Goal: Task Accomplishment & Management: Use online tool/utility

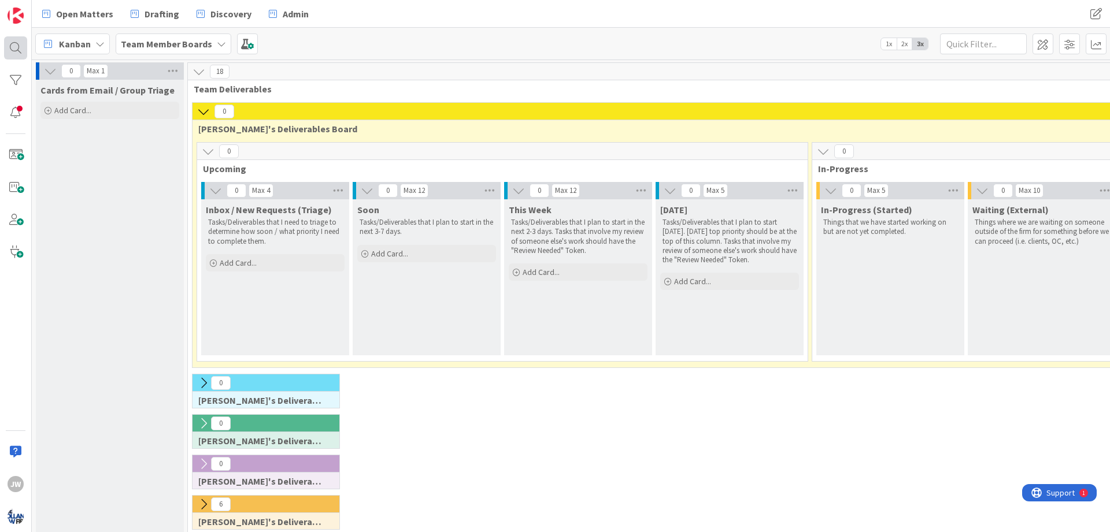
click at [20, 51] on div at bounding box center [15, 47] width 23 height 23
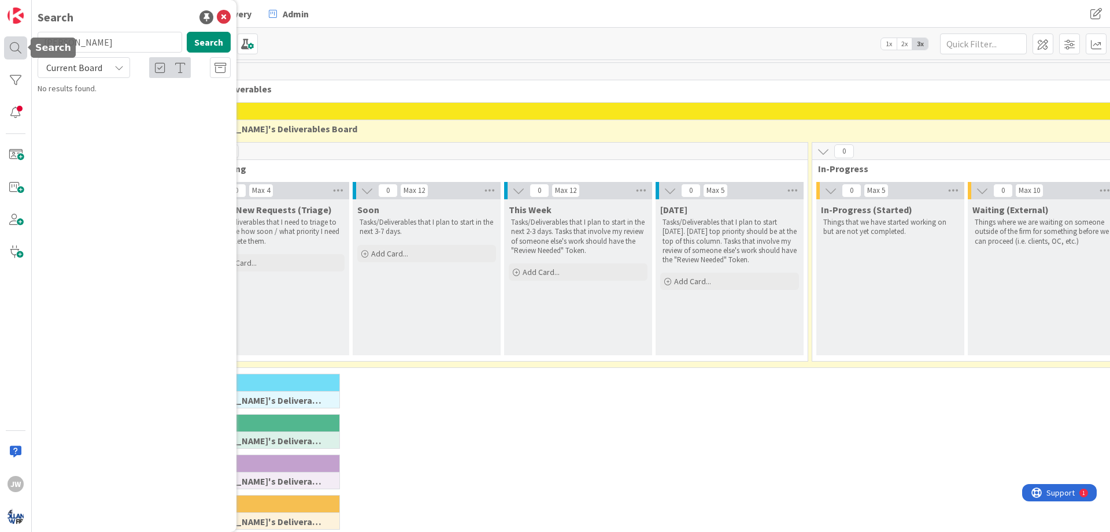
type input "[PERSON_NAME]"
click at [221, 21] on icon at bounding box center [224, 17] width 14 height 14
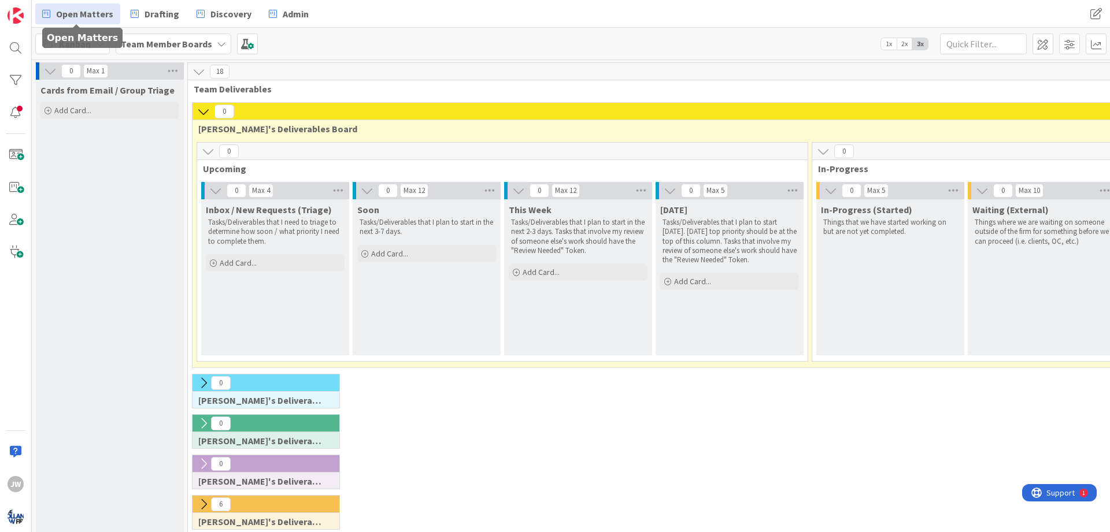
click at [88, 20] on span "Open Matters" at bounding box center [84, 14] width 57 height 14
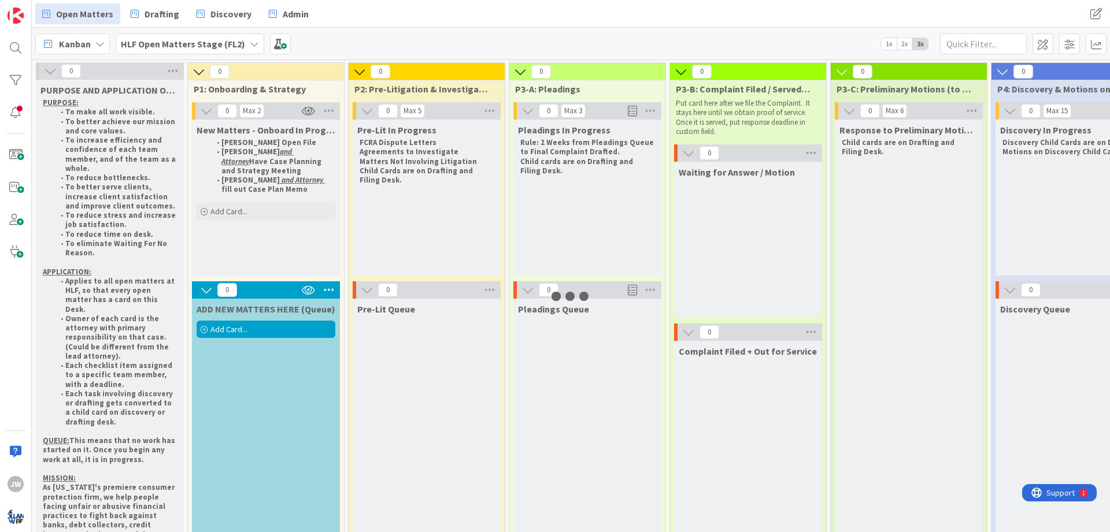
click at [18, 54] on div at bounding box center [15, 47] width 23 height 23
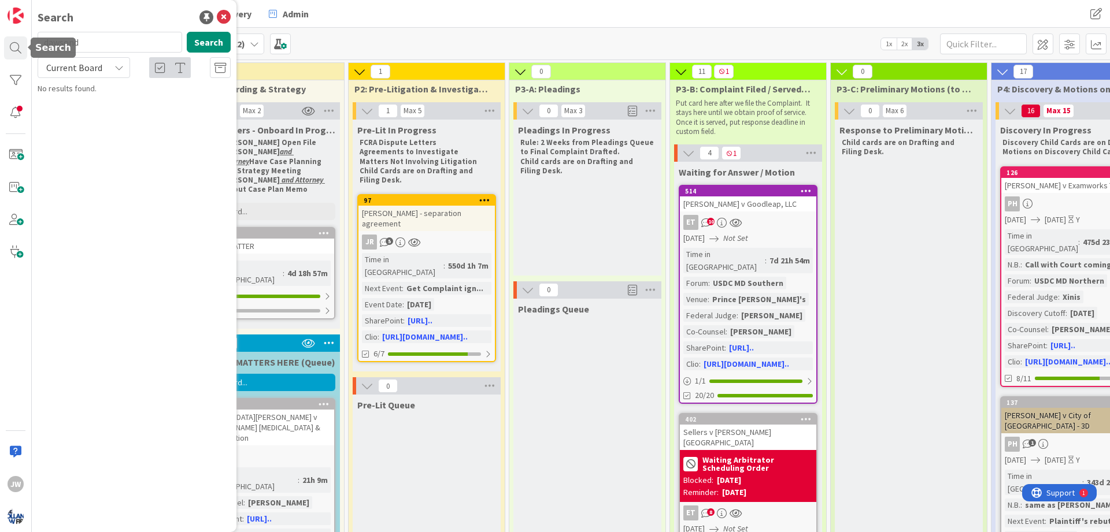
type input "[PERSON_NAME]"
click at [198, 103] on span "v. Sunrun" at bounding box center [213, 102] width 31 height 10
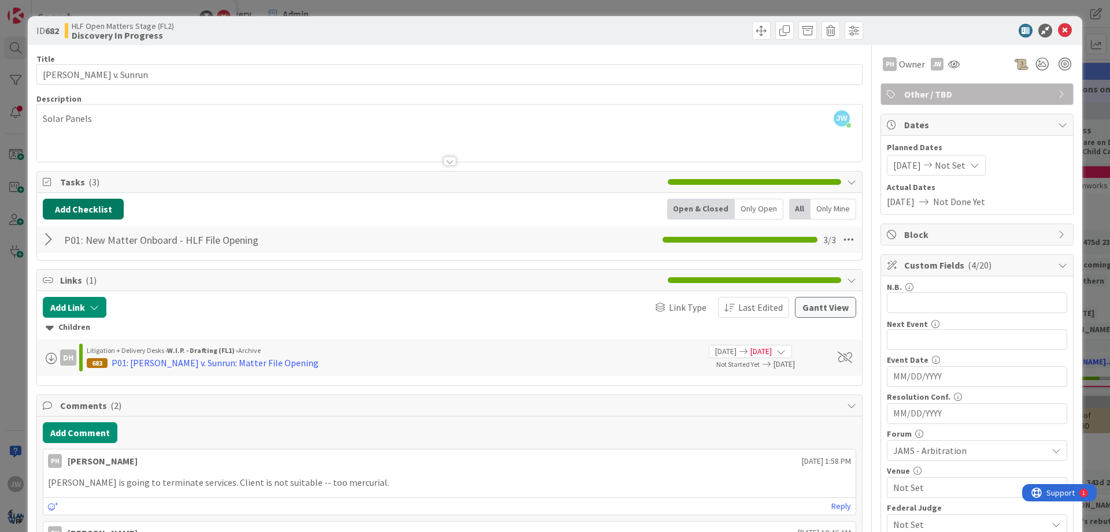
click at [112, 216] on button "Add Checklist" at bounding box center [83, 209] width 81 height 21
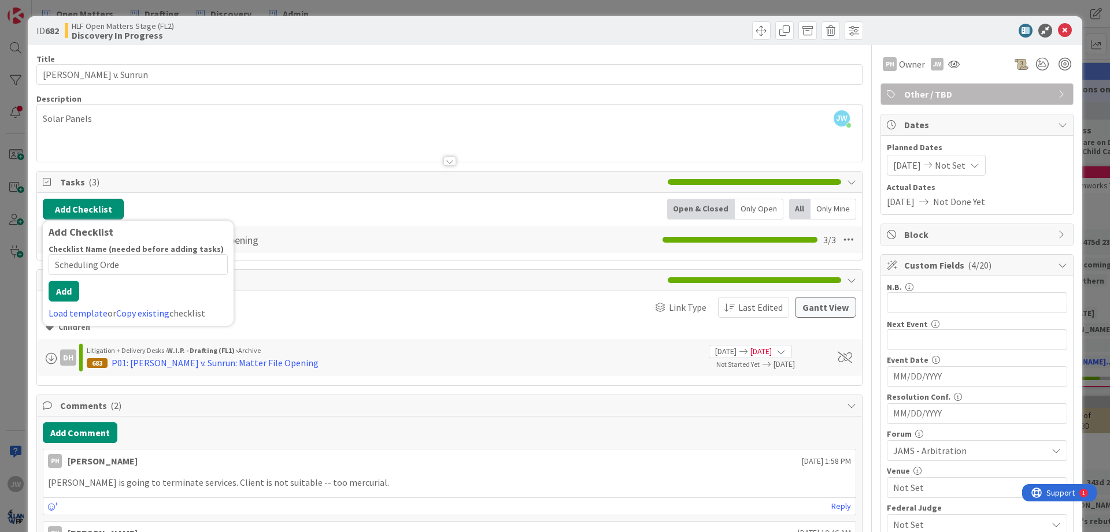
type input "Scheduling Order"
click at [71, 298] on button "Add" at bounding box center [64, 291] width 31 height 21
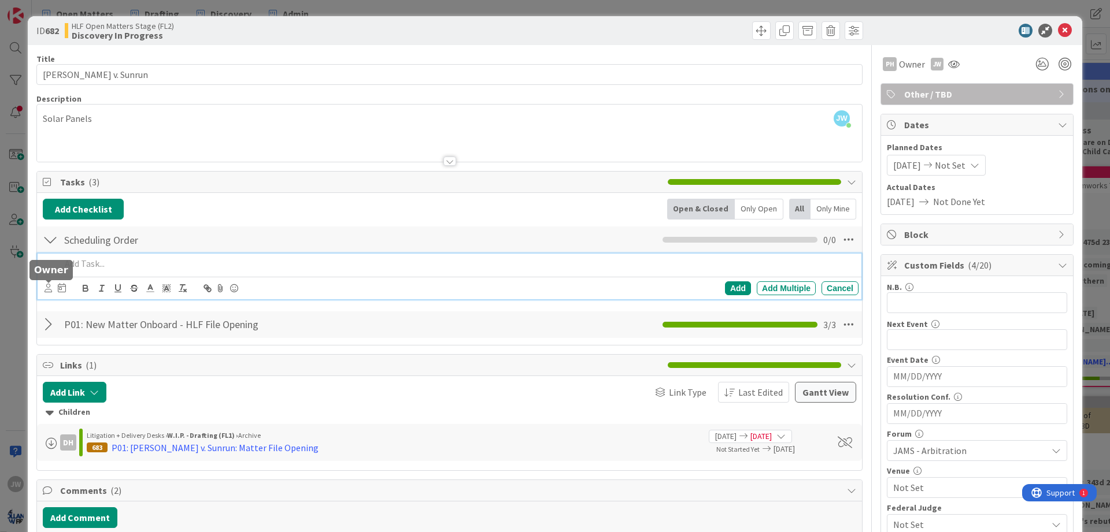
click at [117, 264] on p at bounding box center [457, 263] width 793 height 13
click at [63, 283] on div at bounding box center [62, 289] width 8 height 14
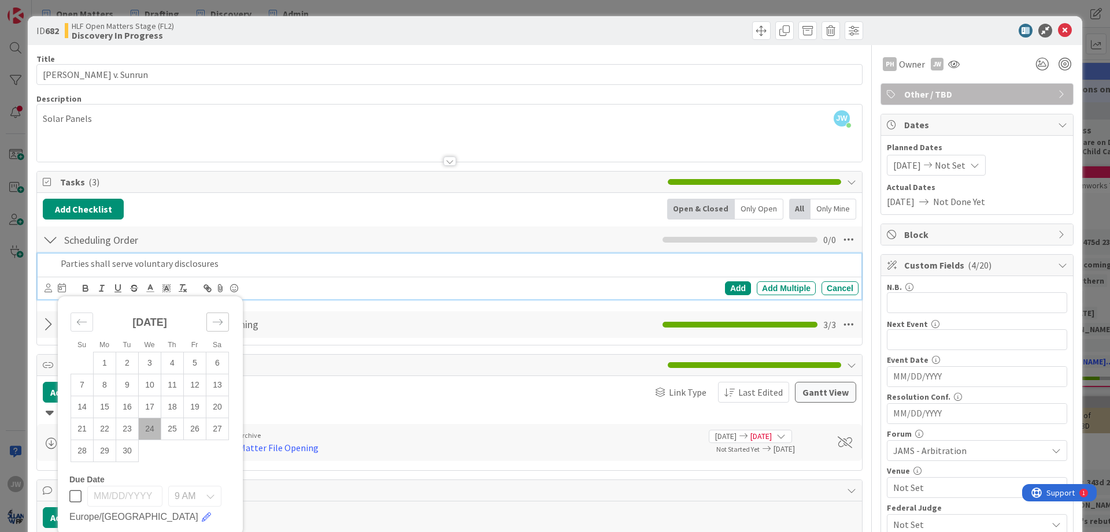
click at [217, 320] on icon "Move forward to switch to the next month." at bounding box center [217, 322] width 11 height 11
click at [192, 364] on td "3" at bounding box center [195, 363] width 23 height 22
click at [303, 308] on div "Add Checklist Back Open & Closed Only Open All Only Mine Scheduling Order Check…" at bounding box center [449, 269] width 813 height 140
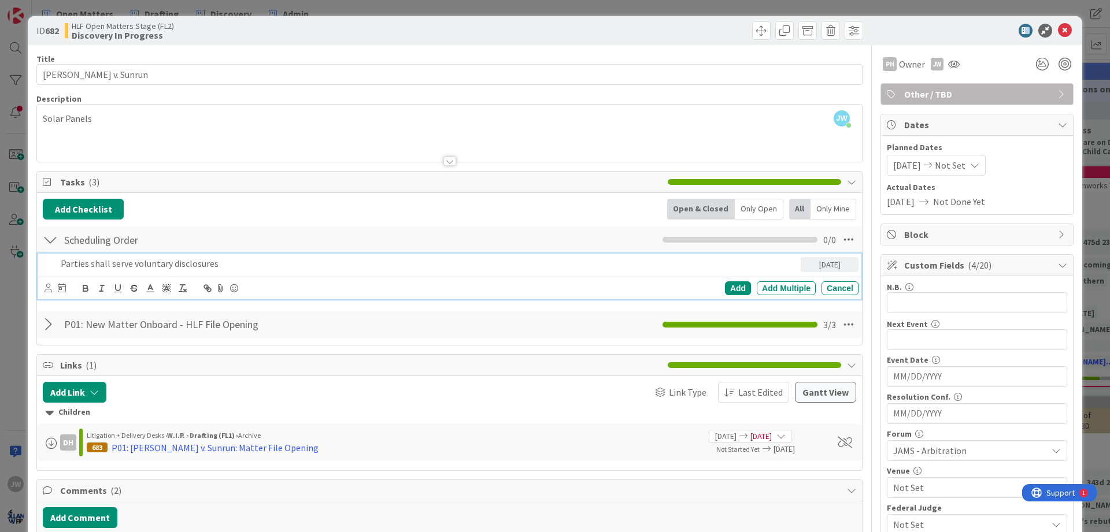
click at [119, 271] on div "Parties shall serve voluntary disclosures" at bounding box center [428, 264] width 745 height 20
click at [225, 265] on p "Parties shall serve voluntary disclosures" at bounding box center [428, 263] width 735 height 13
click at [778, 285] on div "Add Multiple" at bounding box center [786, 289] width 59 height 14
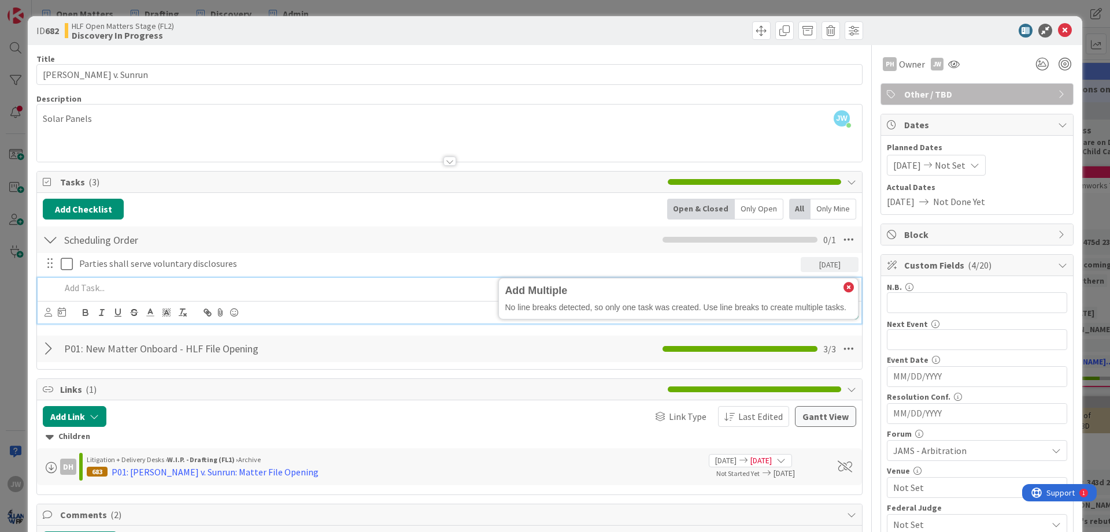
click at [104, 288] on p at bounding box center [457, 288] width 793 height 13
click at [68, 314] on div "Su Mo Tu We Th Fr Sa [DATE] 1 2 3 4 5 6 7 8 9 10 11 12 13 14 15 16 17 18 19 20 …" at bounding box center [452, 313] width 814 height 16
click at [65, 313] on icon at bounding box center [62, 312] width 8 height 9
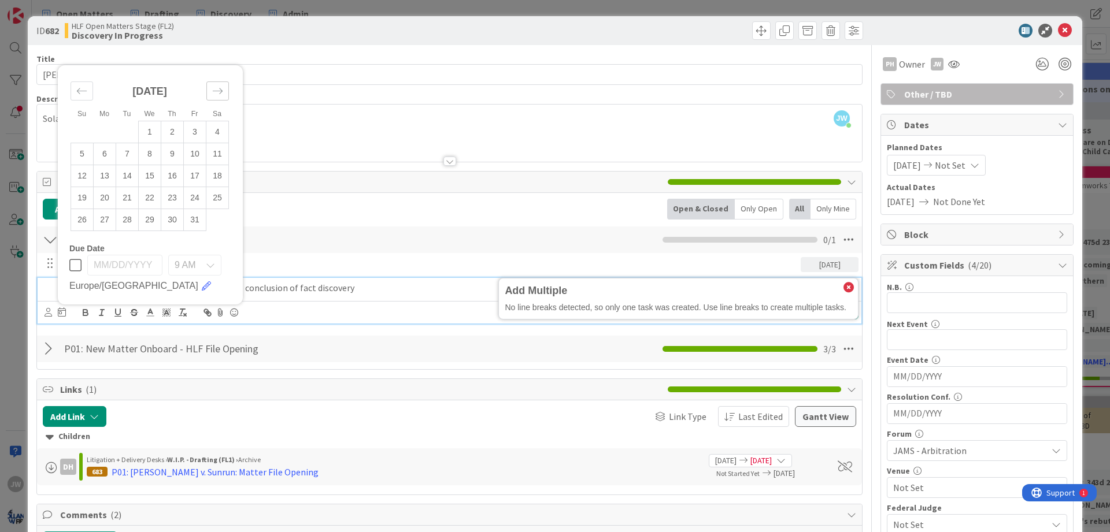
click at [213, 86] on icon "Move forward to switch to the next month." at bounding box center [217, 91] width 11 height 11
click at [87, 218] on td "30" at bounding box center [82, 220] width 23 height 22
click at [366, 295] on div "Parties may designate expert witnesses at the conclusion of fact discovery" at bounding box center [428, 288] width 745 height 20
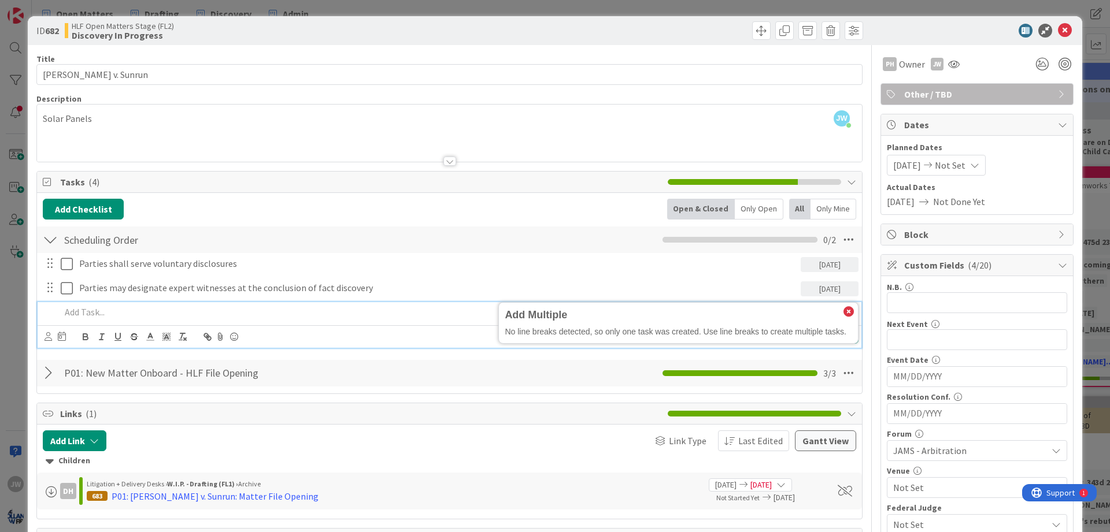
click at [104, 314] on p at bounding box center [457, 312] width 793 height 13
click at [66, 335] on icon at bounding box center [62, 336] width 8 height 9
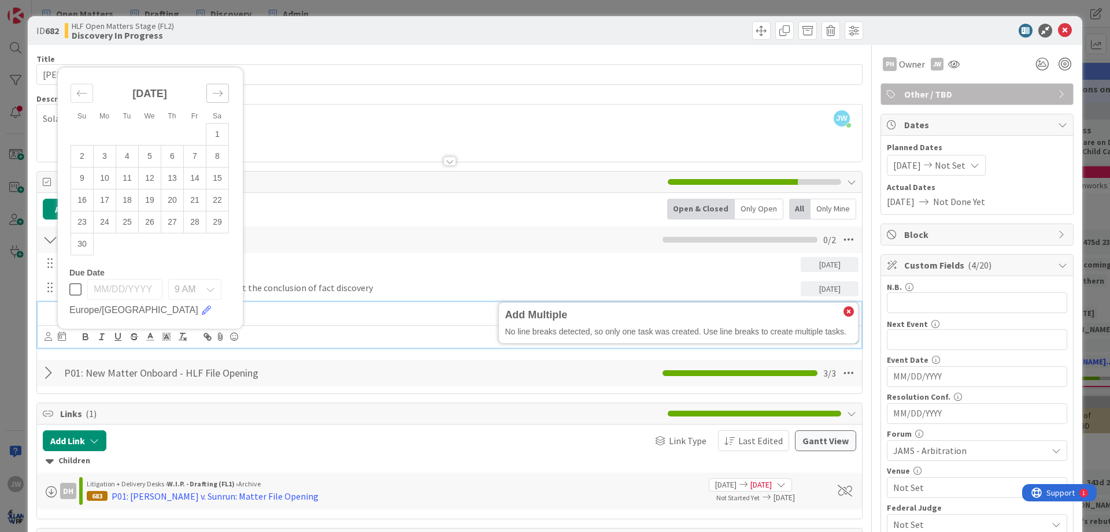
click at [209, 97] on div "Move forward to switch to the next month." at bounding box center [217, 93] width 23 height 19
click at [190, 202] on td "19" at bounding box center [195, 200] width 23 height 22
click at [287, 312] on p "Claimant's designation due" at bounding box center [428, 312] width 735 height 13
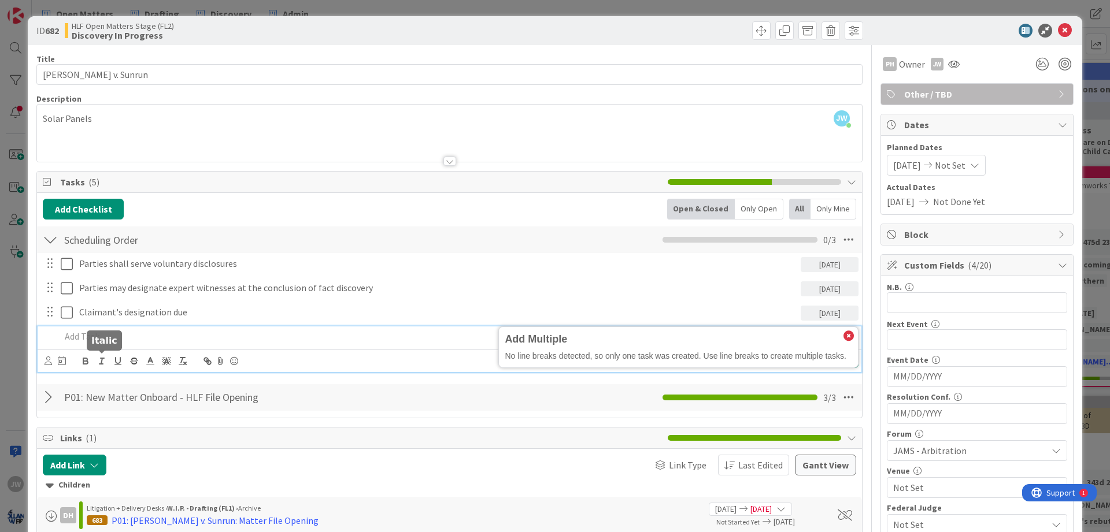
click at [116, 338] on p at bounding box center [457, 336] width 793 height 13
click at [65, 361] on icon at bounding box center [62, 360] width 8 height 9
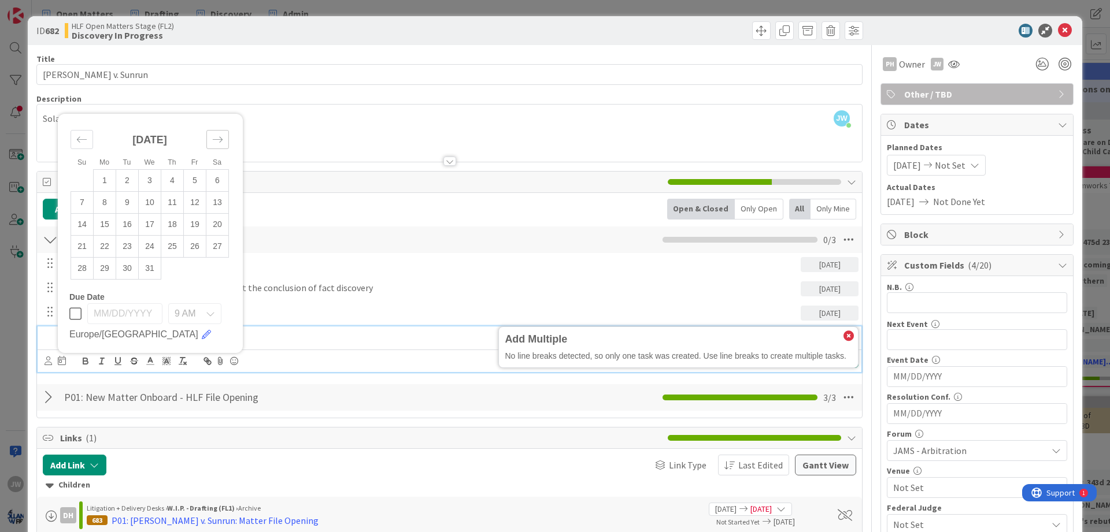
click at [210, 141] on div "Move forward to switch to the next month." at bounding box center [217, 139] width 23 height 19
click at [198, 201] on td "9" at bounding box center [195, 202] width 23 height 22
type input "[DATE]"
click at [274, 332] on p "Respondent's designation due" at bounding box center [428, 336] width 735 height 13
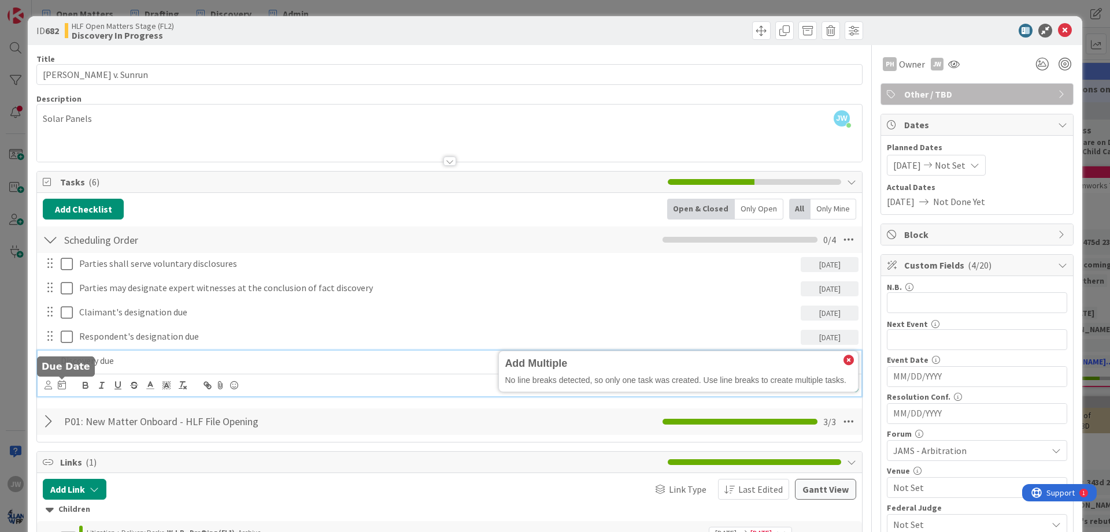
click at [65, 385] on icon at bounding box center [62, 384] width 8 height 9
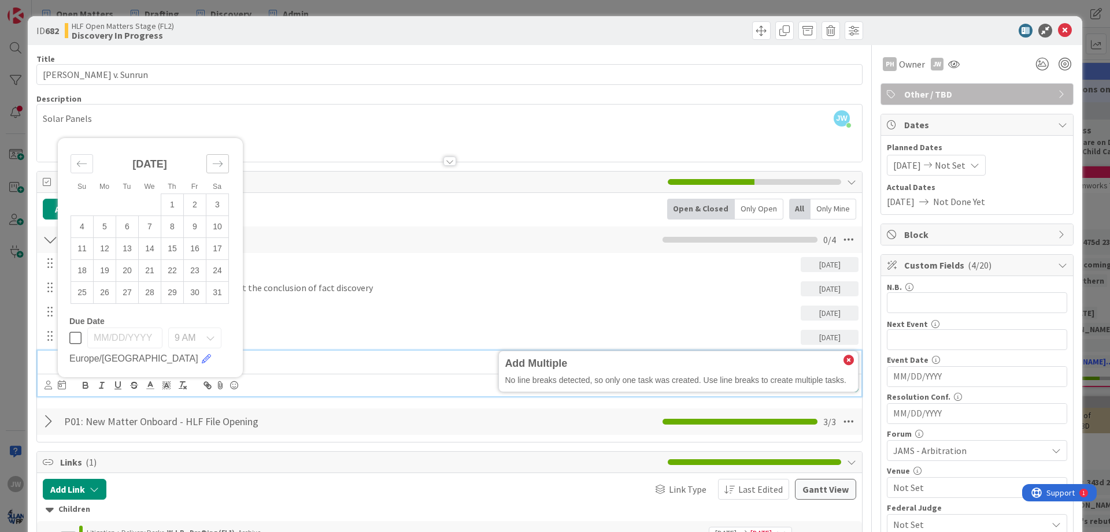
click at [221, 169] on icon "Move forward to switch to the next month." at bounding box center [217, 163] width 11 height 11
click at [194, 295] on td "27" at bounding box center [195, 293] width 23 height 22
type input "[DATE]"
click at [277, 358] on p "Discovery due" at bounding box center [428, 360] width 735 height 13
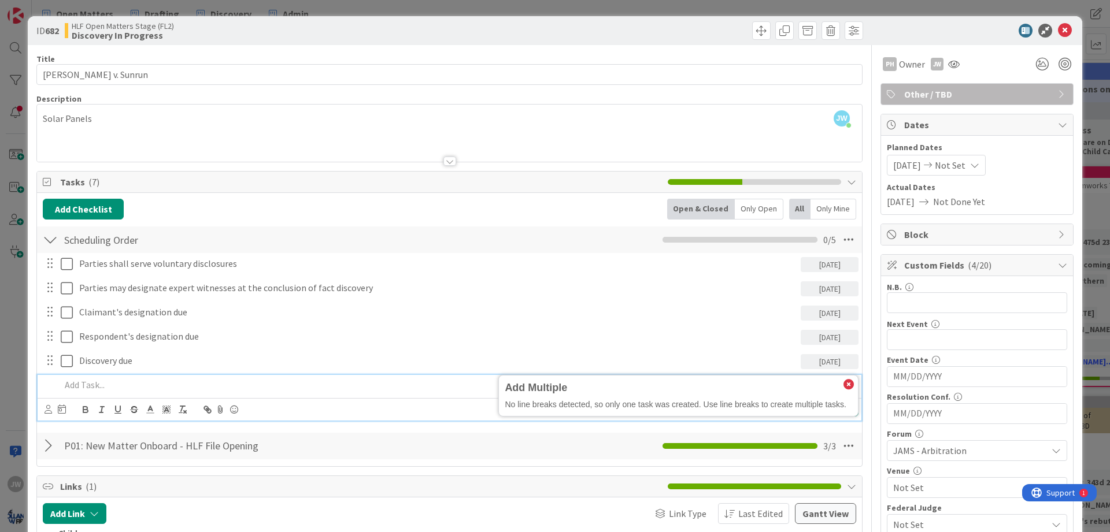
click at [846, 382] on icon at bounding box center [848, 385] width 10 height 10
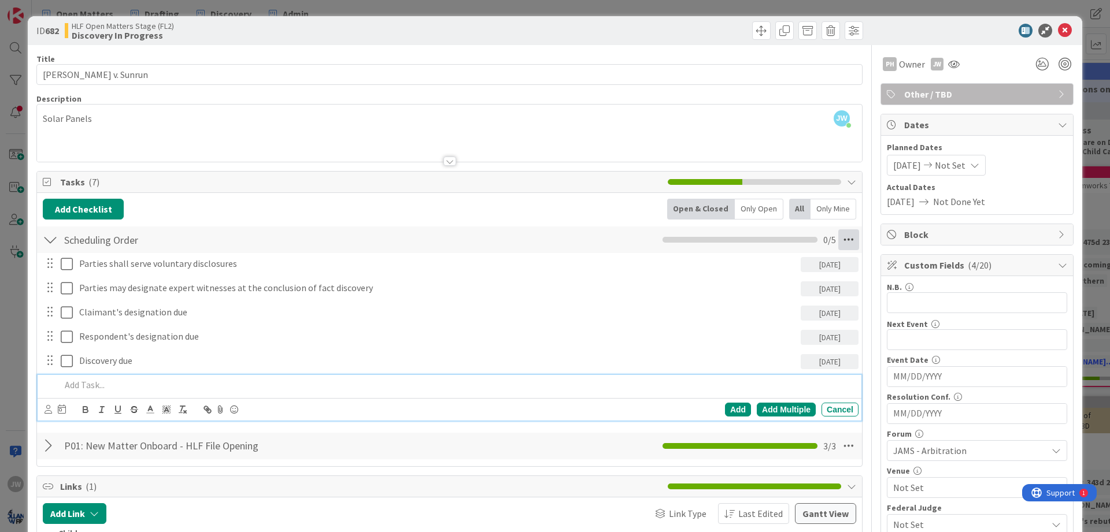
click at [856, 239] on icon at bounding box center [848, 240] width 21 height 21
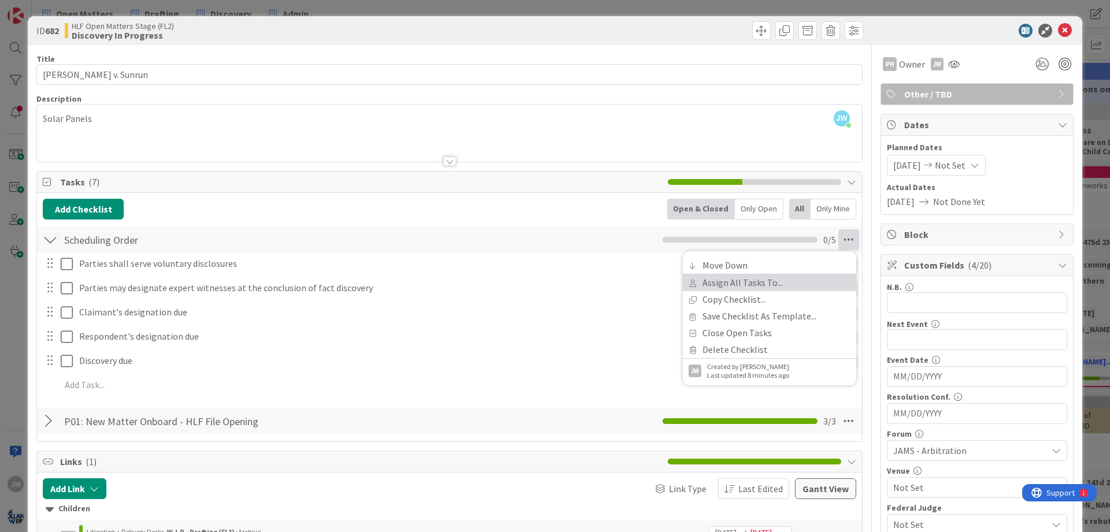
click at [773, 284] on link "Assign All Tasks To..." at bounding box center [769, 283] width 173 height 17
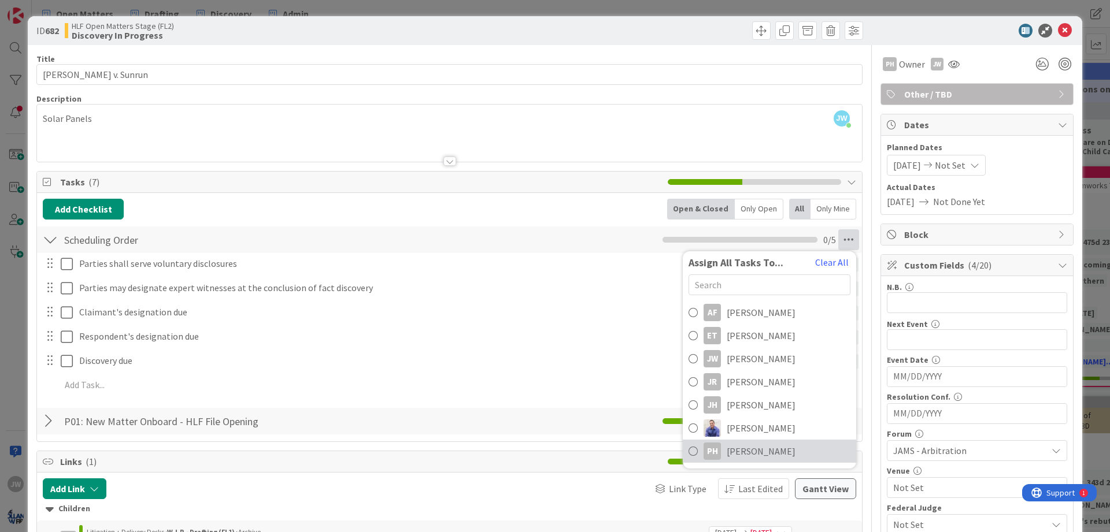
click at [760, 447] on span "[PERSON_NAME]" at bounding box center [761, 452] width 69 height 14
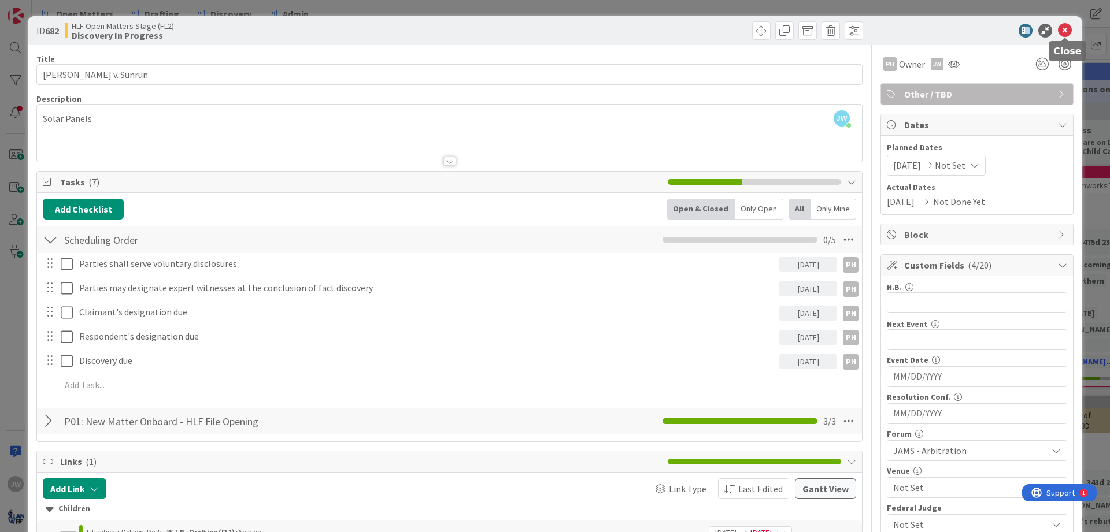
click at [1068, 27] on icon at bounding box center [1065, 31] width 14 height 14
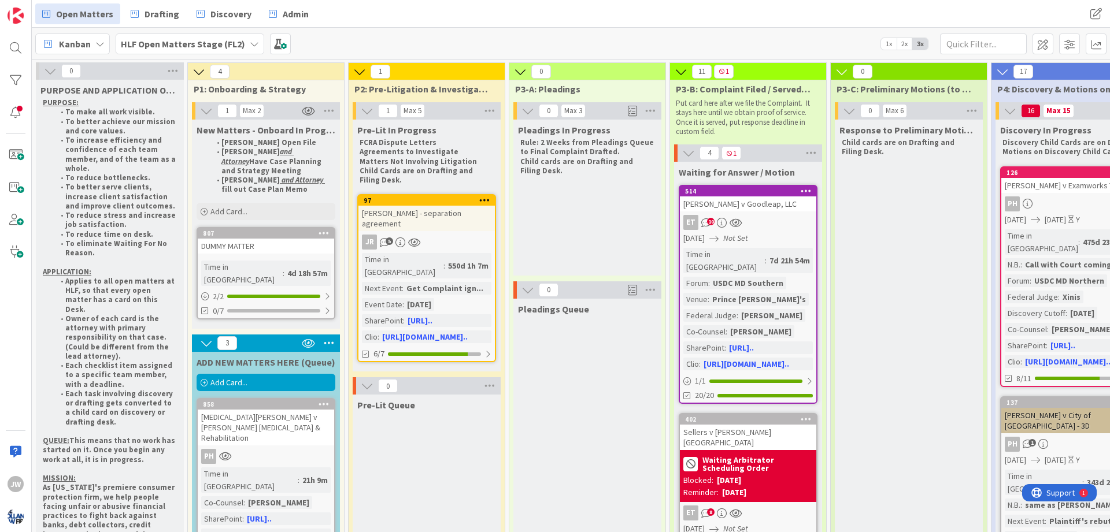
click at [90, 41] on span "Kanban" at bounding box center [75, 44] width 32 height 14
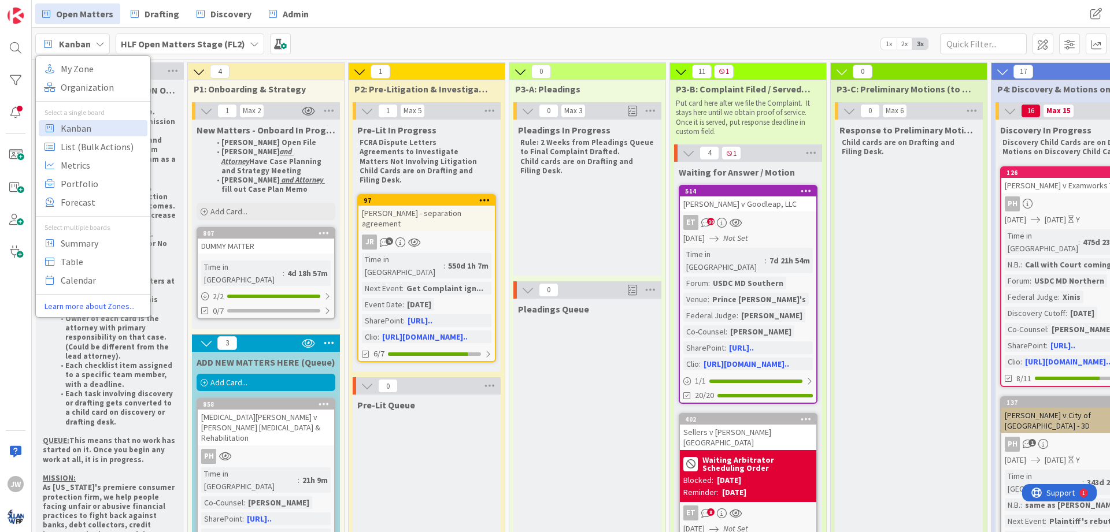
click at [184, 41] on b "HLF Open Matters Stage (FL2)" at bounding box center [183, 44] width 124 height 12
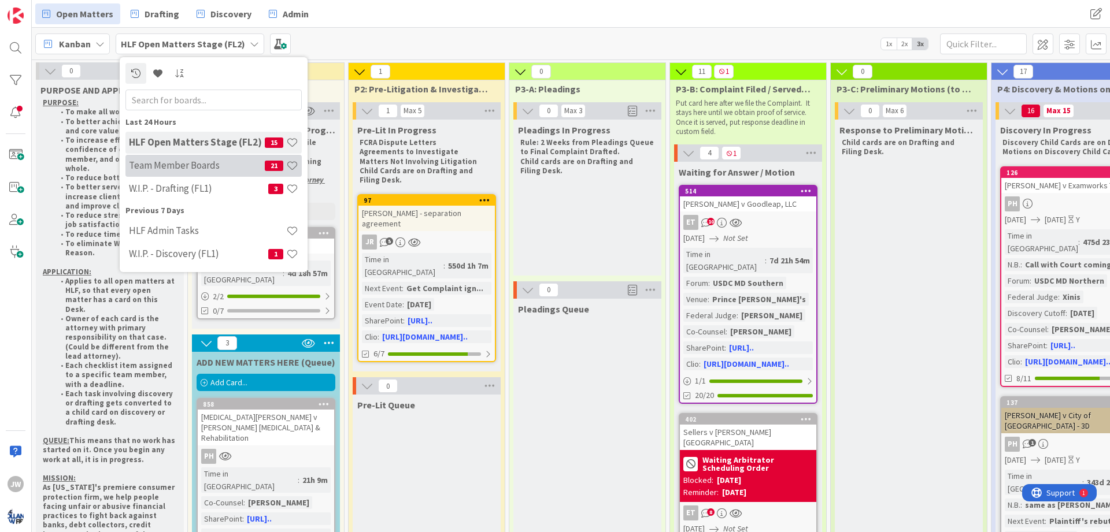
click at [177, 172] on div "Team Member Boards 21" at bounding box center [213, 166] width 176 height 22
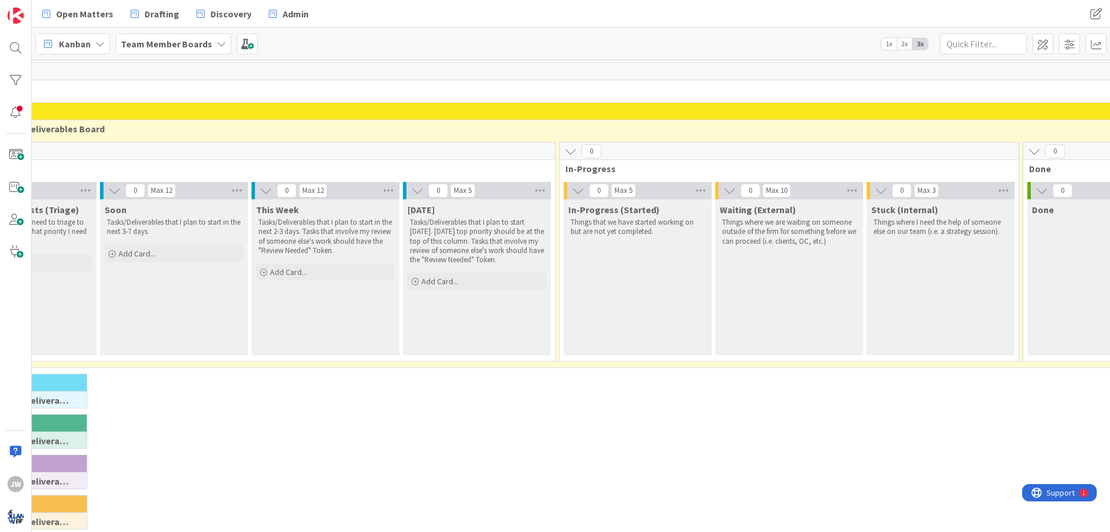
scroll to position [0, 256]
click at [480, 275] on div "Add Card..." at bounding box center [473, 281] width 139 height 17
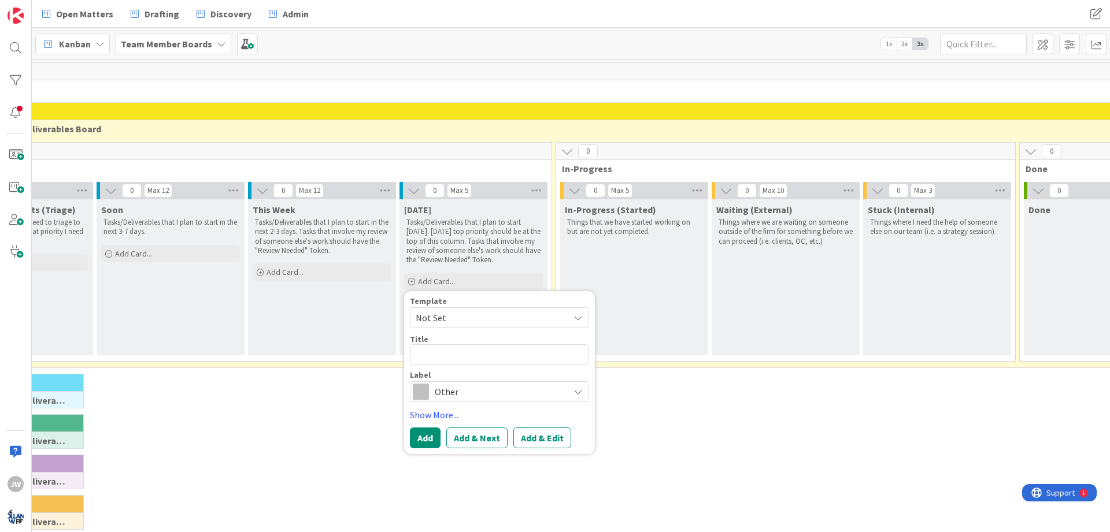
type textarea "x"
type textarea "A"
type textarea "x"
type textarea "Ac"
type textarea "x"
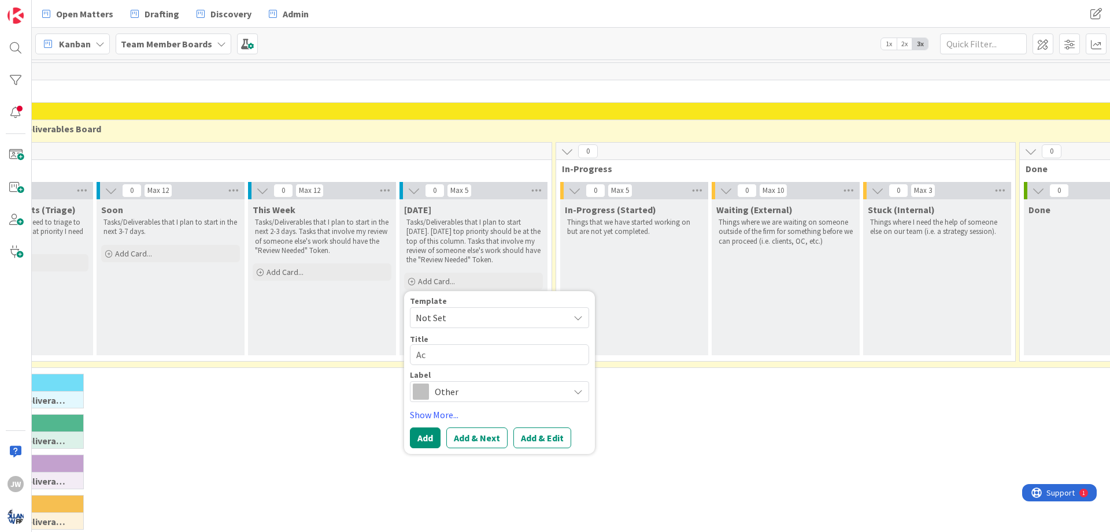
type textarea "Acc"
type textarea "x"
type textarea "Accu"
type textarea "x"
type textarea "Accur"
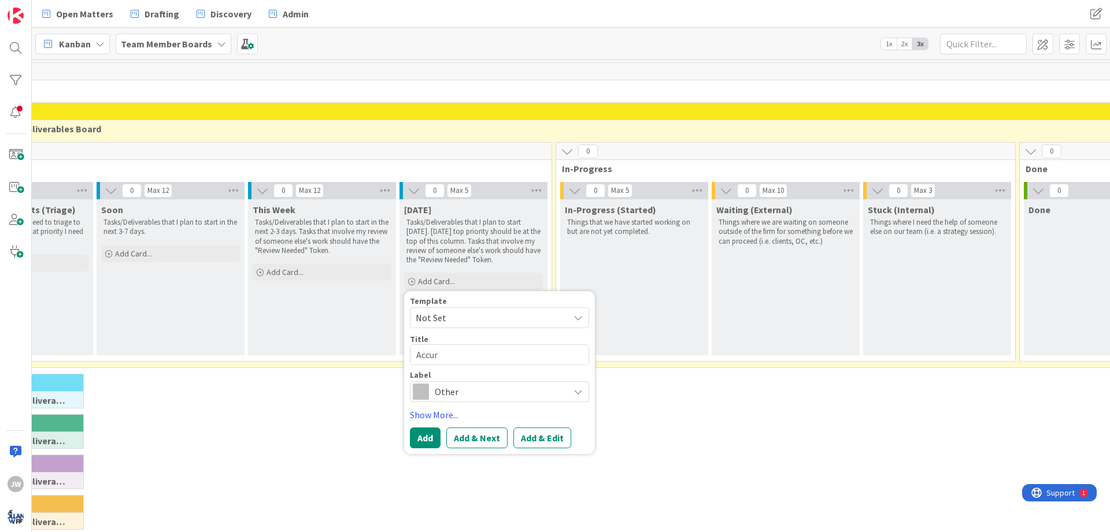
type textarea "x"
type textarea "Accura"
type textarea "x"
type textarea "Accurat"
type textarea "x"
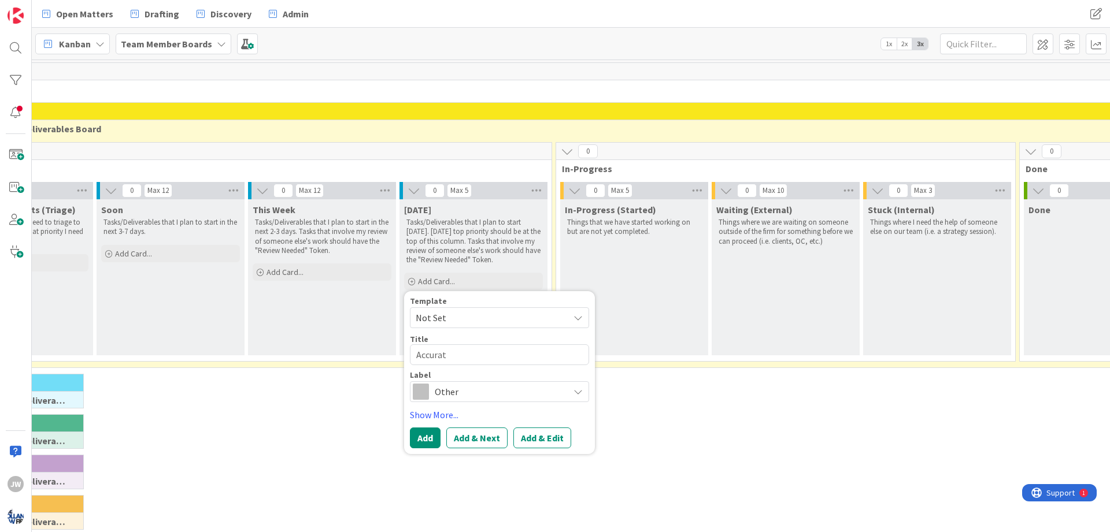
type textarea "Accurate"
type textarea "x"
type textarea "Accurate"
type textarea "x"
type textarea "Accurate I"
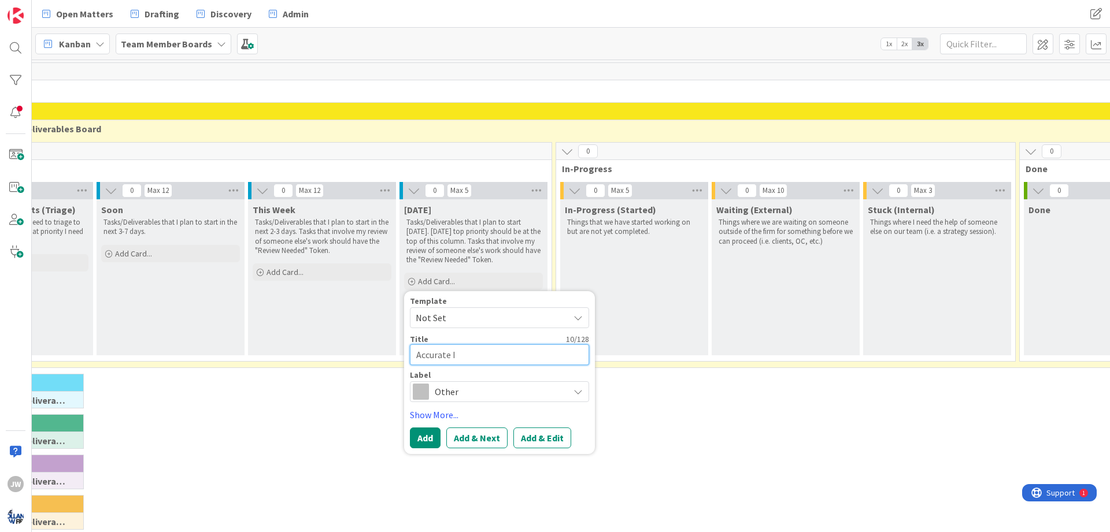
type textarea "x"
type textarea "Accurate In"
type textarea "x"
type textarea "Accurate Inv"
type textarea "x"
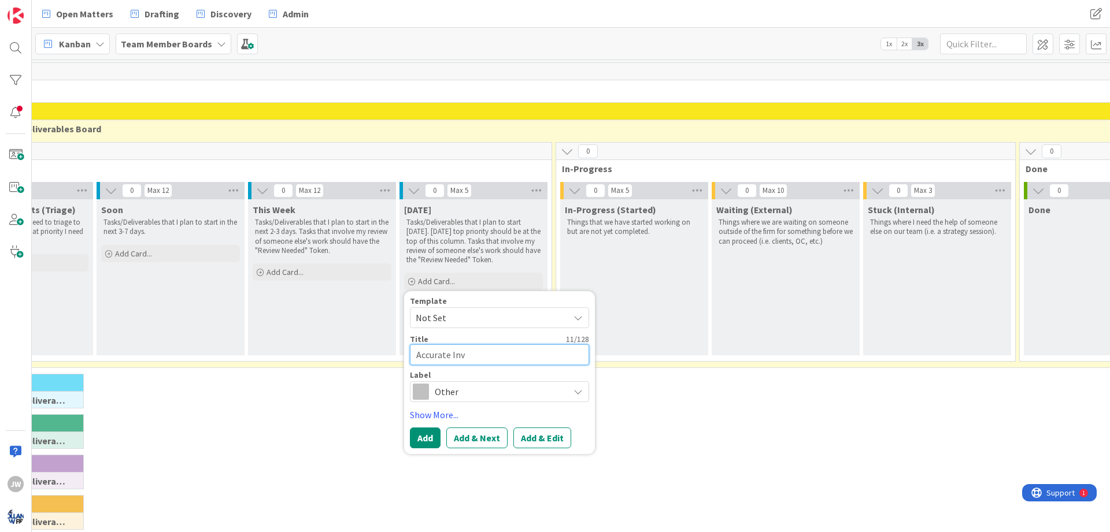
type textarea "Accurate Inve"
type textarea "x"
type textarea "Accurate Inves"
type textarea "x"
type textarea "Accurate Invest"
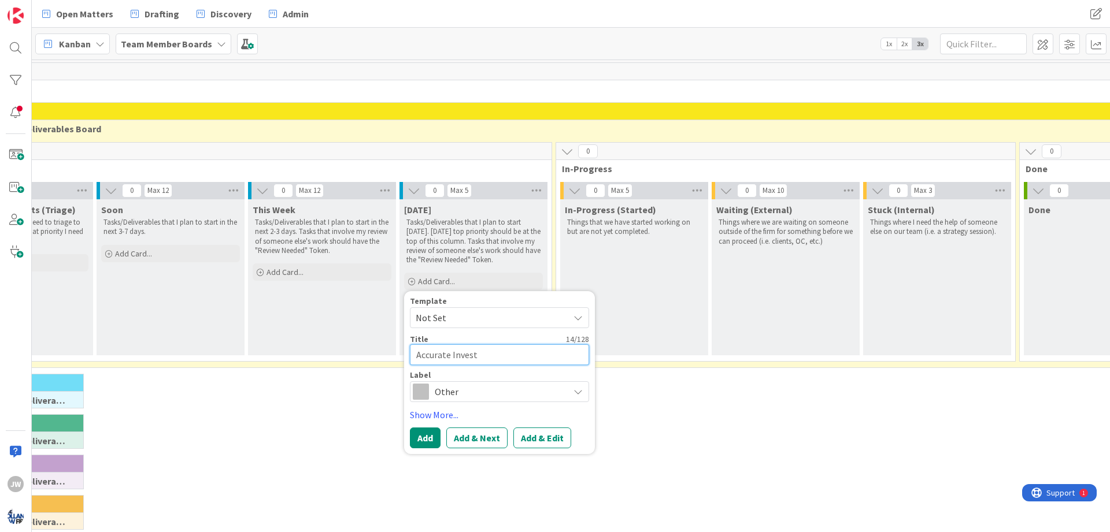
type textarea "x"
type textarea "Accurate Investi"
type textarea "x"
type textarea "Accurate Investiv"
type textarea "x"
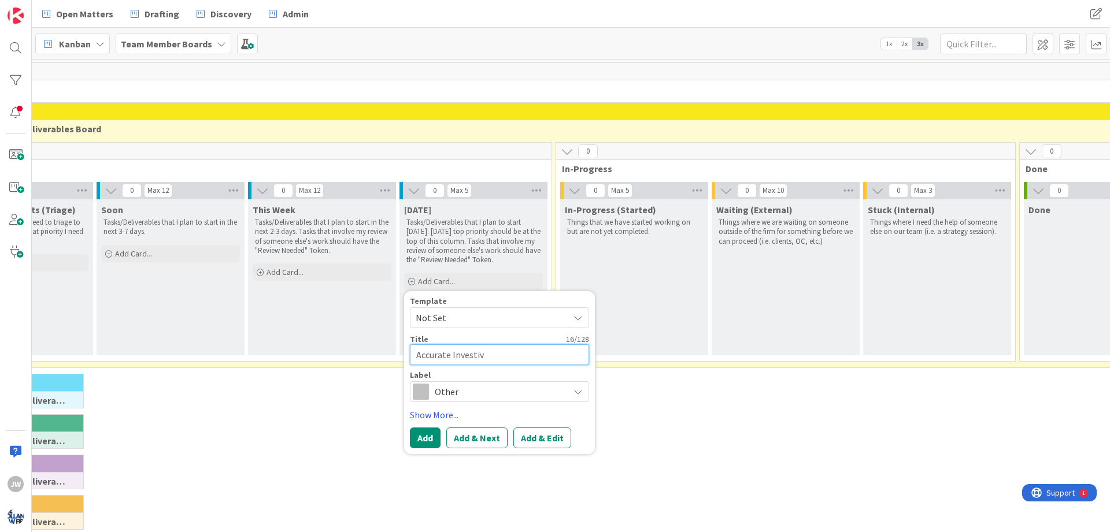
type textarea "Accurate Investiva"
type textarea "x"
type textarea "Accurate Investivat"
type textarea "x"
type textarea "Accurate Investivati"
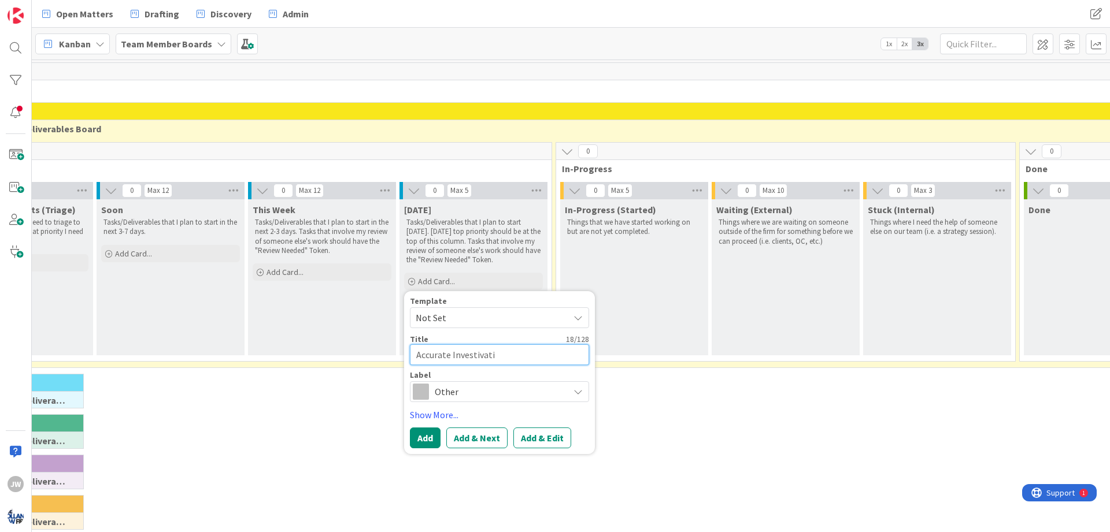
type textarea "x"
type textarea "Accurate Investivatio"
type textarea "x"
type textarea "Accurate Investivation"
type textarea "x"
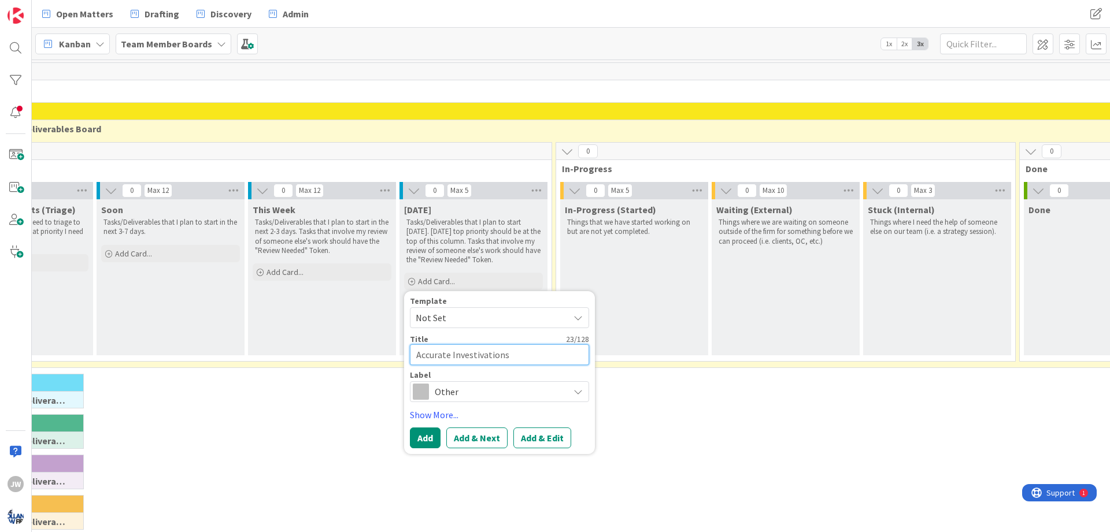
type textarea "Accurate Investivations"
click at [477, 396] on span "Other" at bounding box center [499, 392] width 128 height 16
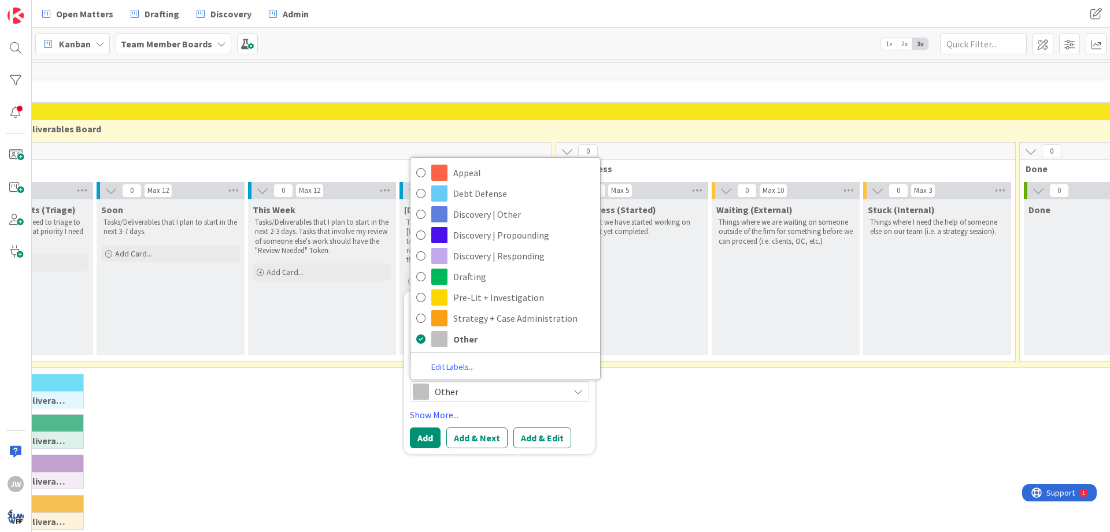
click at [477, 396] on span "Other" at bounding box center [499, 392] width 128 height 16
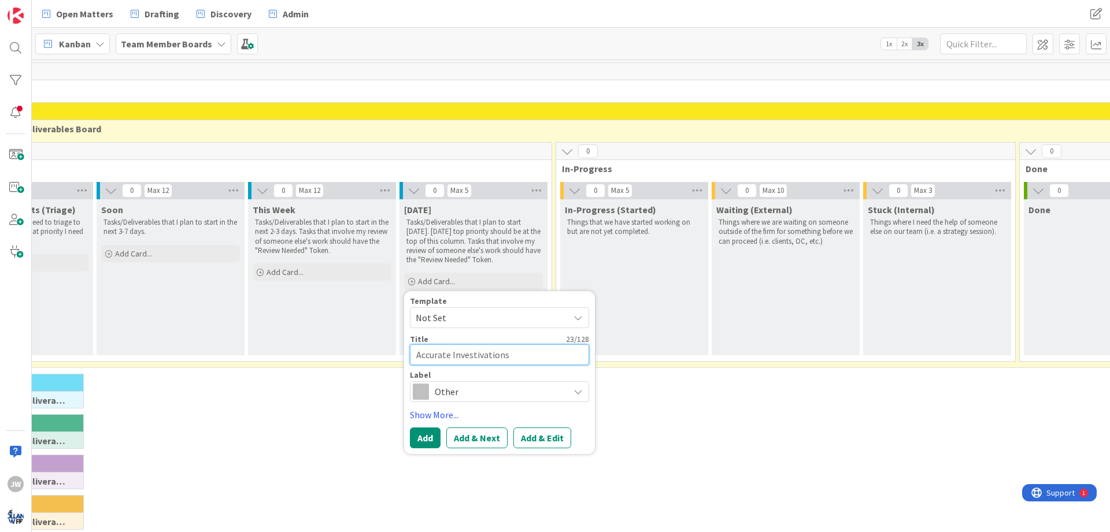
click at [477, 351] on textarea "Accurate Investivations" at bounding box center [499, 355] width 179 height 21
click at [481, 357] on textarea "Accurate Investivations" at bounding box center [499, 355] width 179 height 21
type textarea "x"
type textarea "Accurate Investiations"
type textarea "x"
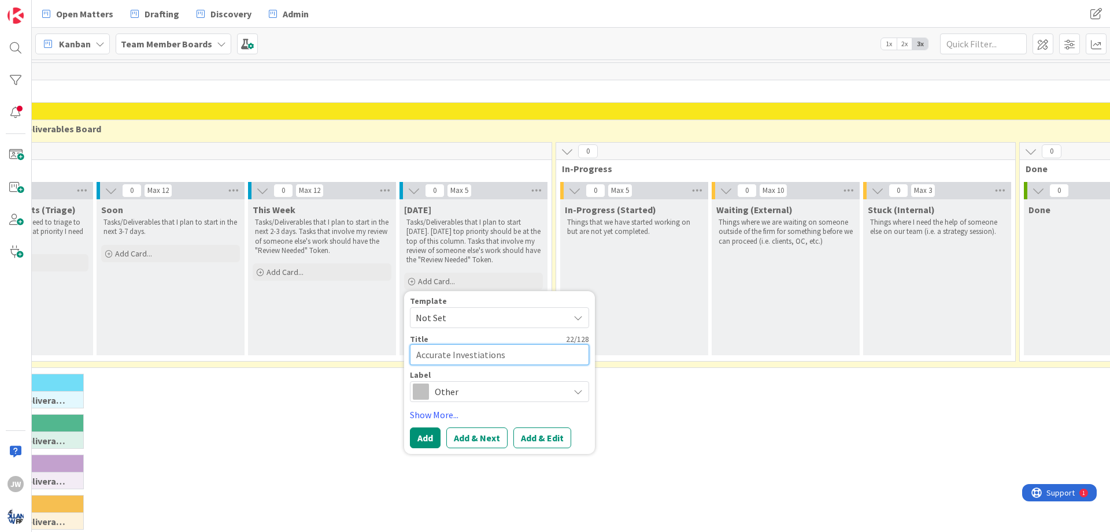
type textarea "Accurate Investigations"
click at [411, 359] on textarea "Accurate Investigations" at bounding box center [499, 355] width 179 height 21
type textarea "x"
type textarea "PAccurate Investigations"
type textarea "x"
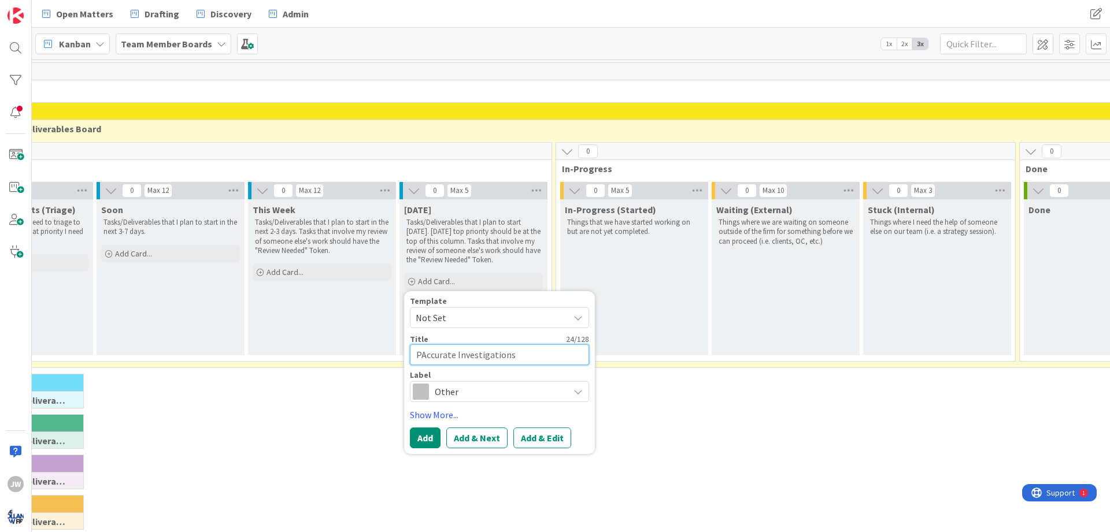
type textarea "PrAccurate Investigations"
type textarea "x"
type textarea "ProAccurate Investigations"
type textarea "x"
type textarea "ProcAccurate Investigations"
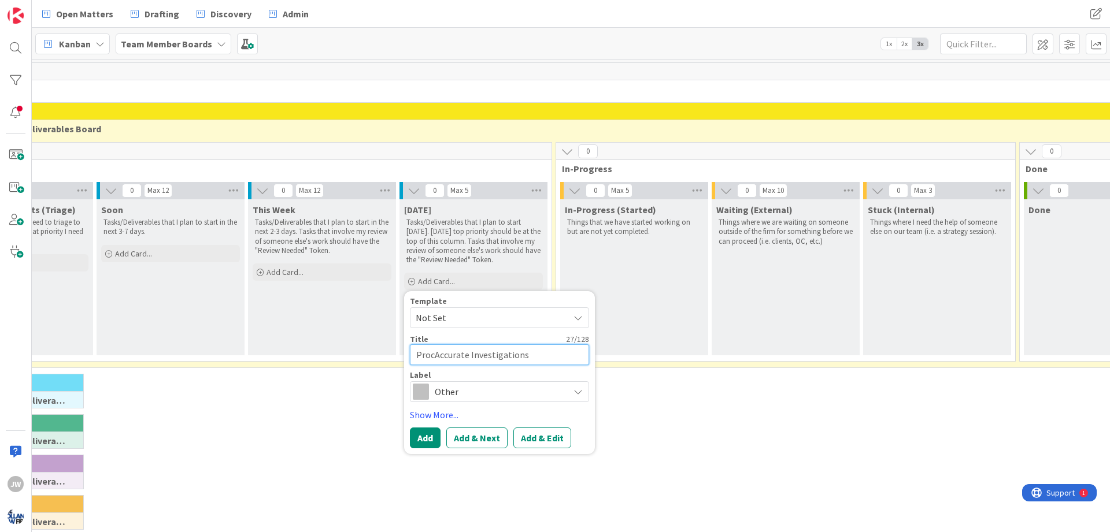
type textarea "x"
type textarea "ProceAccurate Investigations"
type textarea "x"
type textarea "ProcesAccurate Investigations"
type textarea "x"
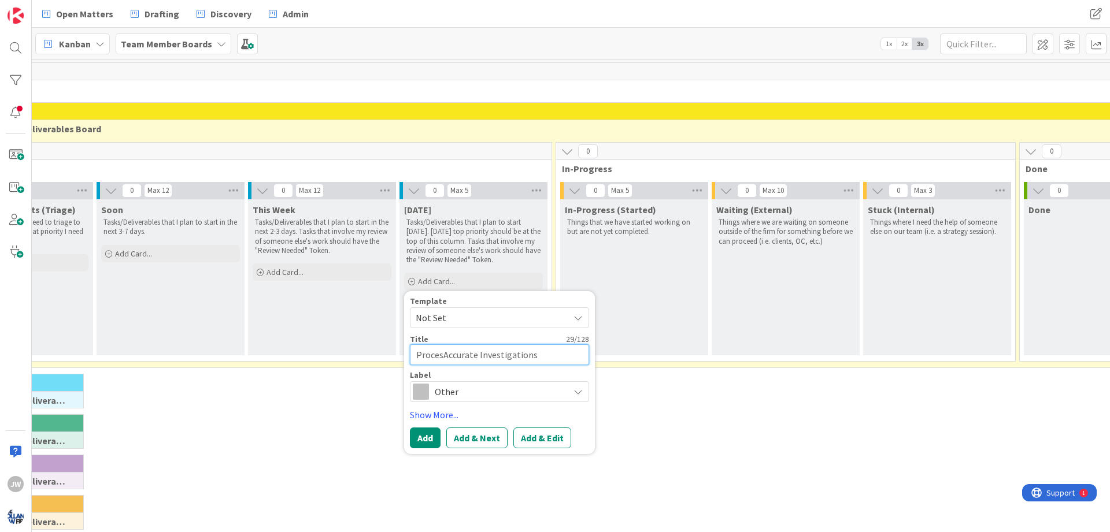
type textarea "ProcessAccurate Investigations"
type textarea "x"
type textarea "Process Accurate Investigations"
type textarea "x"
type textarea "Process SAccurate Investigations"
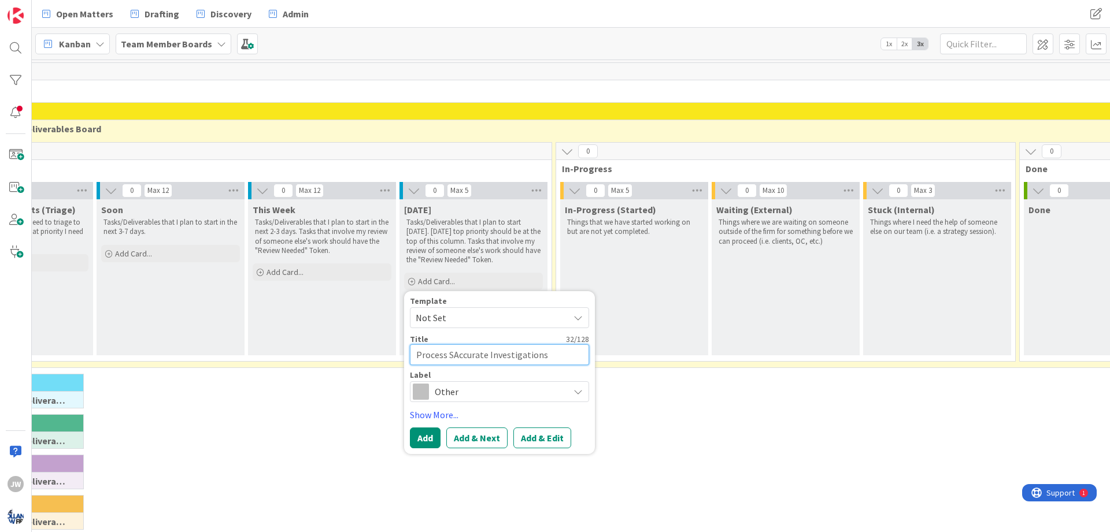
type textarea "x"
type textarea "Process SeAccurate Investigations"
type textarea "x"
type textarea "Process SerAccurate Investigations"
type textarea "x"
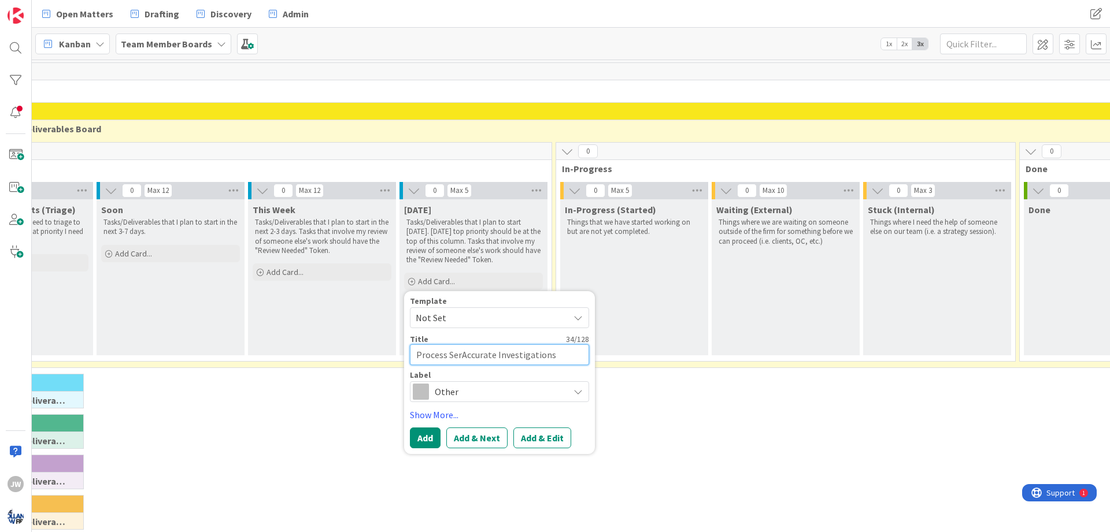
type textarea "Process ServAccurate Investigations"
type textarea "x"
type textarea "Process ServiAccurate Investigations"
type textarea "x"
type textarea "Process ServicAccurate Investigations"
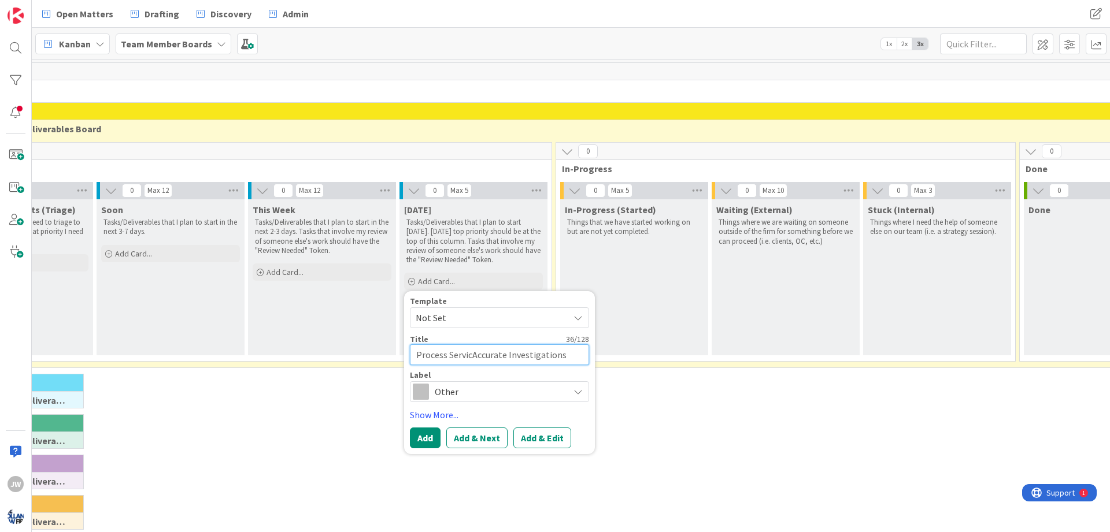
type textarea "x"
type textarea "Process ServiceAccurate Investigations"
type textarea "x"
type textarea "Process Service-Accurate Investigations"
click at [421, 412] on link "Show More..." at bounding box center [499, 415] width 179 height 14
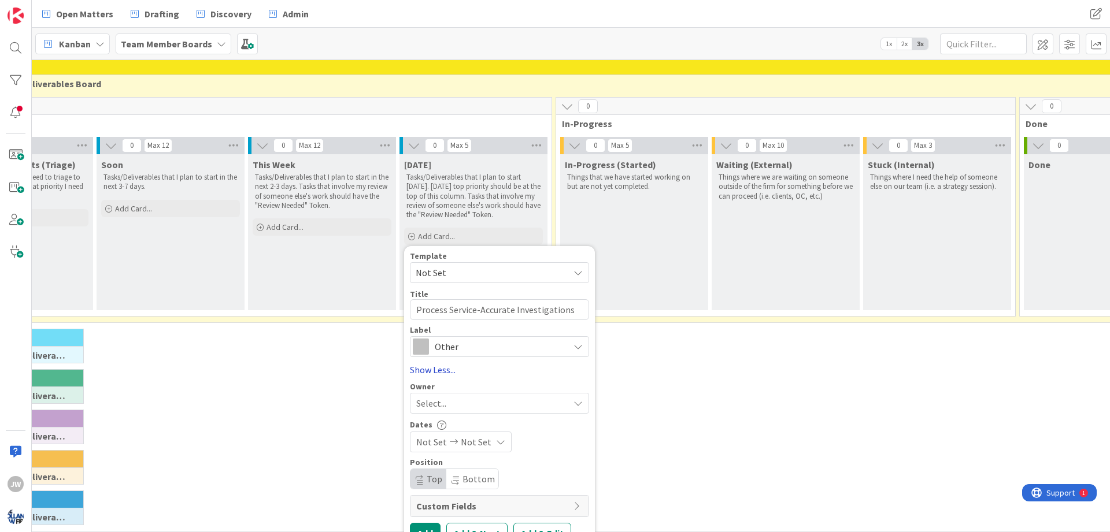
scroll to position [62, 256]
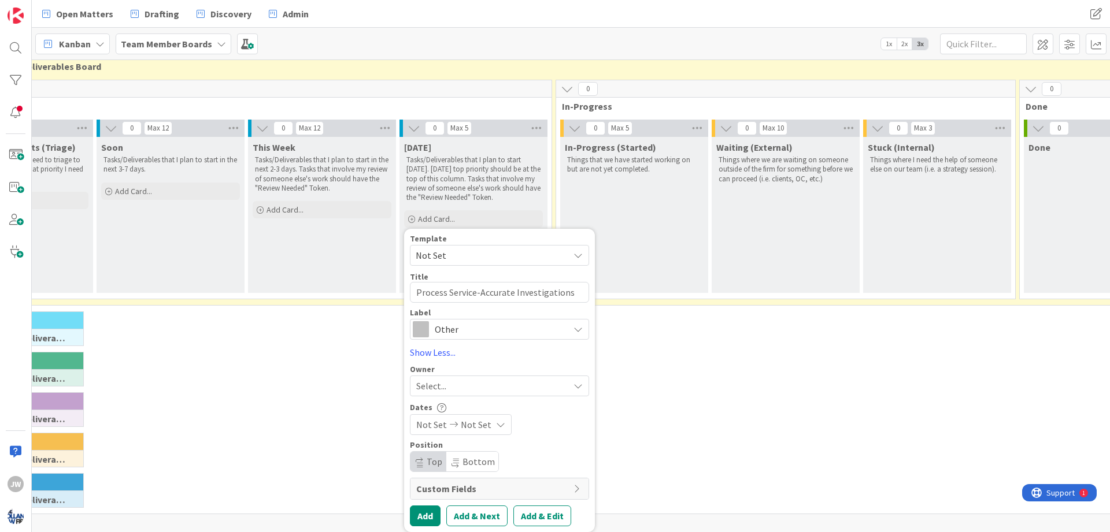
click at [453, 385] on div "Select..." at bounding box center [492, 386] width 153 height 14
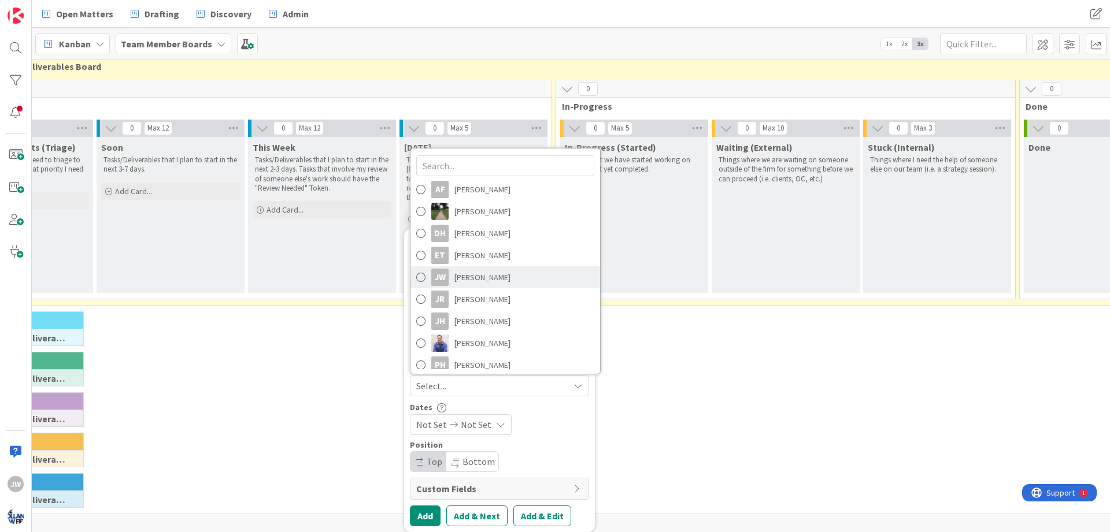
click at [473, 271] on span "[PERSON_NAME]" at bounding box center [482, 277] width 56 height 17
type textarea "x"
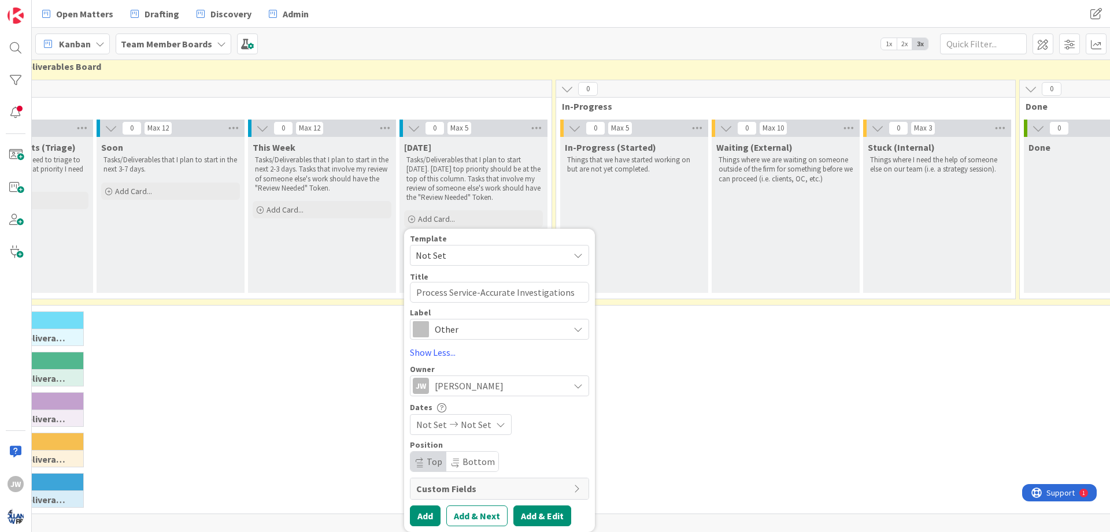
click at [533, 513] on button "Add & Edit" at bounding box center [542, 516] width 58 height 21
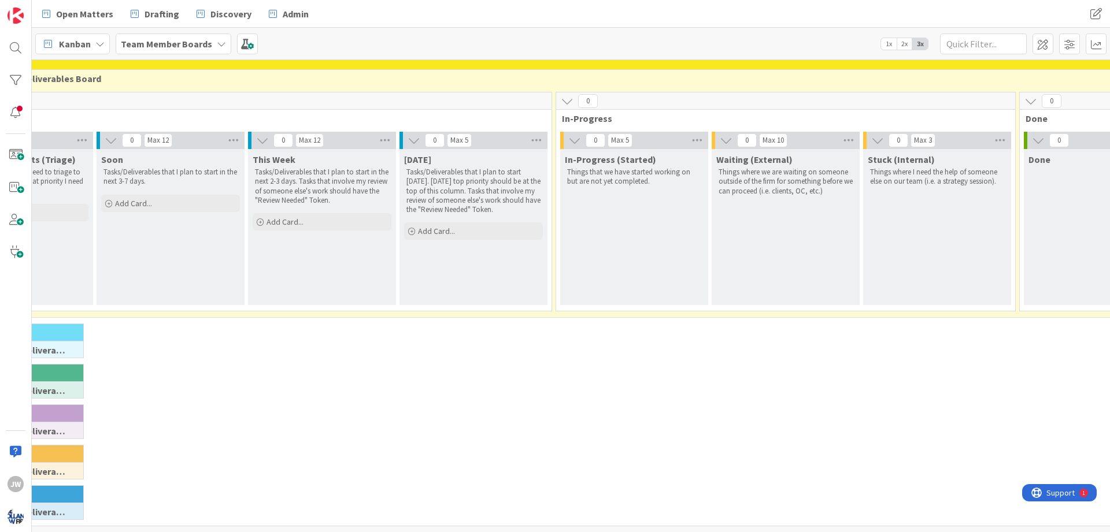
scroll to position [50, 256]
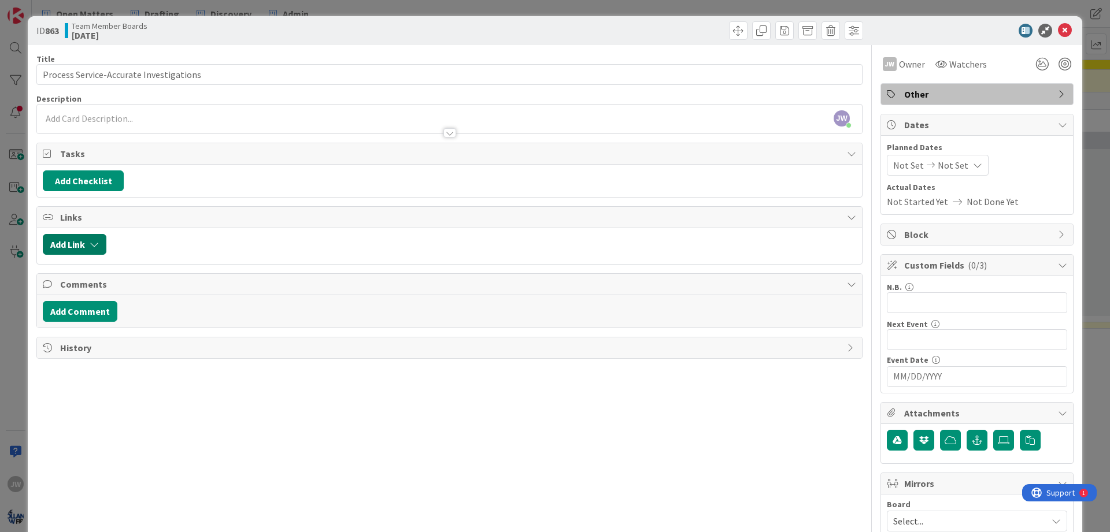
click at [99, 243] on icon "button" at bounding box center [94, 244] width 9 height 9
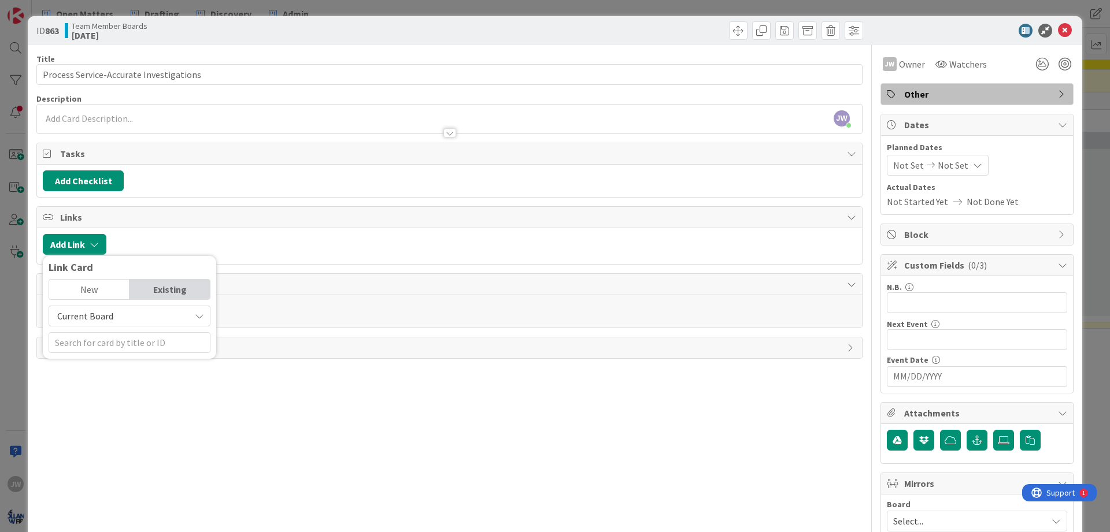
click at [135, 317] on span "Current Board" at bounding box center [119, 316] width 129 height 16
click at [112, 358] on span "All Boards" at bounding box center [135, 364] width 161 height 17
click at [112, 340] on input "text" at bounding box center [130, 342] width 162 height 21
click at [127, 320] on span "All Boards" at bounding box center [119, 316] width 129 height 16
click at [149, 288] on div "Existing" at bounding box center [169, 290] width 80 height 20
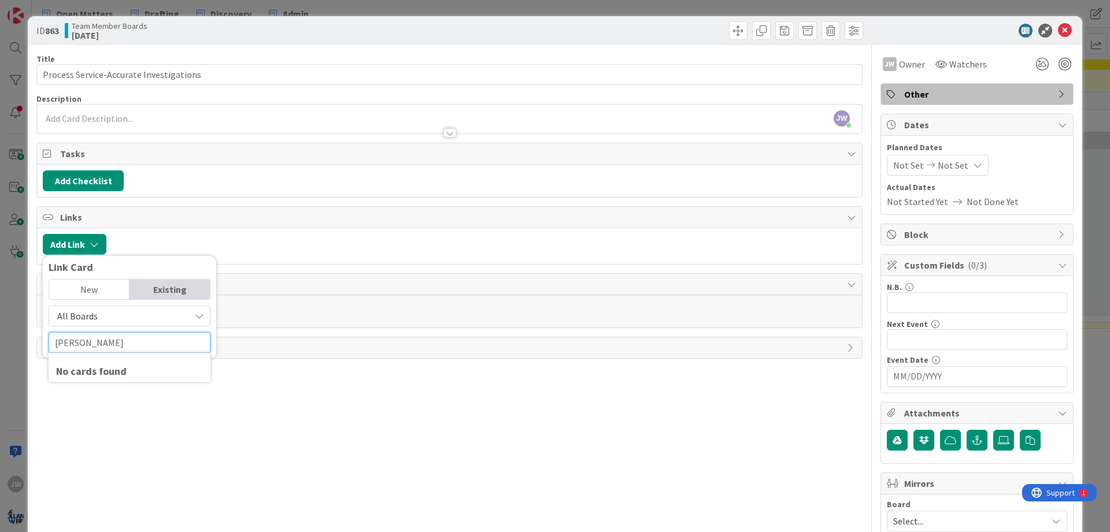
click at [109, 338] on input "[PERSON_NAME]" at bounding box center [130, 342] width 162 height 21
type input "ac"
click at [104, 288] on div "New" at bounding box center [89, 290] width 80 height 20
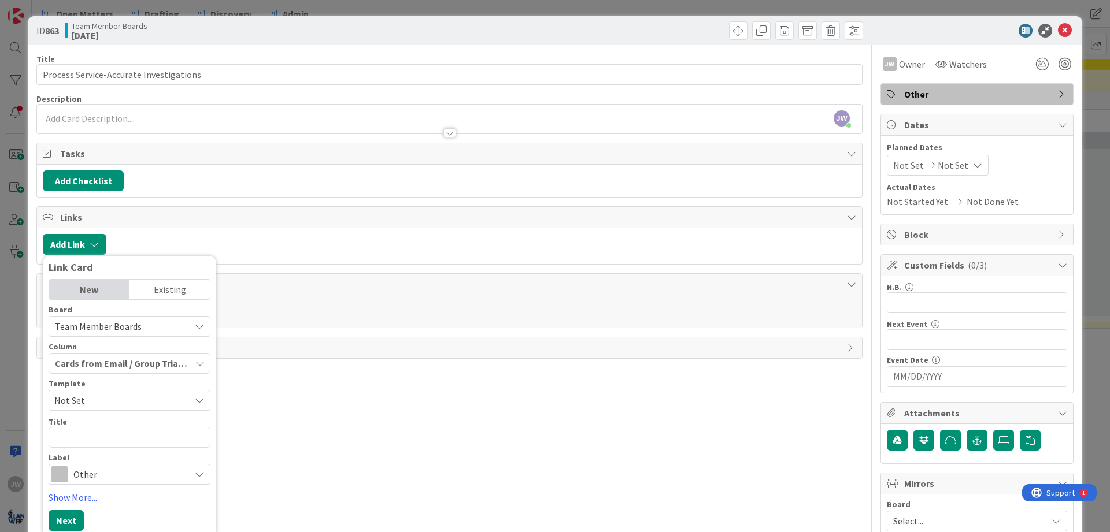
click at [143, 293] on div "Existing" at bounding box center [169, 290] width 80 height 20
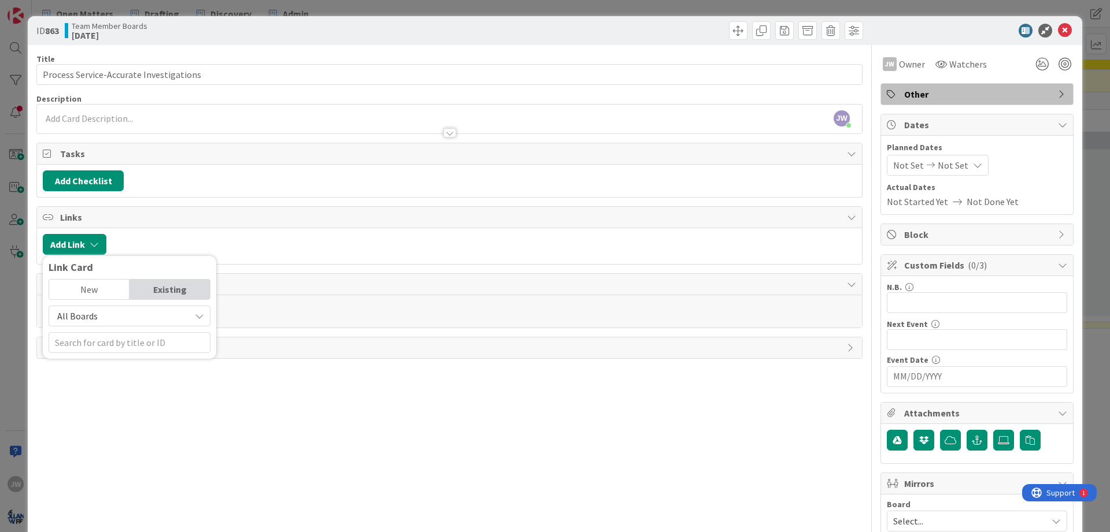
click at [204, 240] on div at bounding box center [484, 244] width 744 height 21
click at [1067, 25] on icon at bounding box center [1065, 31] width 14 height 14
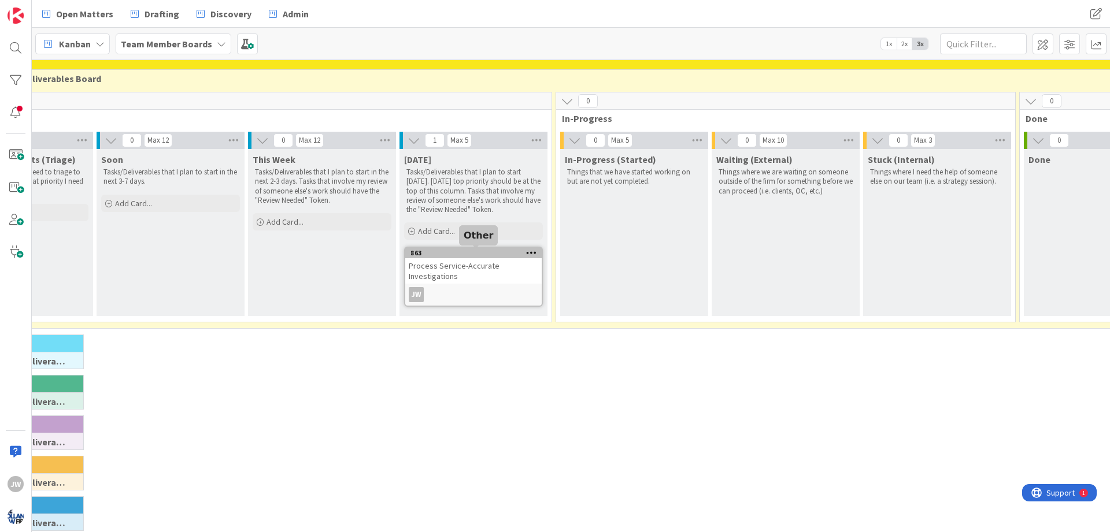
click at [479, 251] on div "863" at bounding box center [475, 253] width 131 height 8
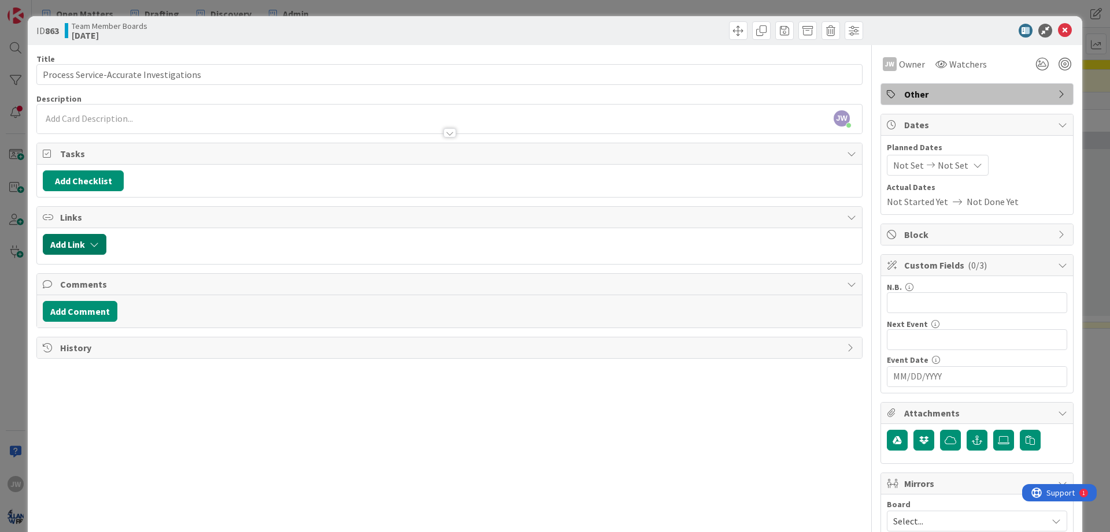
click at [99, 245] on icon "button" at bounding box center [94, 244] width 9 height 9
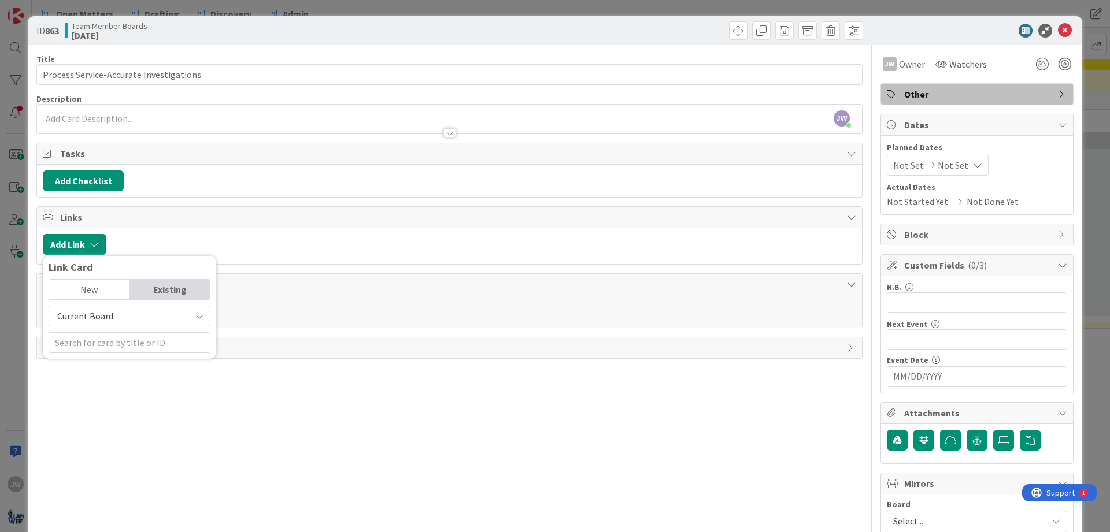
click at [97, 291] on div "New" at bounding box center [89, 290] width 80 height 20
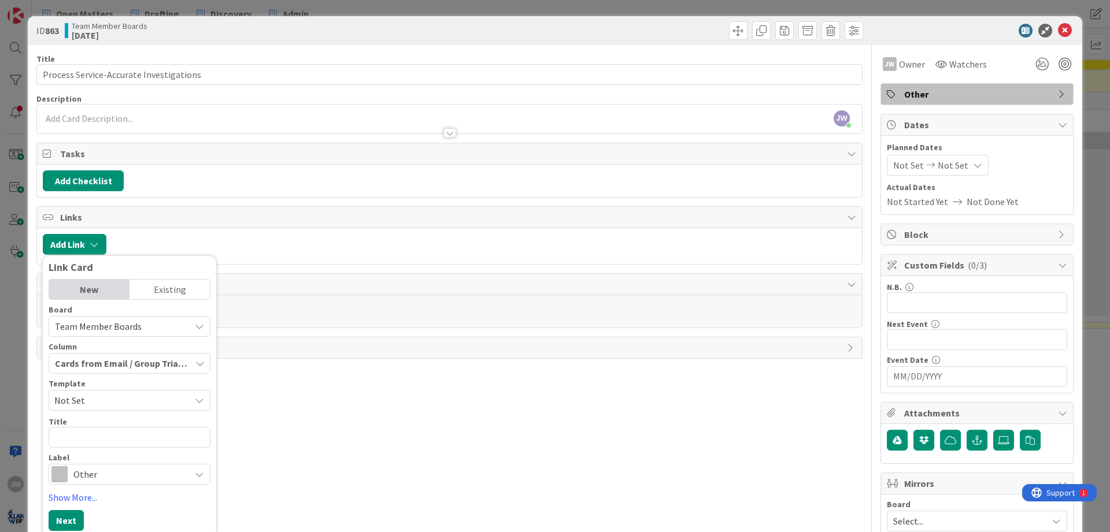
click at [99, 316] on div "Team Member Boards" at bounding box center [130, 326] width 162 height 21
click at [100, 293] on div "New" at bounding box center [89, 290] width 80 height 20
click at [101, 294] on div "New" at bounding box center [89, 290] width 80 height 20
click at [138, 287] on div "Existing" at bounding box center [169, 290] width 80 height 20
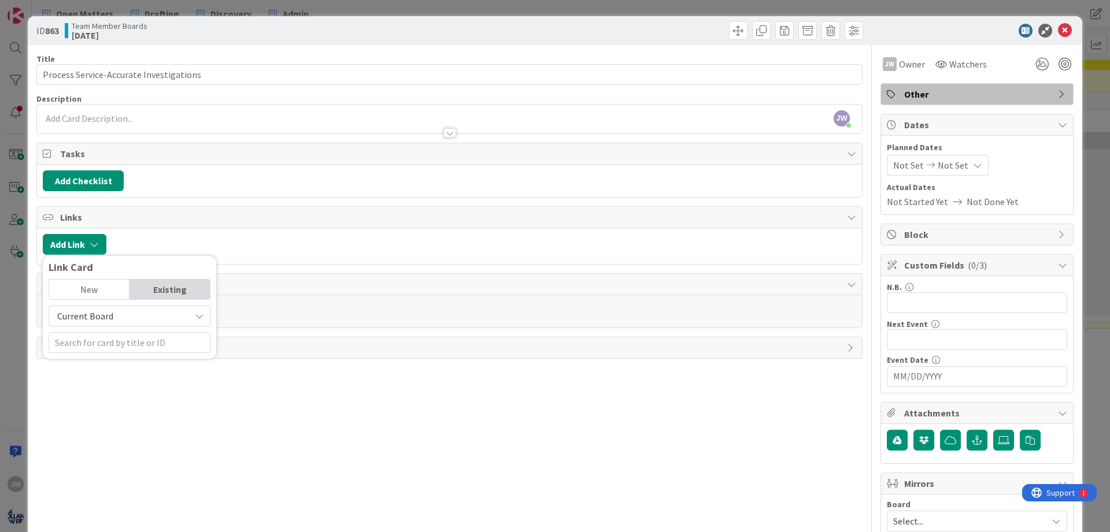
click at [119, 314] on span "Current Board" at bounding box center [119, 316] width 129 height 16
click at [94, 362] on span "All Boards" at bounding box center [135, 364] width 161 height 17
click at [99, 346] on input "text" at bounding box center [130, 342] width 162 height 21
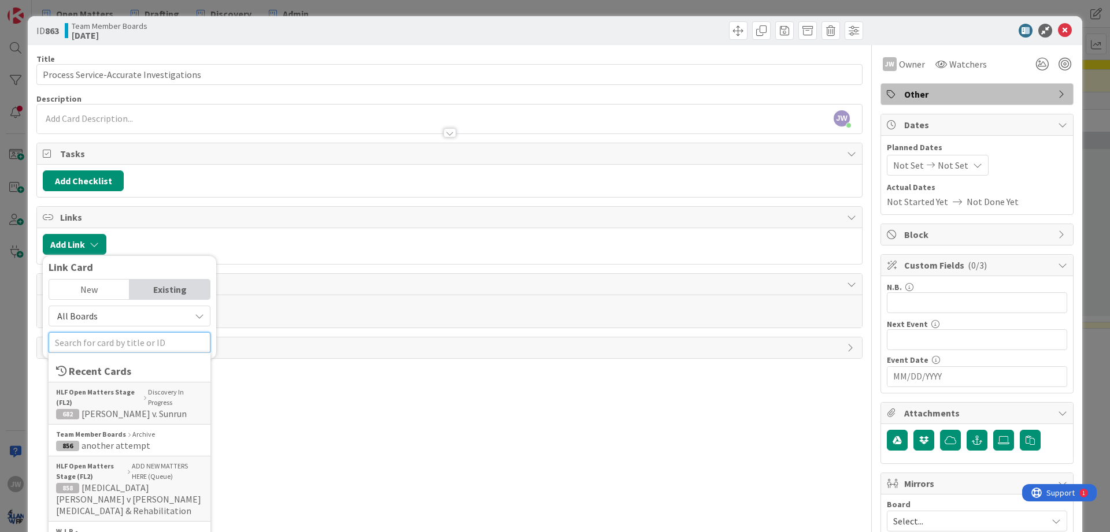
type input "a"
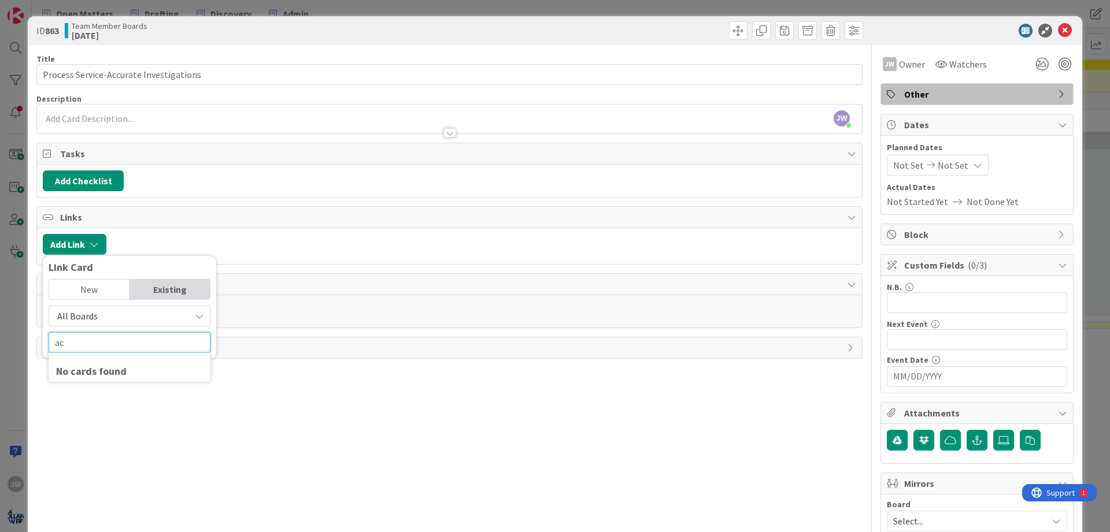
type input "a"
type input "J"
click at [305, 432] on div "Title 39 / 128 Process Service-Accurate Investigations Description [PERSON_NAME…" at bounding box center [449, 428] width 826 height 767
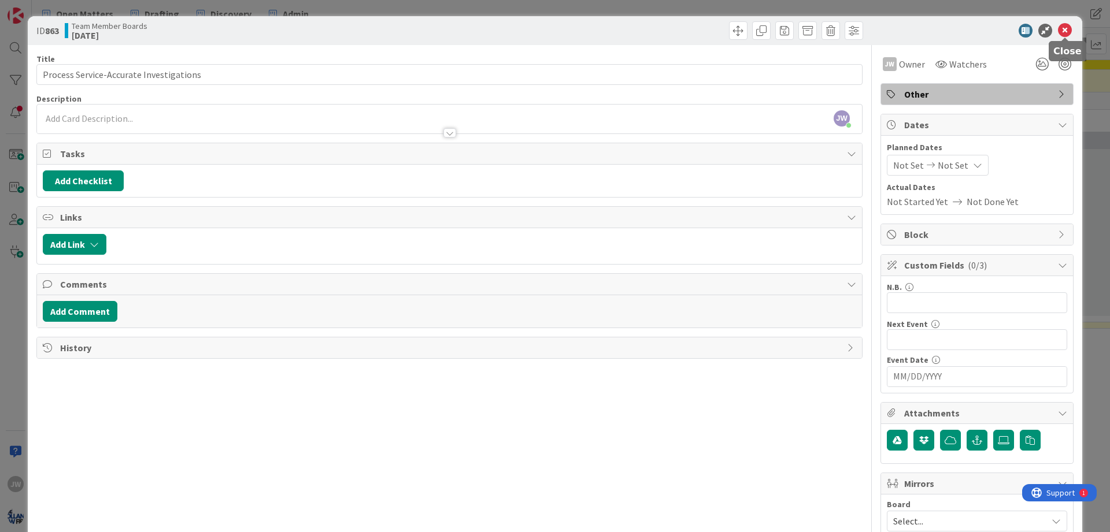
click at [1060, 28] on icon at bounding box center [1065, 31] width 14 height 14
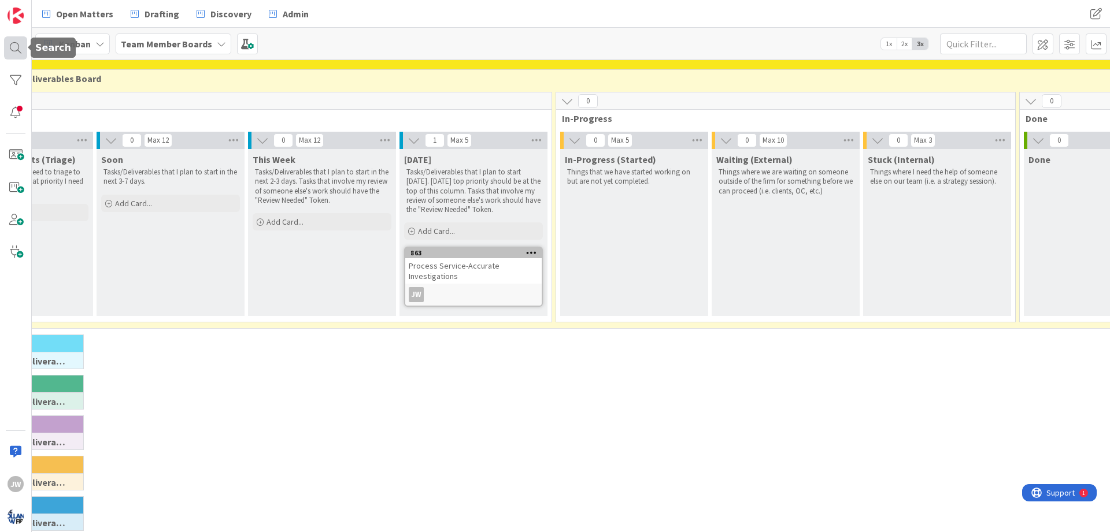
click at [23, 53] on div at bounding box center [15, 47] width 23 height 23
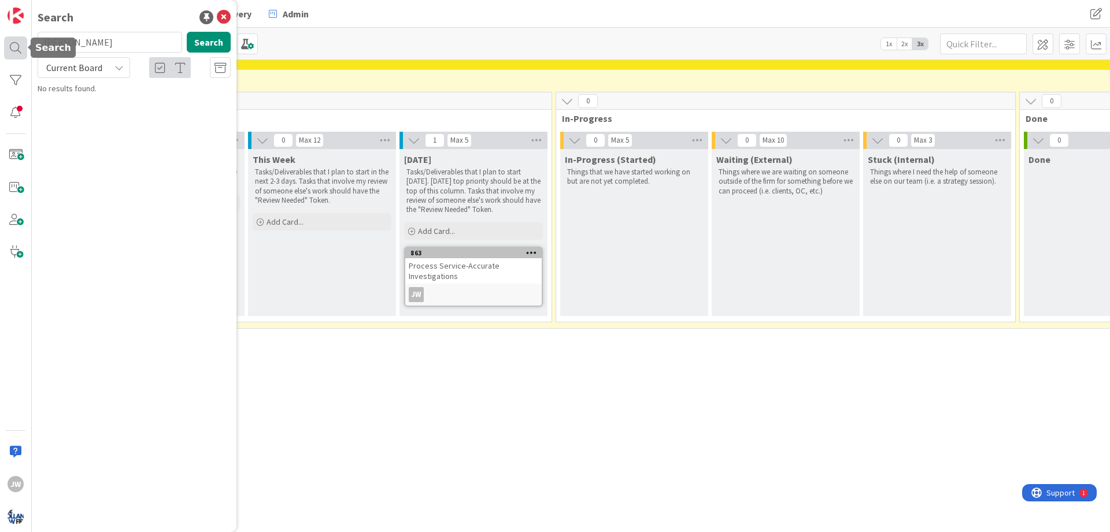
type input "J"
type input "acista"
click at [225, 12] on icon at bounding box center [224, 17] width 14 height 14
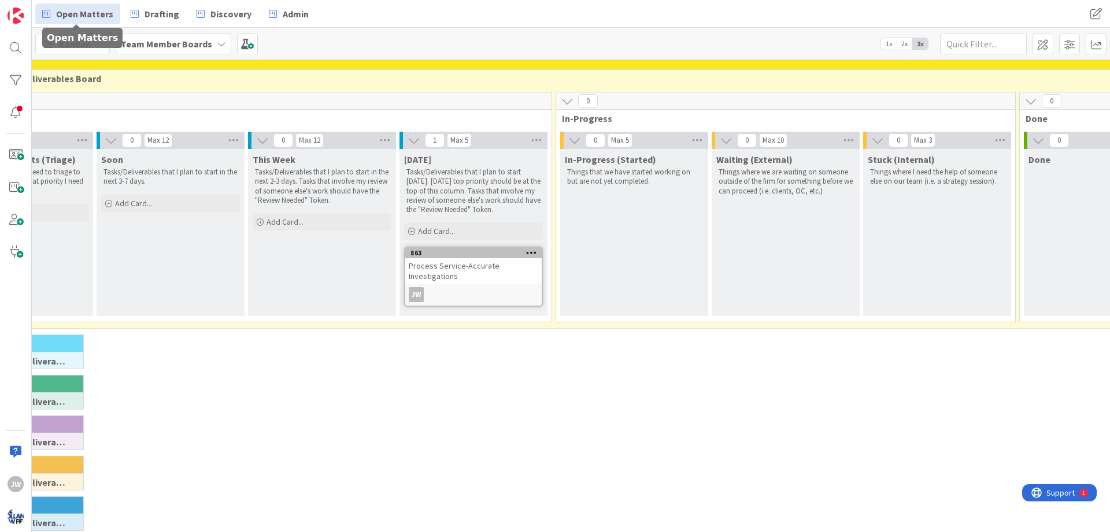
click at [94, 16] on span "Open Matters" at bounding box center [84, 14] width 57 height 14
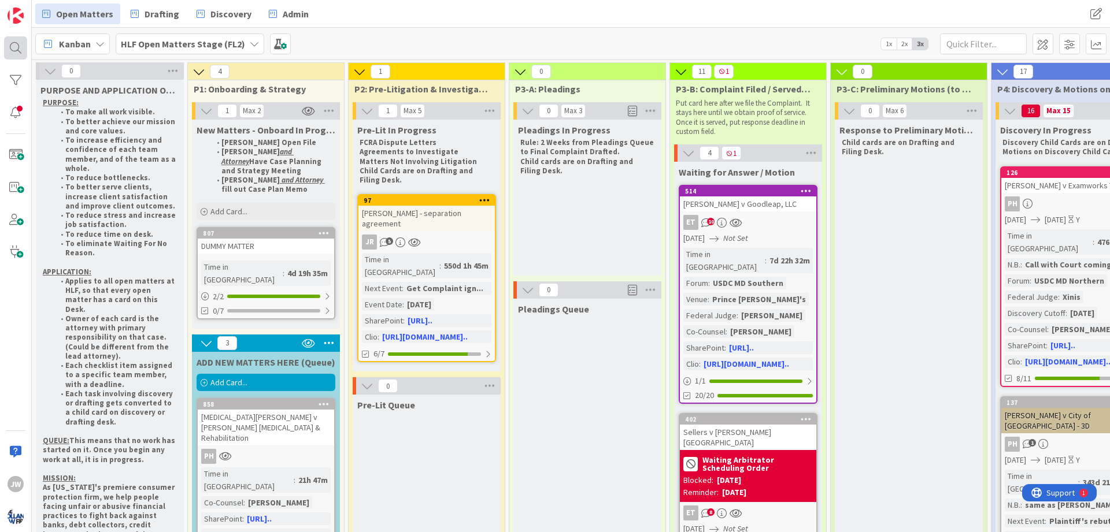
click at [21, 53] on div at bounding box center [15, 47] width 23 height 23
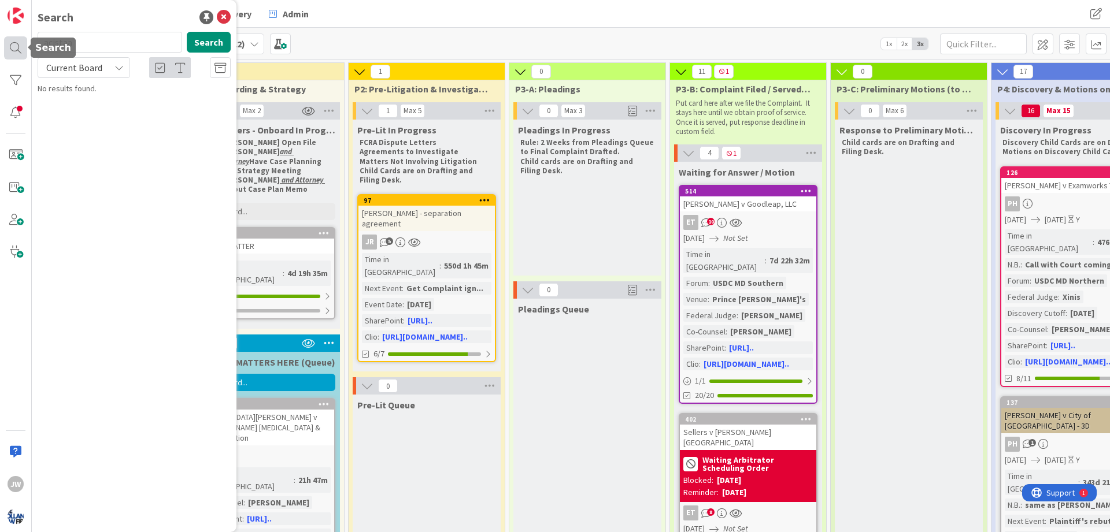
type input "acista"
click at [228, 23] on icon at bounding box center [224, 17] width 14 height 14
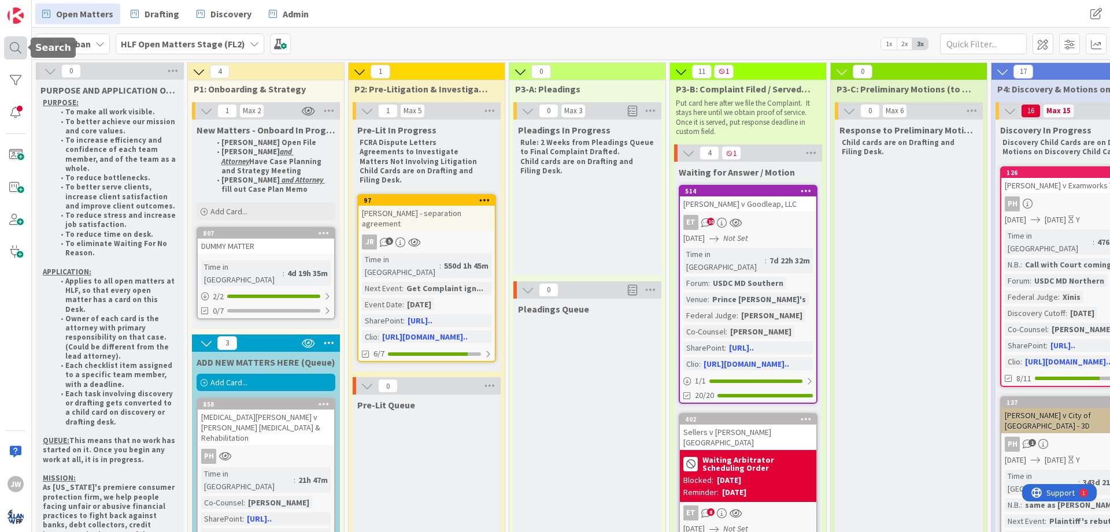
click at [23, 48] on div at bounding box center [15, 47] width 23 height 23
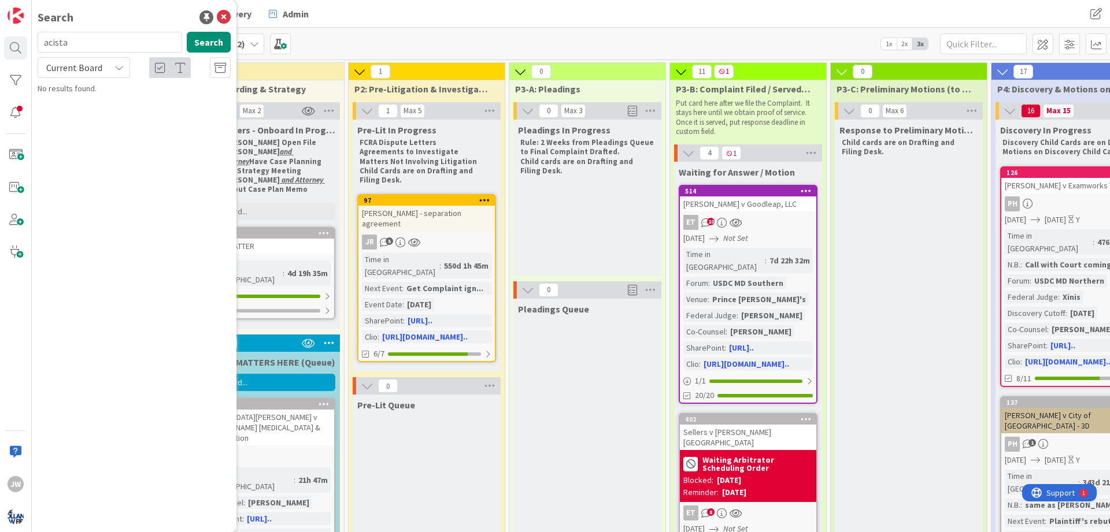
click at [56, 40] on input "acista" at bounding box center [110, 42] width 145 height 21
type input "[PERSON_NAME]"
click at [142, 98] on span "- separation agreement" at bounding box center [183, 102] width 82 height 10
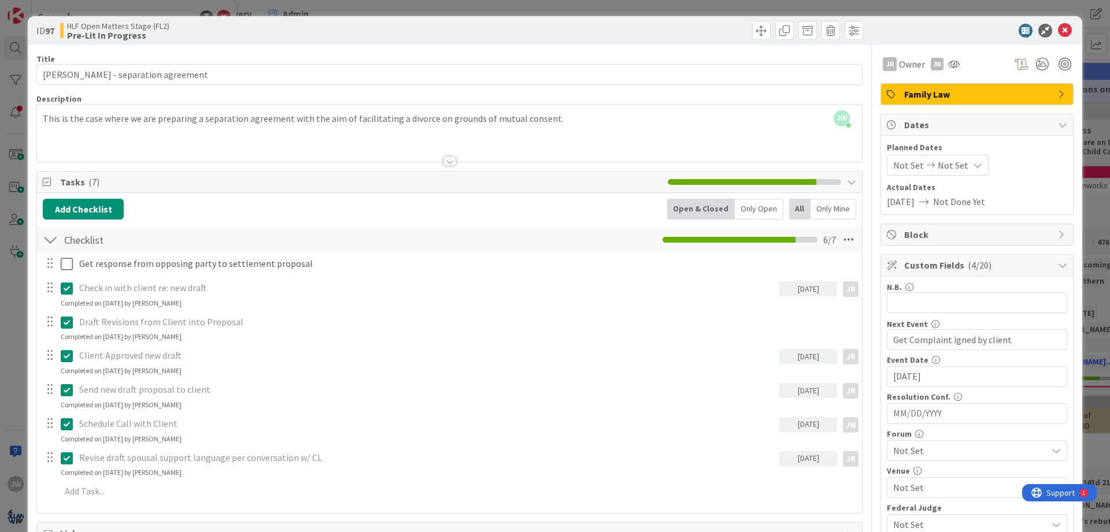
scroll to position [277, 0]
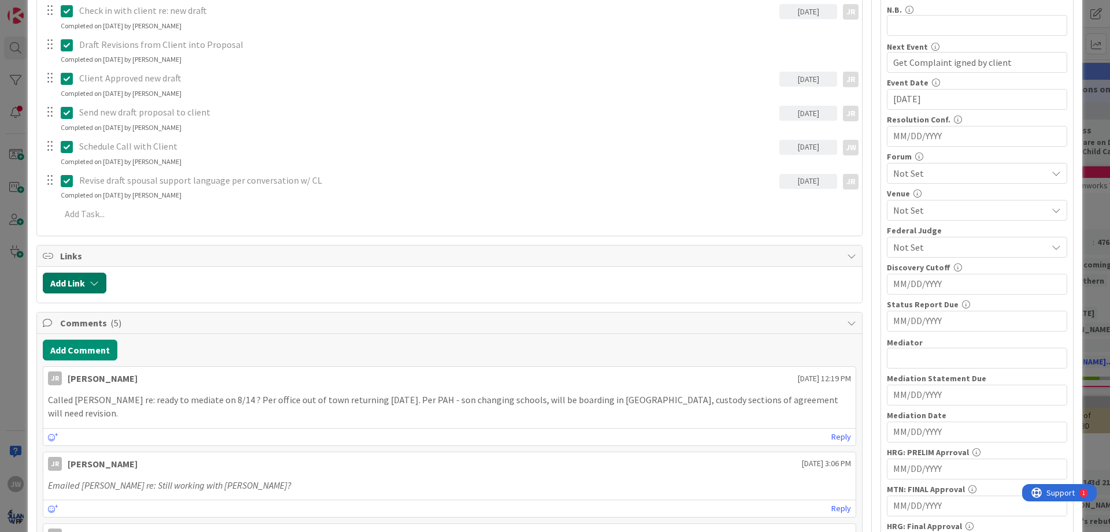
click at [99, 287] on icon "button" at bounding box center [94, 283] width 9 height 9
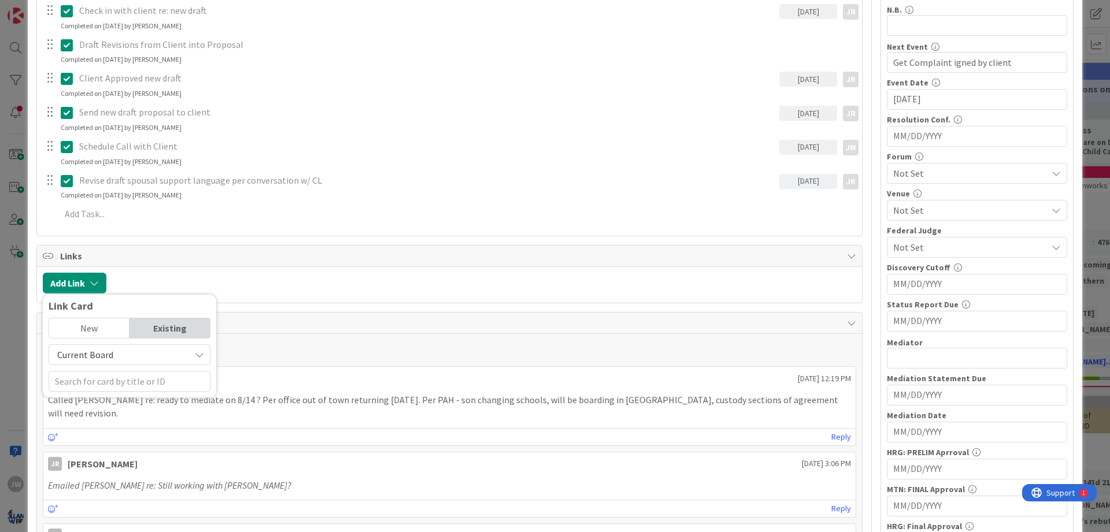
click at [119, 355] on span "Current Board" at bounding box center [119, 355] width 129 height 16
click at [99, 399] on span "All Boards" at bounding box center [135, 402] width 161 height 17
click at [99, 383] on input "text" at bounding box center [130, 381] width 162 height 21
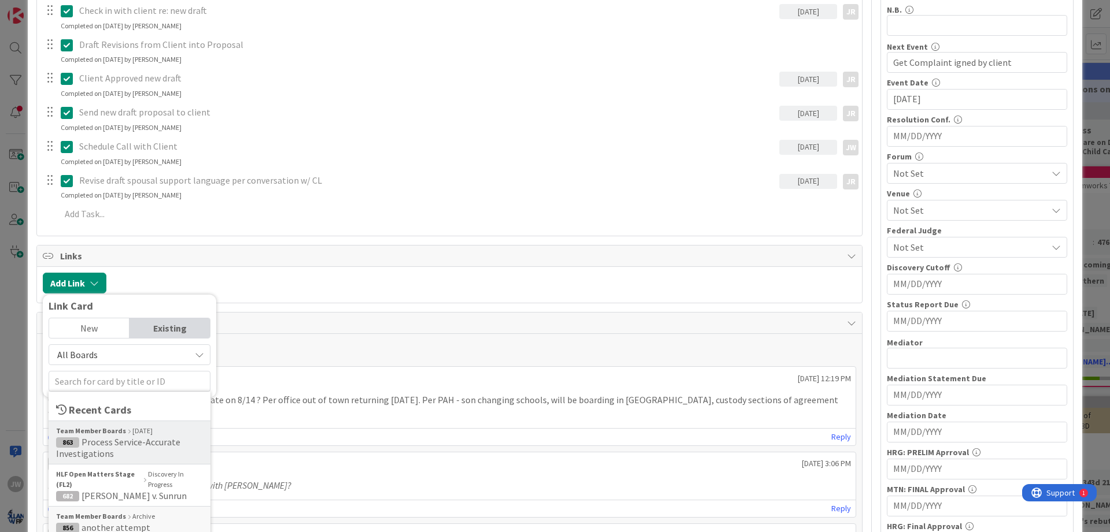
click at [116, 442] on span "Process Service-Accurate Investigations" at bounding box center [118, 447] width 124 height 23
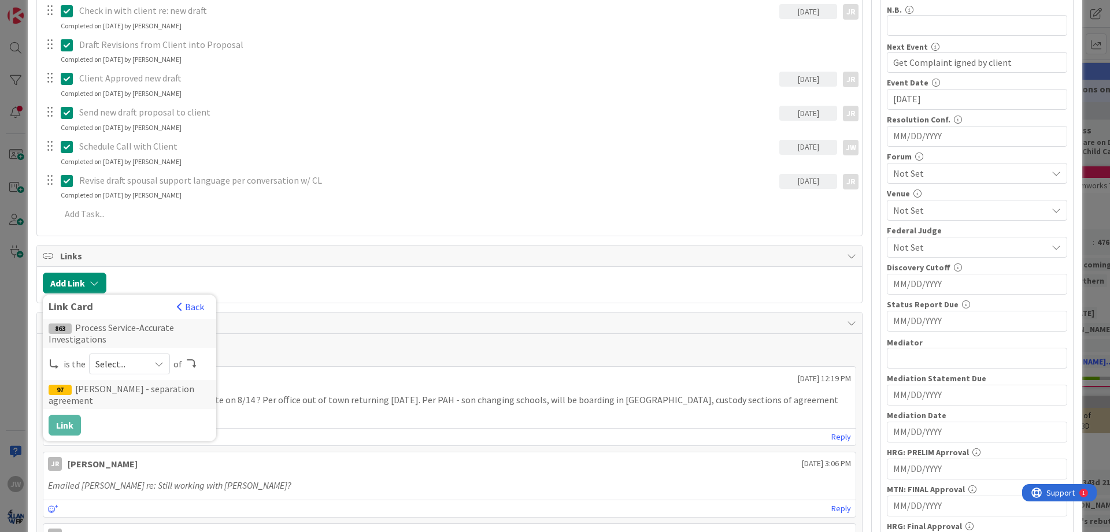
click at [122, 361] on span "Select..." at bounding box center [119, 364] width 49 height 16
click at [131, 408] on span "child" at bounding box center [190, 412] width 131 height 17
click at [71, 415] on button "Link" at bounding box center [65, 425] width 32 height 21
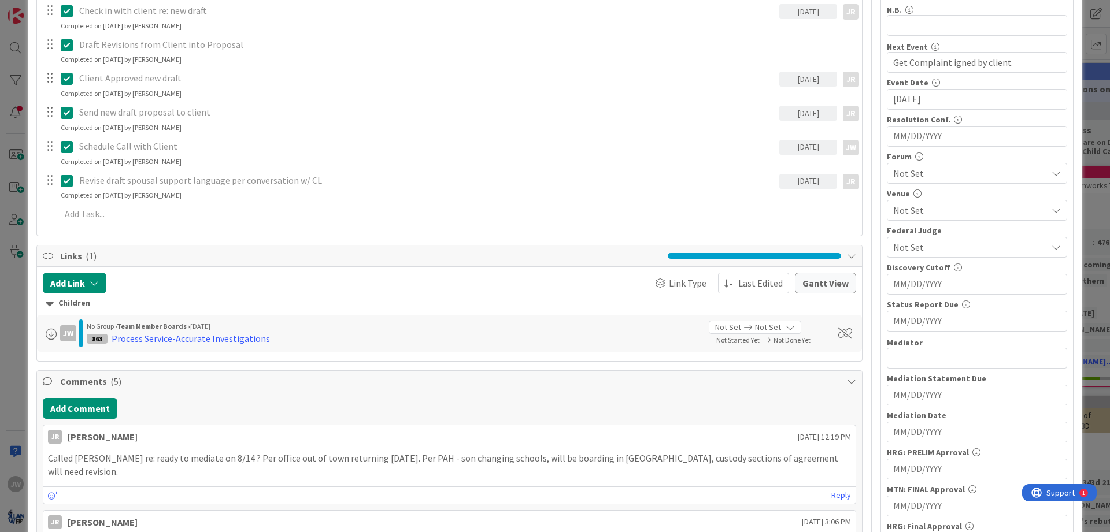
scroll to position [0, 0]
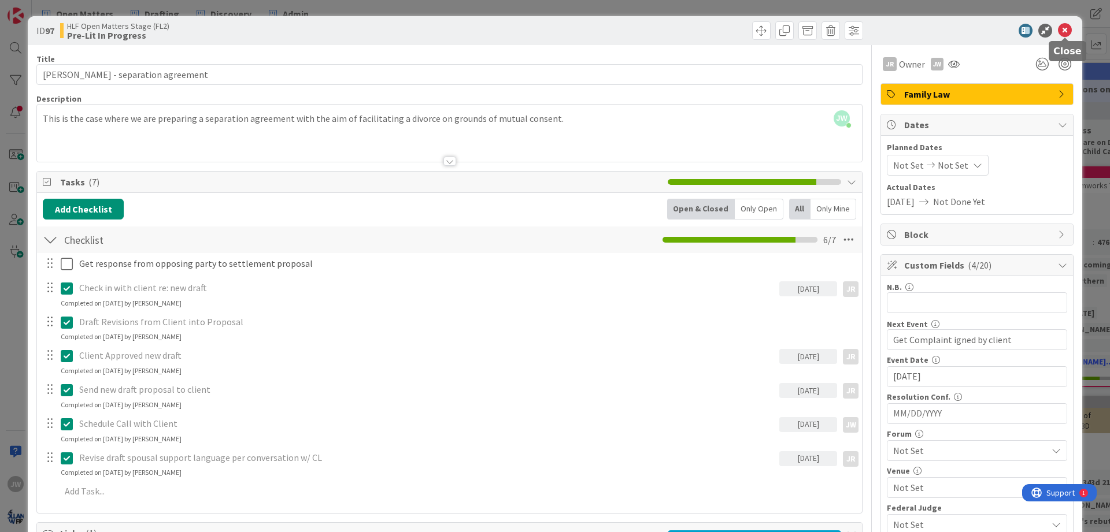
click at [1067, 32] on icon at bounding box center [1065, 31] width 14 height 14
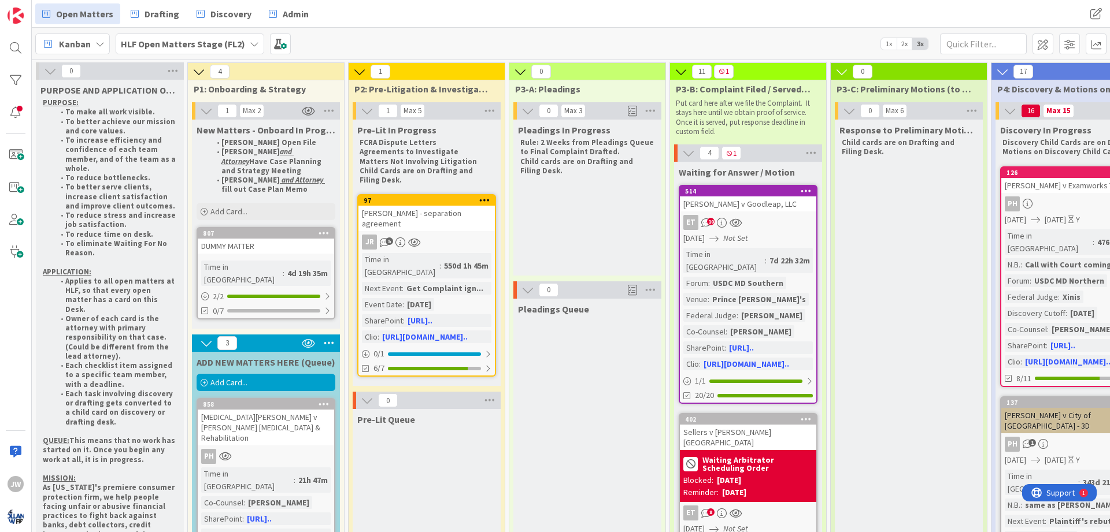
click at [151, 45] on b "HLF Open Matters Stage (FL2)" at bounding box center [183, 44] width 124 height 12
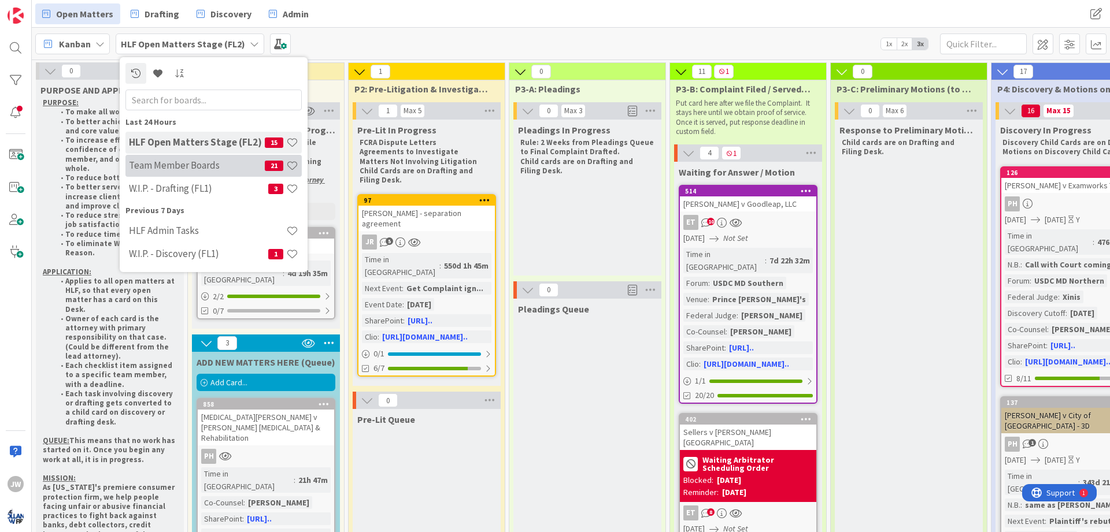
click at [170, 172] on div "Team Member Boards 21" at bounding box center [213, 166] width 176 height 22
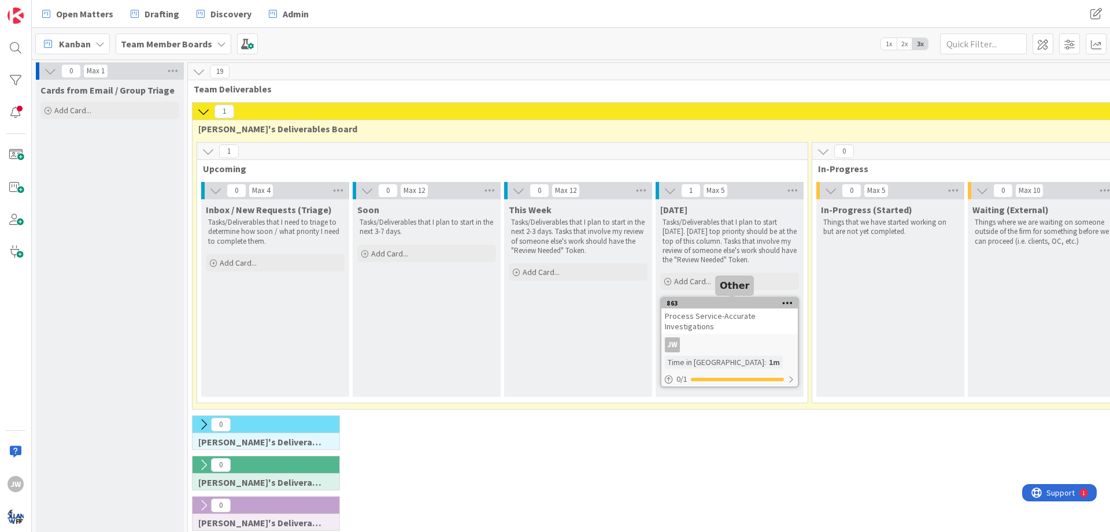
click at [704, 306] on div "863" at bounding box center [732, 303] width 131 height 8
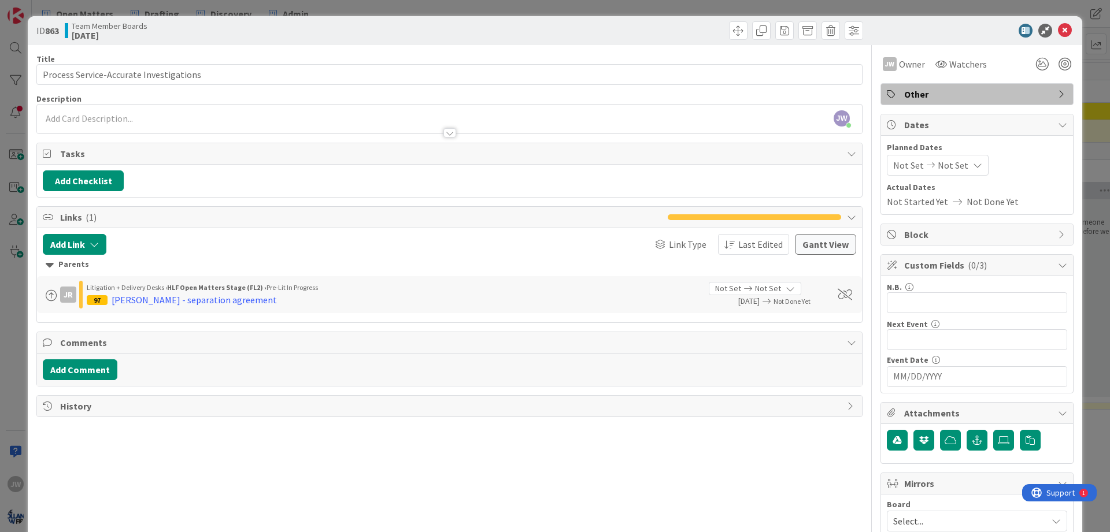
click at [32, 283] on div "ID 863 Team Member Boards [DATE] Title 39 / 128 Process Service-Accurate Invest…" at bounding box center [555, 418] width 1054 height 805
click at [109, 127] on div at bounding box center [449, 127] width 825 height 12
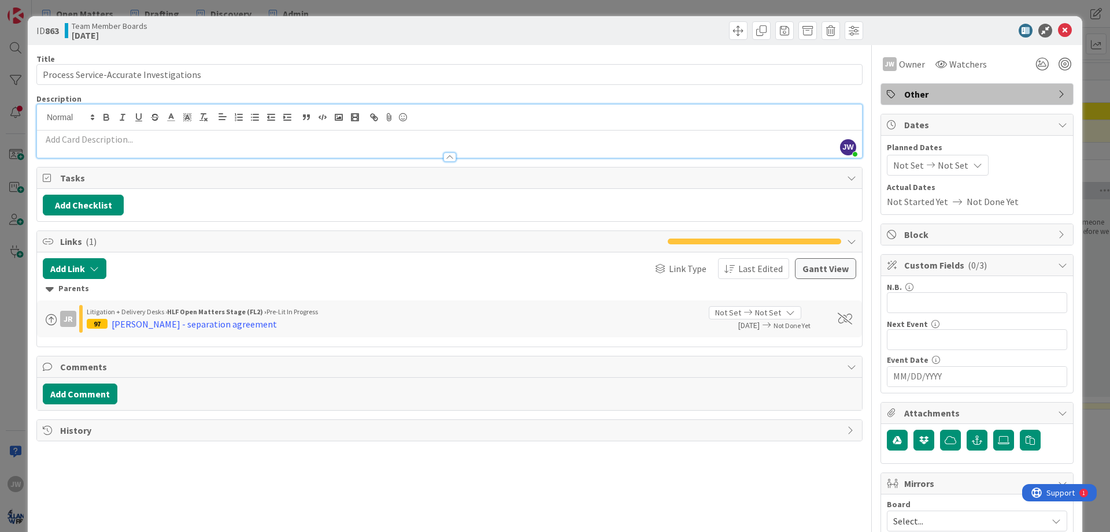
click at [105, 135] on p at bounding box center [449, 139] width 813 height 13
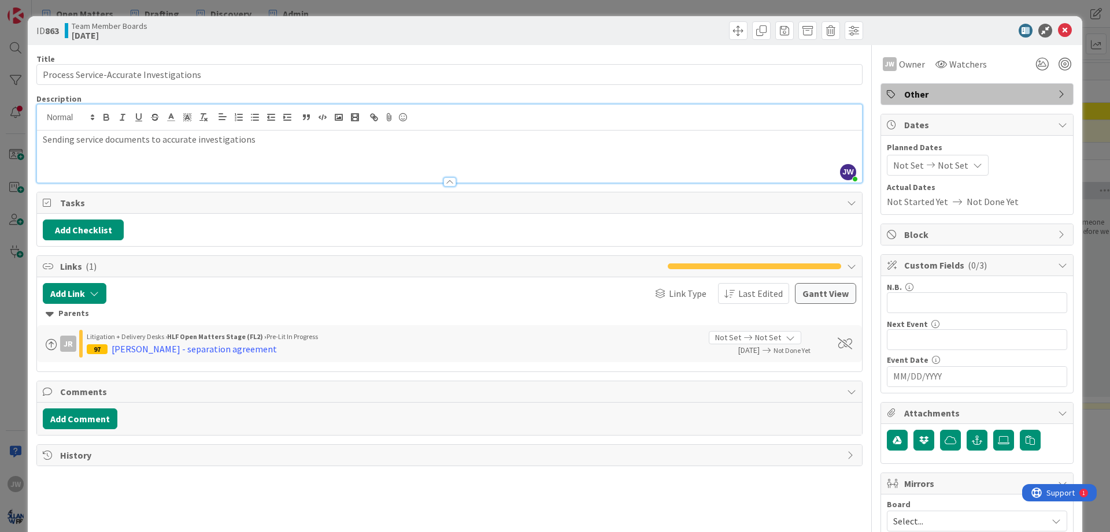
click at [234, 186] on div "Title 39 / 128 Process Service-Accurate Investigations Description [PERSON_NAME…" at bounding box center [449, 428] width 826 height 767
click at [248, 138] on p "Sending service documents to accurate investigations" at bounding box center [449, 139] width 813 height 13
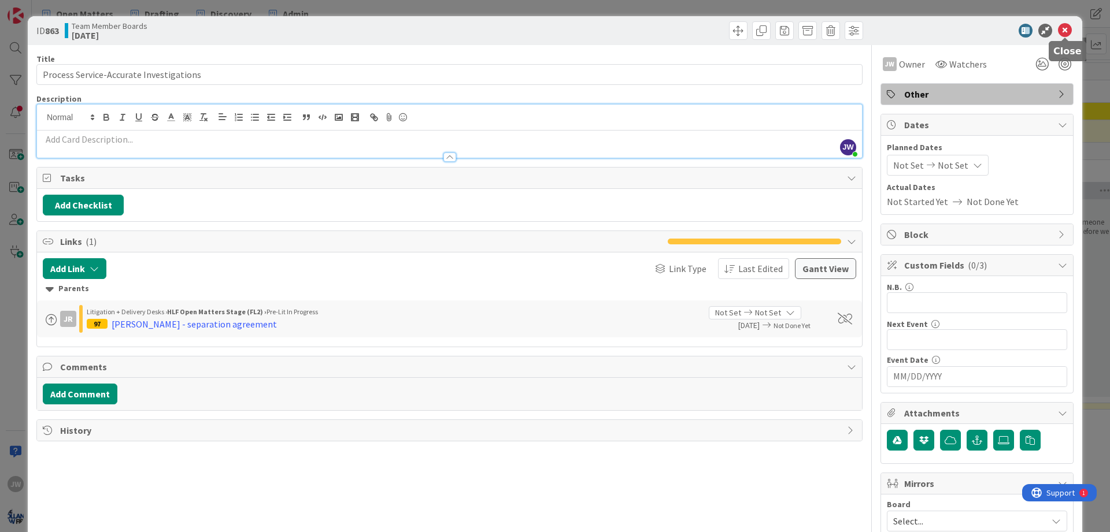
click at [1066, 23] on div "ID 863 Team Member Boards [DATE]" at bounding box center [555, 30] width 1054 height 29
click at [1065, 25] on icon at bounding box center [1065, 31] width 14 height 14
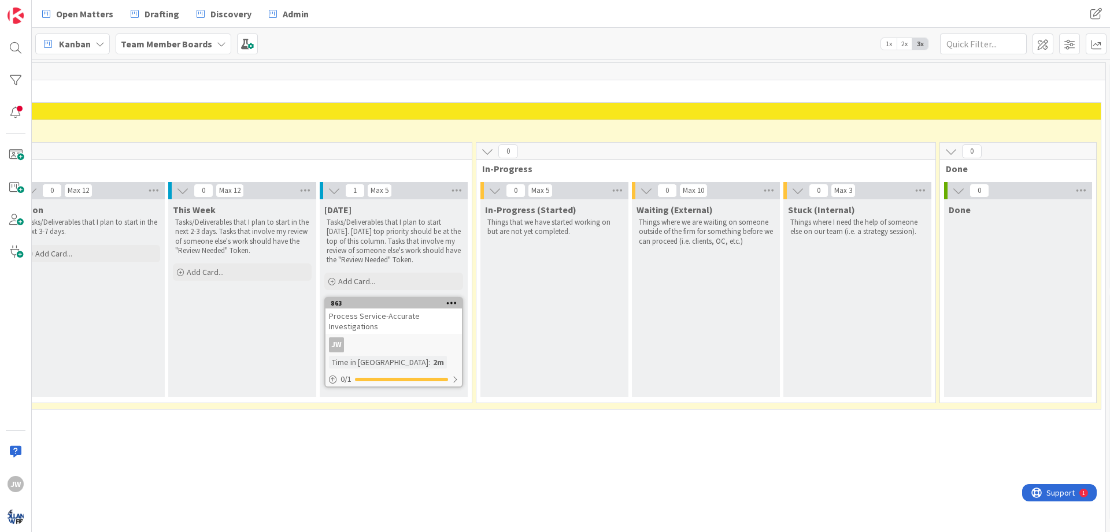
scroll to position [0, 337]
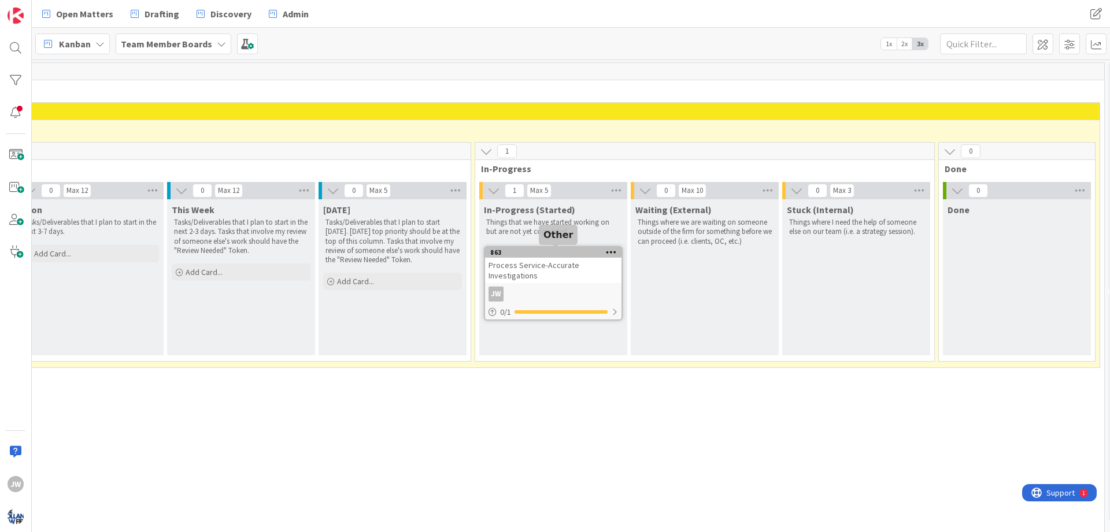
click at [546, 256] on div "863" at bounding box center [555, 253] width 131 height 8
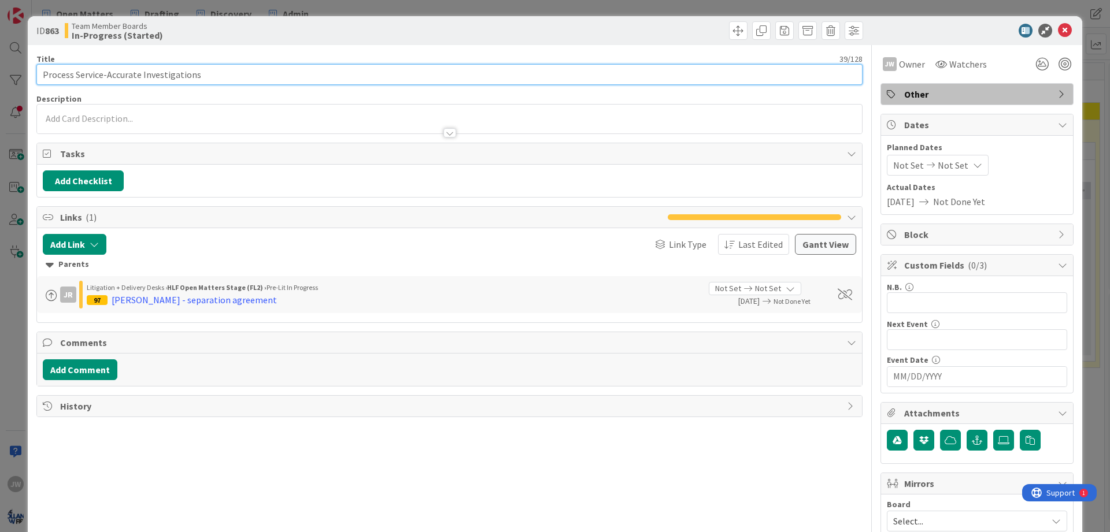
click at [46, 73] on input "Process Service-Accurate Investigations" at bounding box center [449, 74] width 826 height 21
click at [45, 72] on input "Process Service-Accurate Investigations" at bounding box center [449, 74] width 826 height 21
type input "[PERSON_NAME]- Process Service via Accurate Investigations"
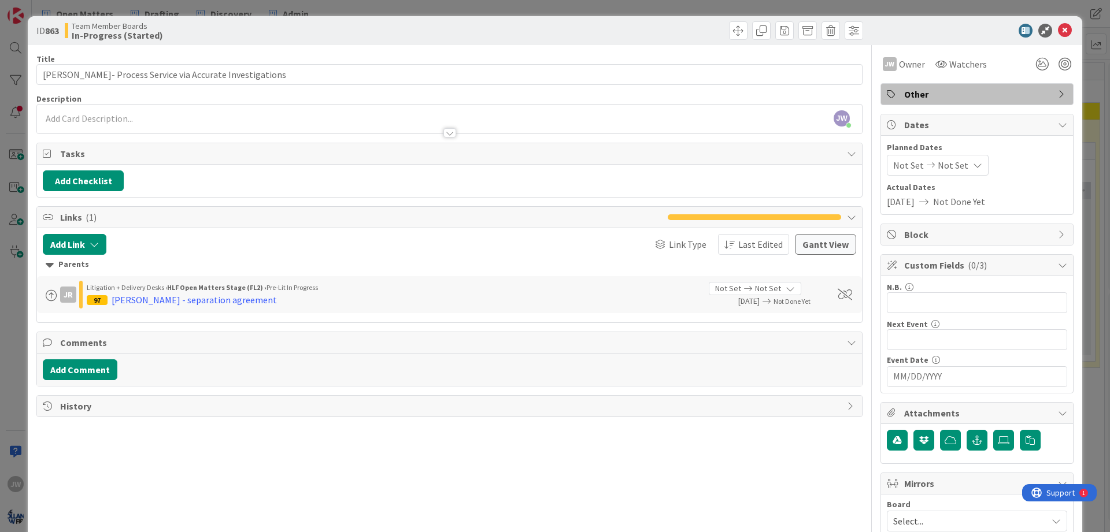
click at [29, 162] on div "ID 863 Team Member Boards In-Progress (Started) Title 51 / 128 [PERSON_NAME]- P…" at bounding box center [555, 418] width 1054 height 805
click at [1060, 36] on icon at bounding box center [1065, 31] width 14 height 14
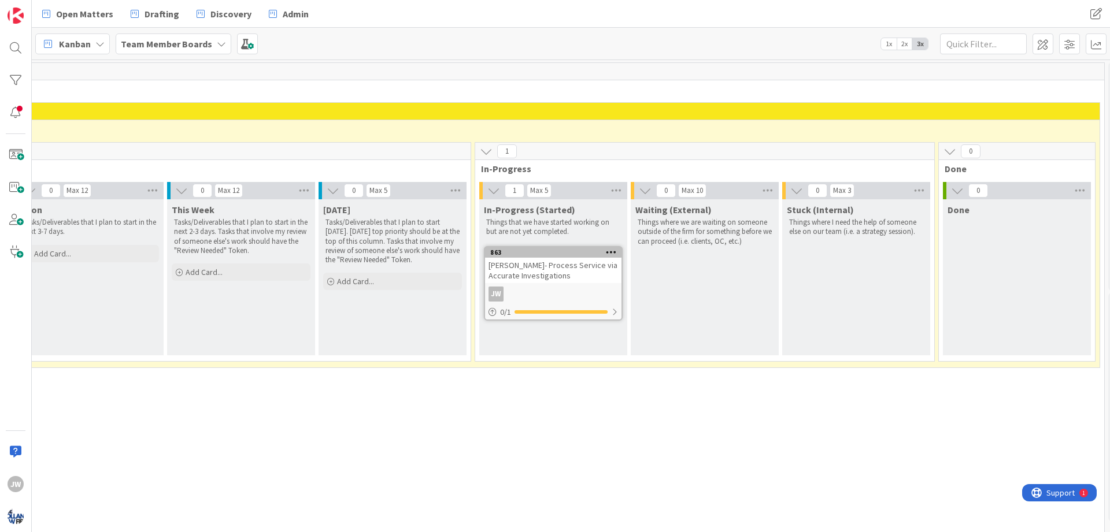
click at [560, 382] on div "0 [PERSON_NAME]'s Deliverables Board" at bounding box center [477, 394] width 1249 height 40
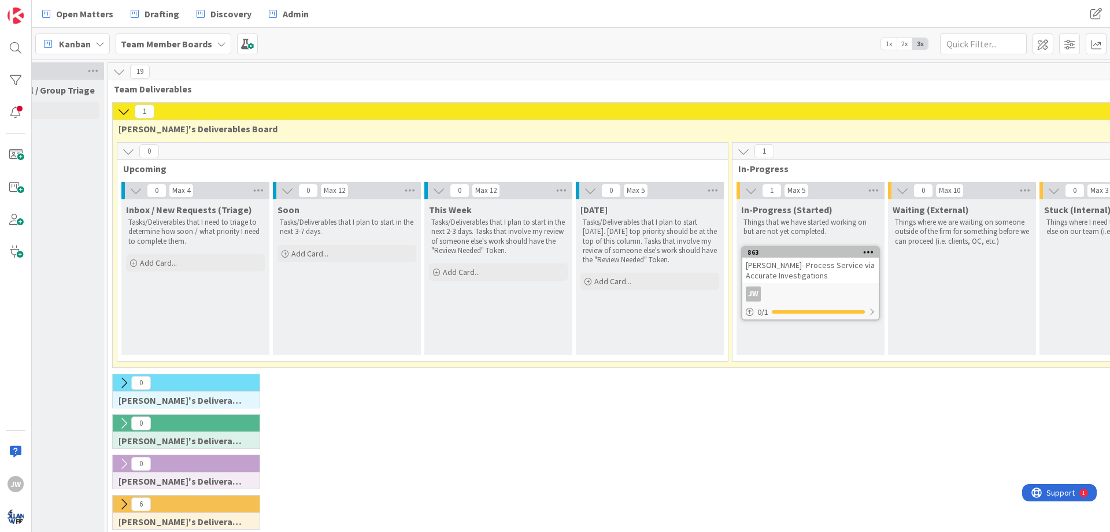
scroll to position [0, 64]
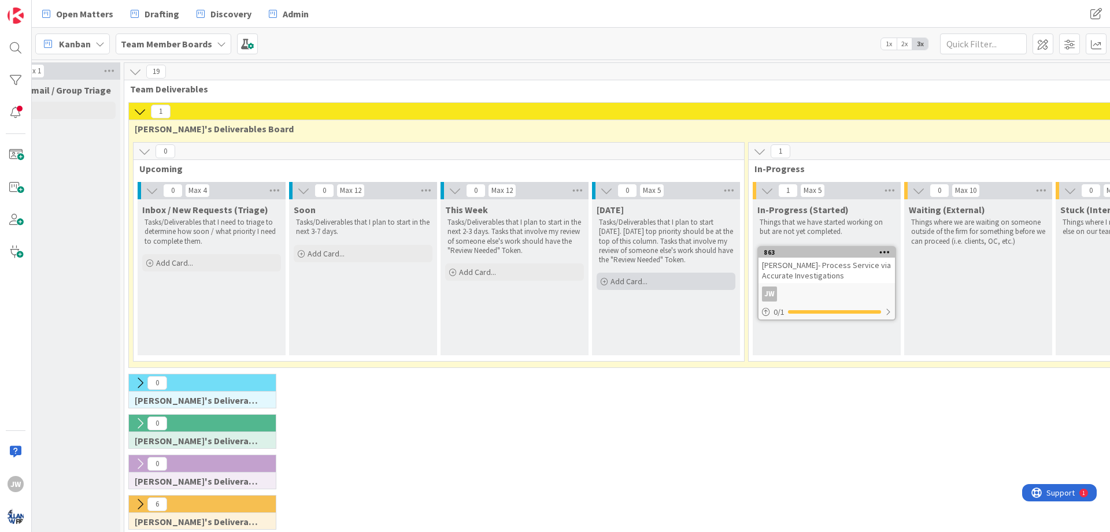
click at [615, 283] on span "Add Card..." at bounding box center [628, 281] width 37 height 10
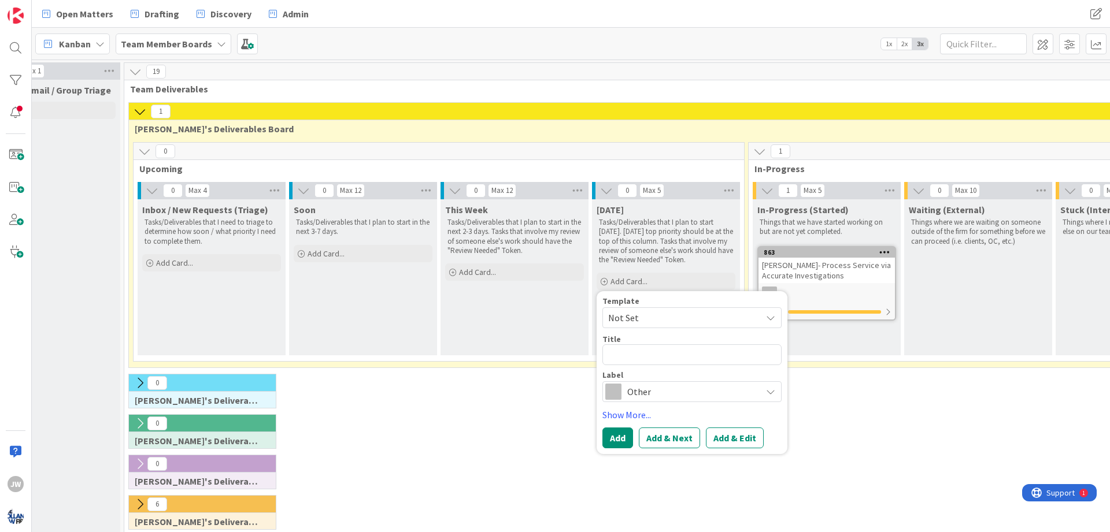
click at [545, 391] on div "0 [PERSON_NAME]'s Deliverables Board" at bounding box center [751, 394] width 1249 height 40
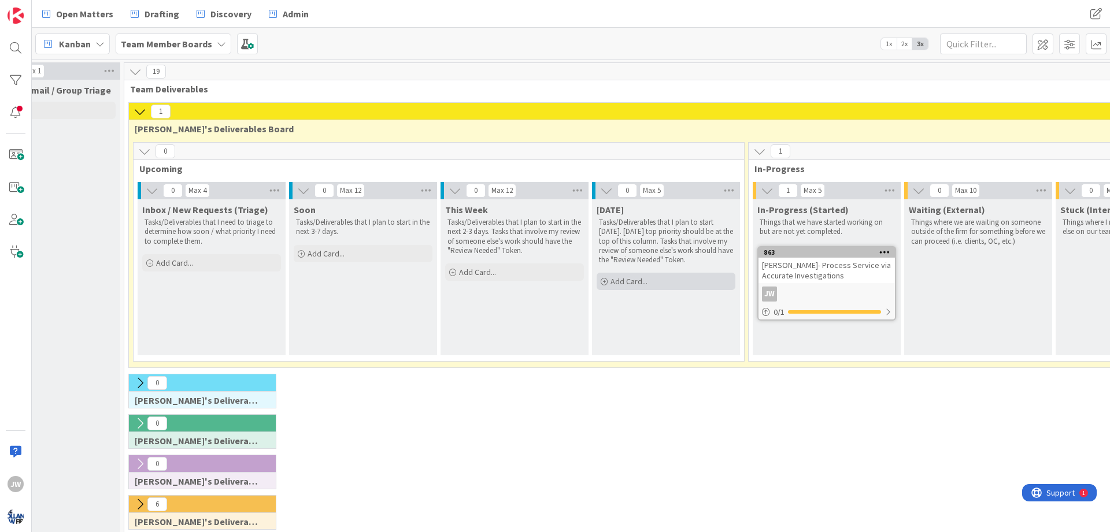
click at [616, 275] on div "Add Card..." at bounding box center [666, 281] width 139 height 17
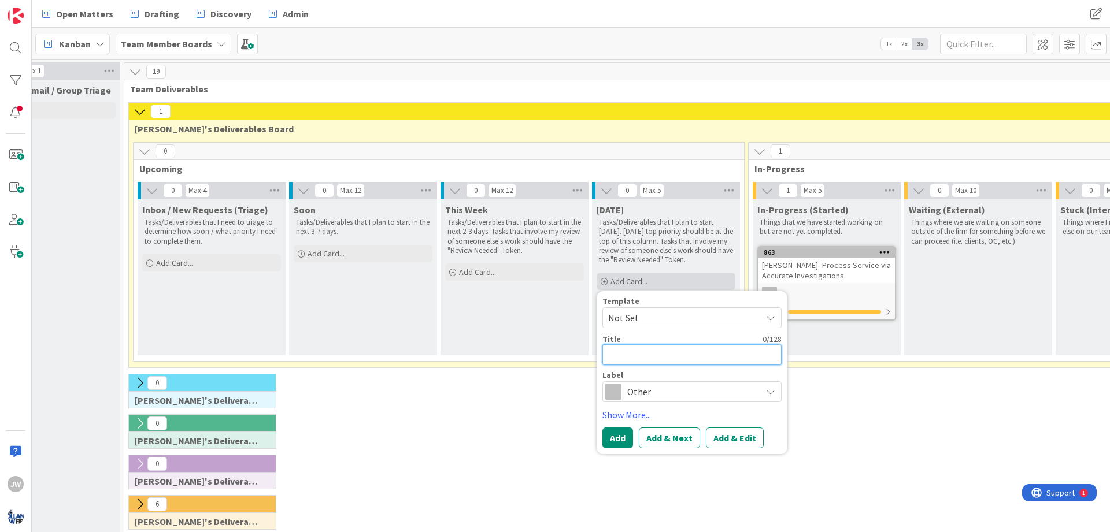
type textarea "x"
type textarea "C"
type textarea "x"
type textarea "Ca"
type textarea "x"
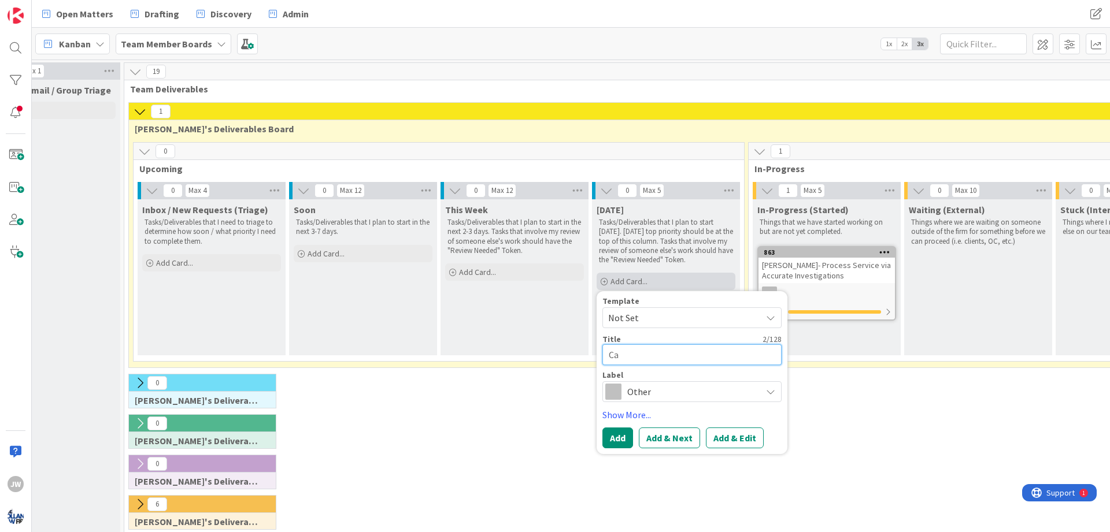
type textarea "Cam"
type textarea "x"
type textarea "Camp"
type textarea "x"
type textarea "Campb"
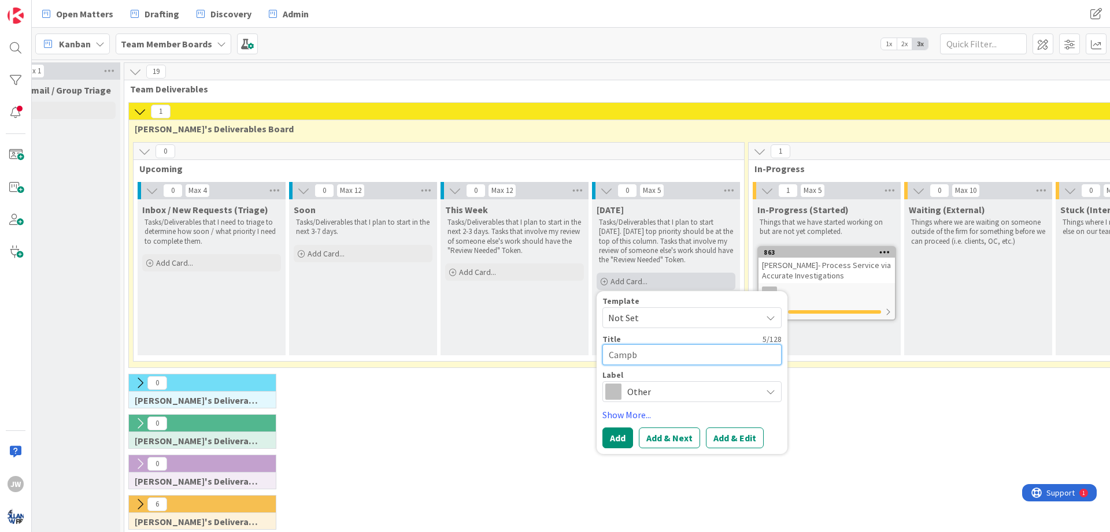
type textarea "x"
type textarea "Campbe"
type textarea "x"
type textarea "[PERSON_NAME]"
type textarea "x"
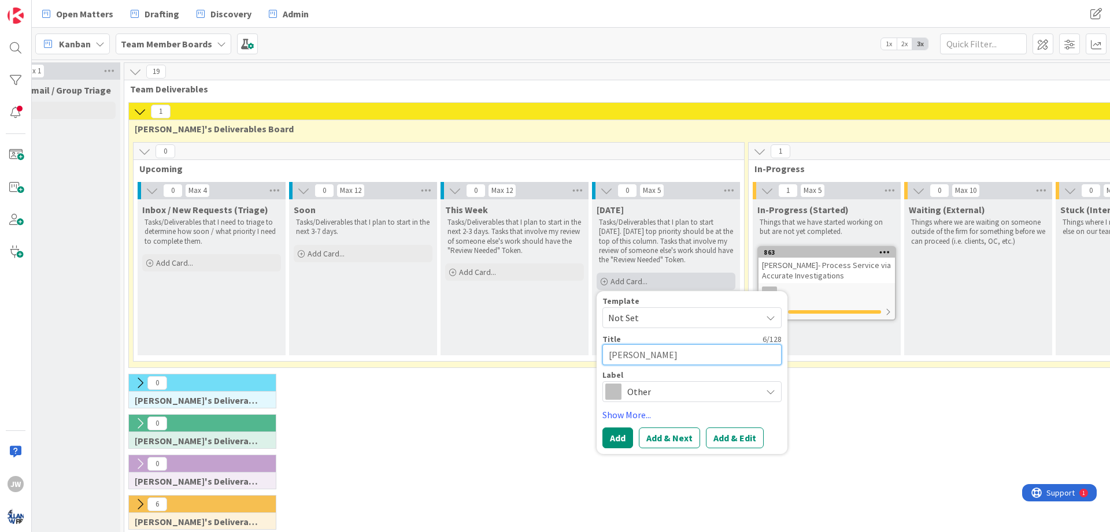
type textarea "[PERSON_NAME]"
type textarea "x"
type textarea "[PERSON_NAME]-"
type textarea "x"
type textarea "[PERSON_NAME]-"
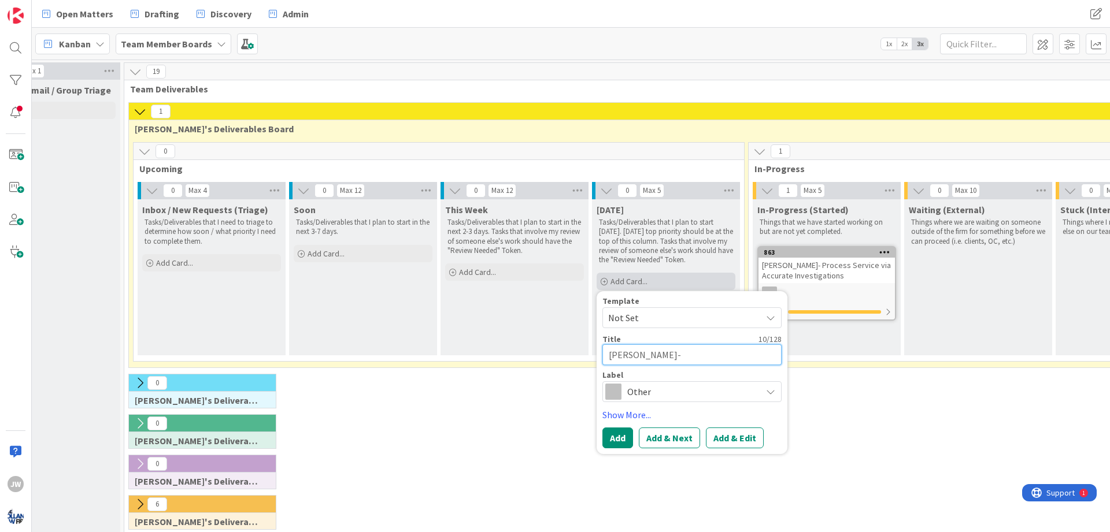
type textarea "x"
type textarea "[PERSON_NAME]- D"
type textarea "x"
type textarea "[PERSON_NAME]- Dr"
type textarea "x"
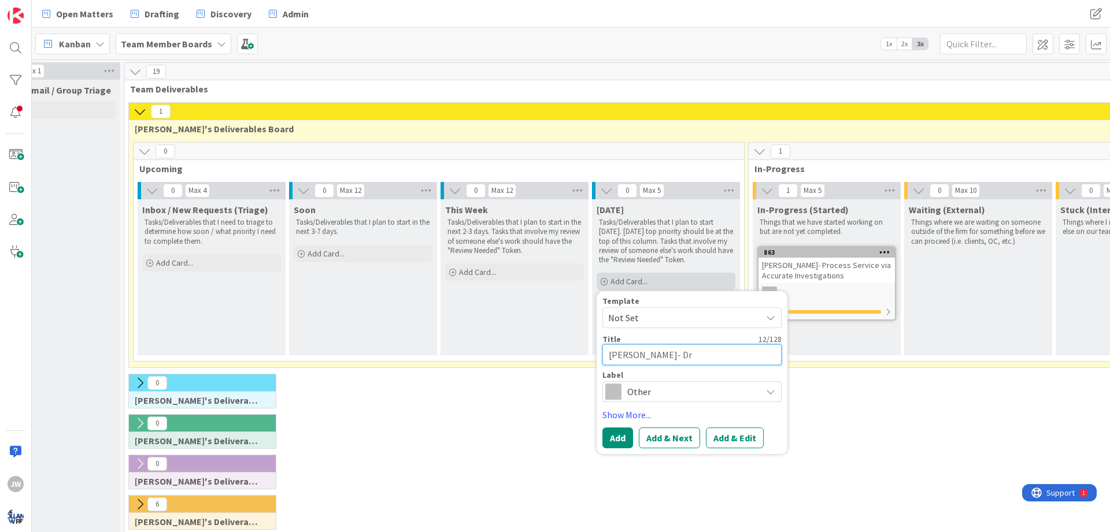
type textarea "[PERSON_NAME]- Dra"
type textarea "x"
type textarea "[PERSON_NAME]"
type textarea "x"
type textarea "[PERSON_NAME]- Draft"
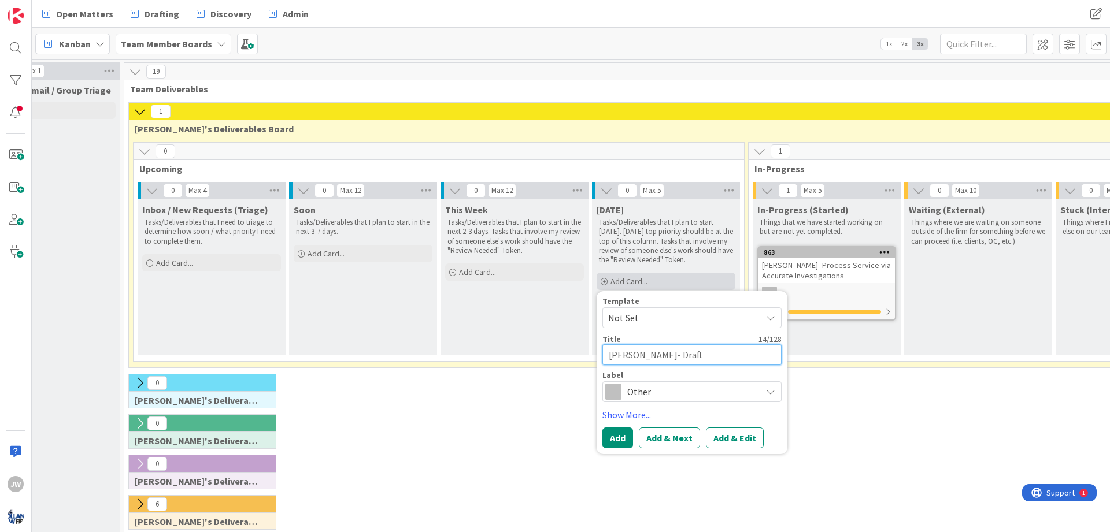
type textarea "x"
type textarea "[PERSON_NAME]- Drafti"
type textarea "x"
type textarea "[PERSON_NAME]- Draftig"
type textarea "x"
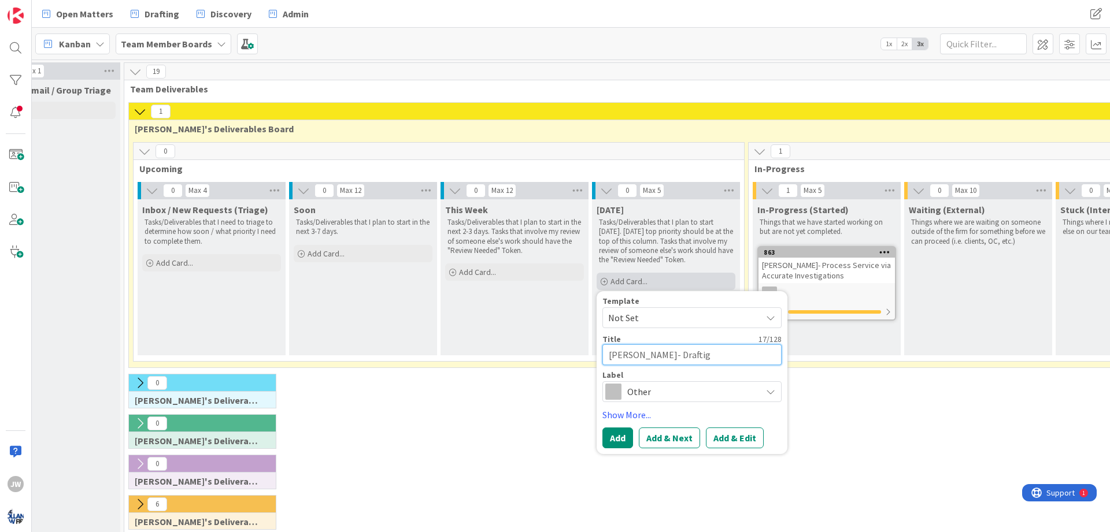
type textarea "[PERSON_NAME]- Draftig"
type textarea "x"
type textarea "[PERSON_NAME]- Draftig T"
type textarea "x"
type textarea "[PERSON_NAME]- Draftig"
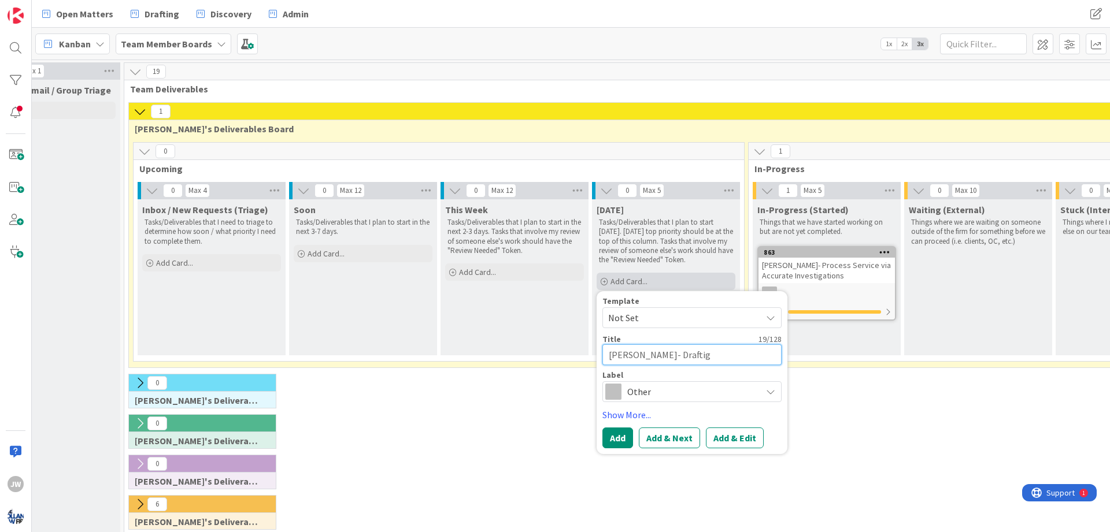
type textarea "x"
type textarea "[PERSON_NAME]- Draftig"
type textarea "x"
type textarea "[PERSON_NAME]- Drafti"
type textarea "x"
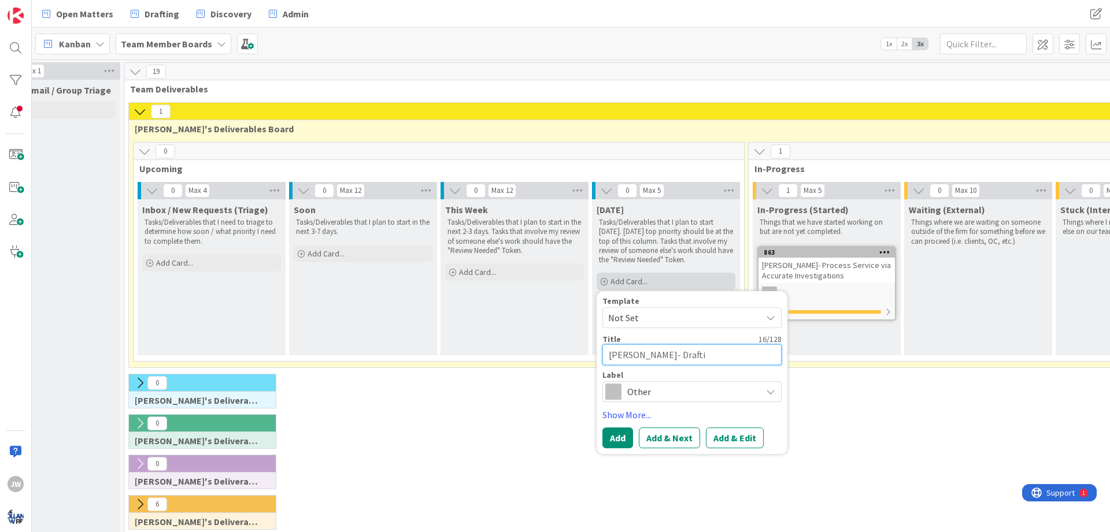
type textarea "[PERSON_NAME]- Draftin"
type textarea "x"
type textarea "[PERSON_NAME]- Drafting"
type textarea "x"
type textarea "[PERSON_NAME]- Drafting"
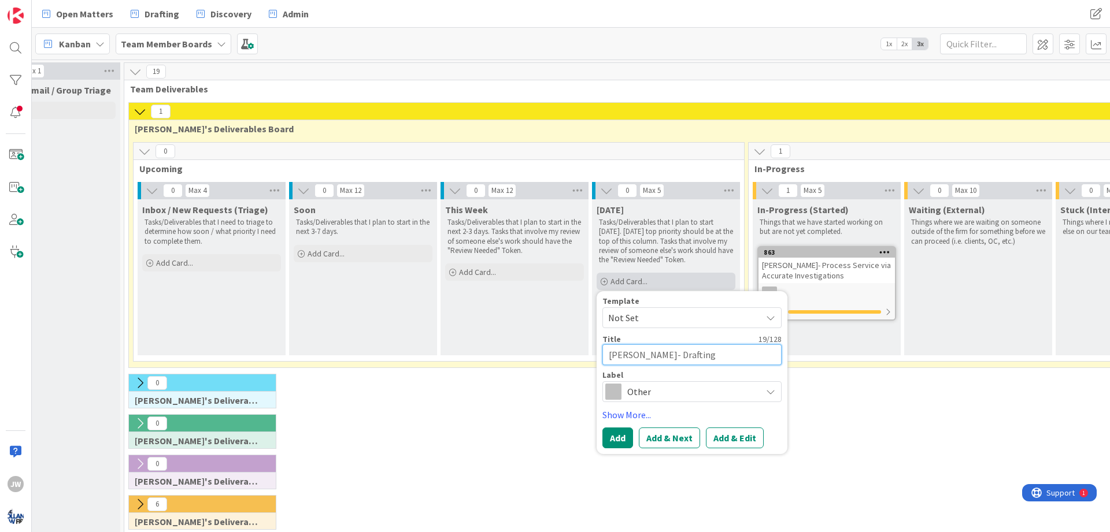
type textarea "x"
type textarea "[PERSON_NAME]- Drafting T"
type textarea "x"
type textarea "[PERSON_NAME]- Drafting Th"
type textarea "x"
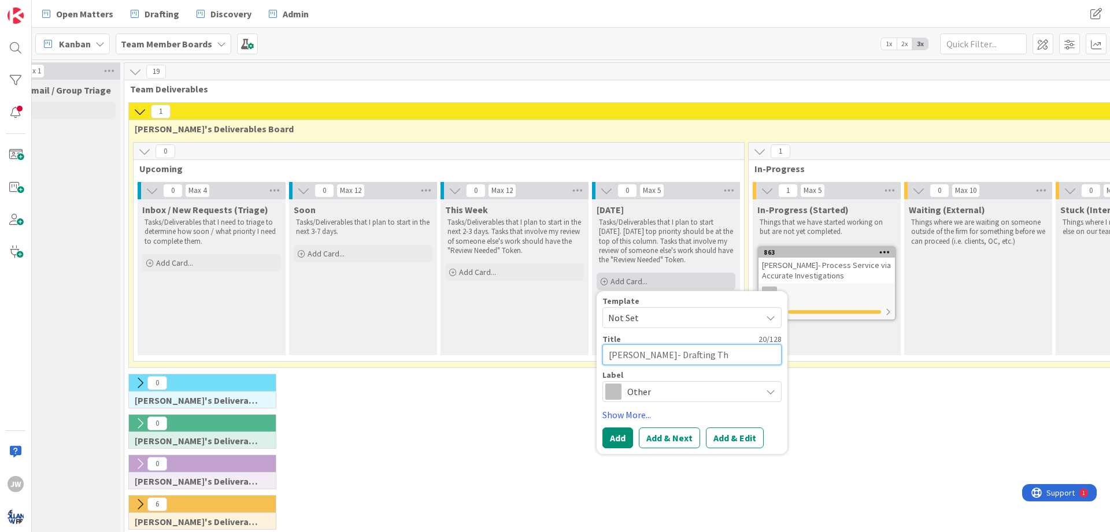
type textarea "[PERSON_NAME]- Drafting Thi"
type textarea "x"
type textarea "[PERSON_NAME]- Drafting Thir"
type textarea "x"
type textarea "[PERSON_NAME]- Drafting Third"
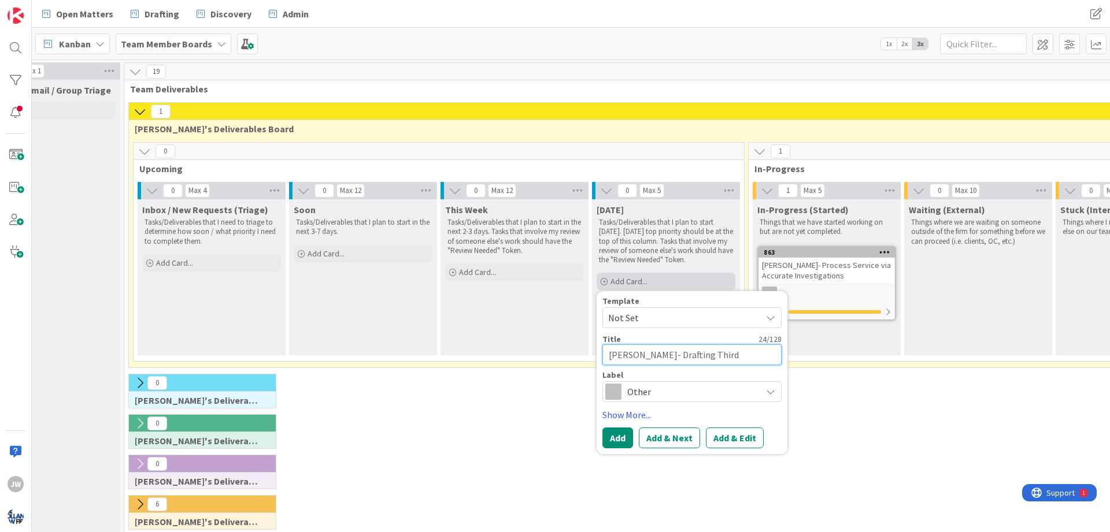
type textarea "x"
type textarea "[PERSON_NAME]- Drafting Third"
type textarea "x"
type textarea "[PERSON_NAME]- Drafting Third P"
type textarea "x"
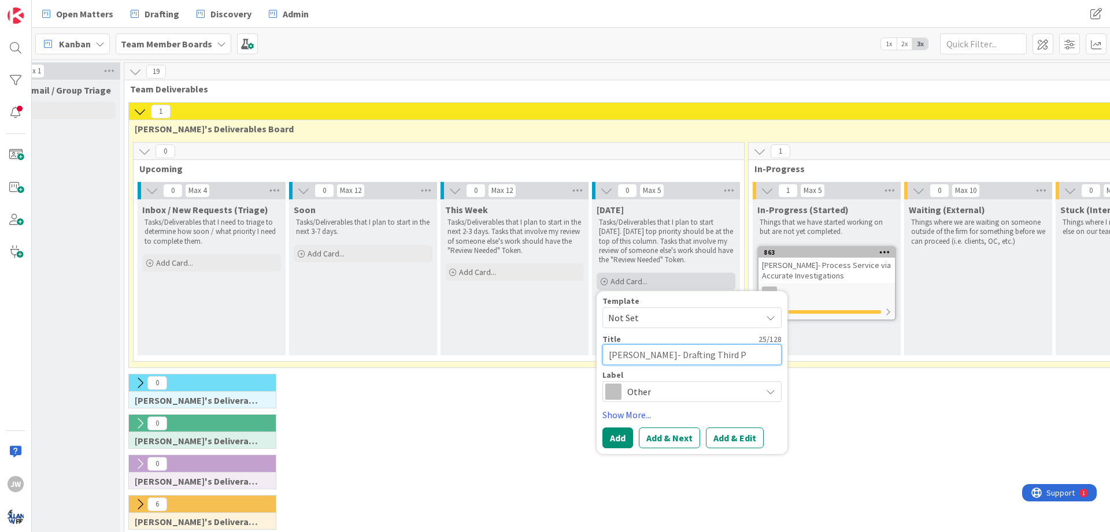
type textarea "[PERSON_NAME]- Drafting Third Pa"
type textarea "x"
type textarea "[PERSON_NAME]- Drafting Third Par"
type textarea "x"
type textarea "[PERSON_NAME]- Drafting Third Part"
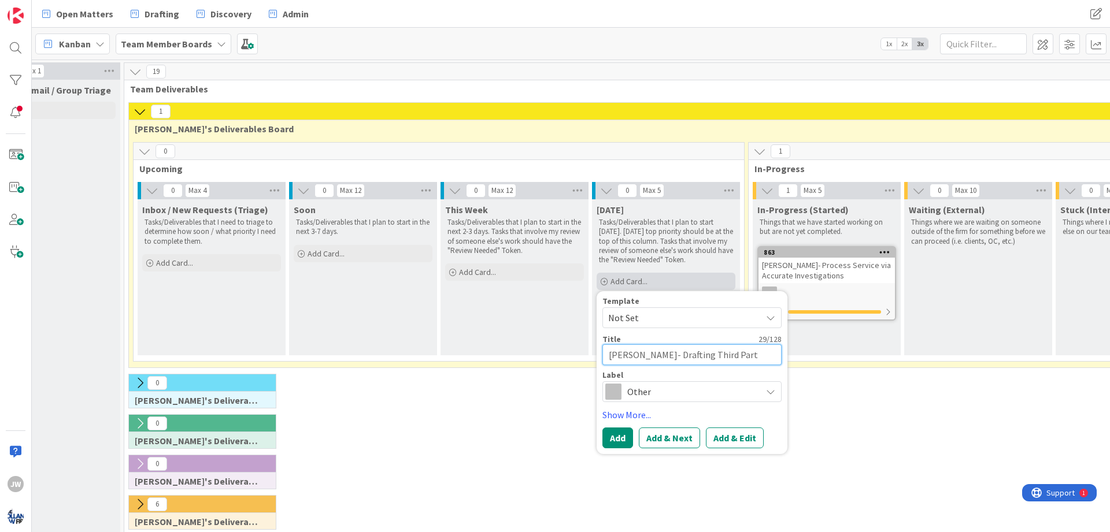
type textarea "x"
type textarea "[PERSON_NAME]- Drafting Third Party"
type textarea "x"
type textarea "[PERSON_NAME]- Drafting Third Party"
type textarea "x"
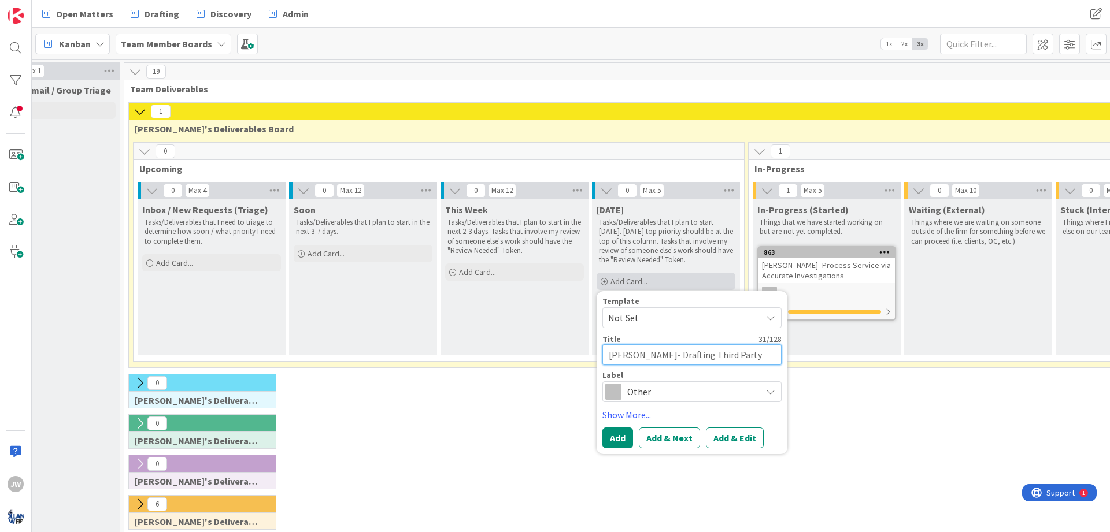
type textarea "[PERSON_NAME]- Drafting Third Party S"
type textarea "x"
type textarea "[PERSON_NAME]- Drafting Third Party Su"
type textarea "x"
type textarea "[PERSON_NAME]- Drafting Third Party Sub"
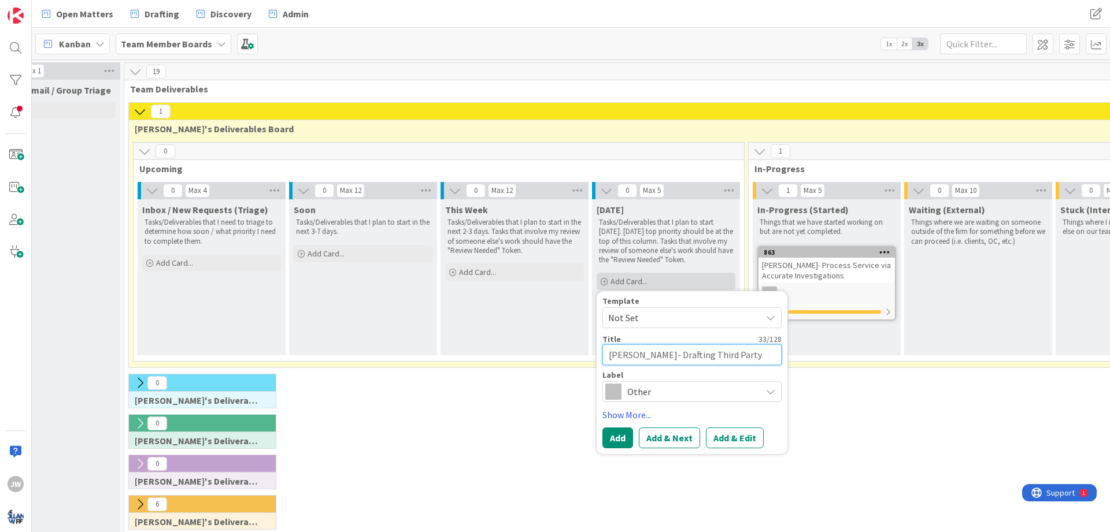
type textarea "x"
type textarea "[PERSON_NAME]- Drafting Third Party Subp"
type textarea "x"
type textarea "[PERSON_NAME]- Drafting Third Party Subpo"
type textarea "x"
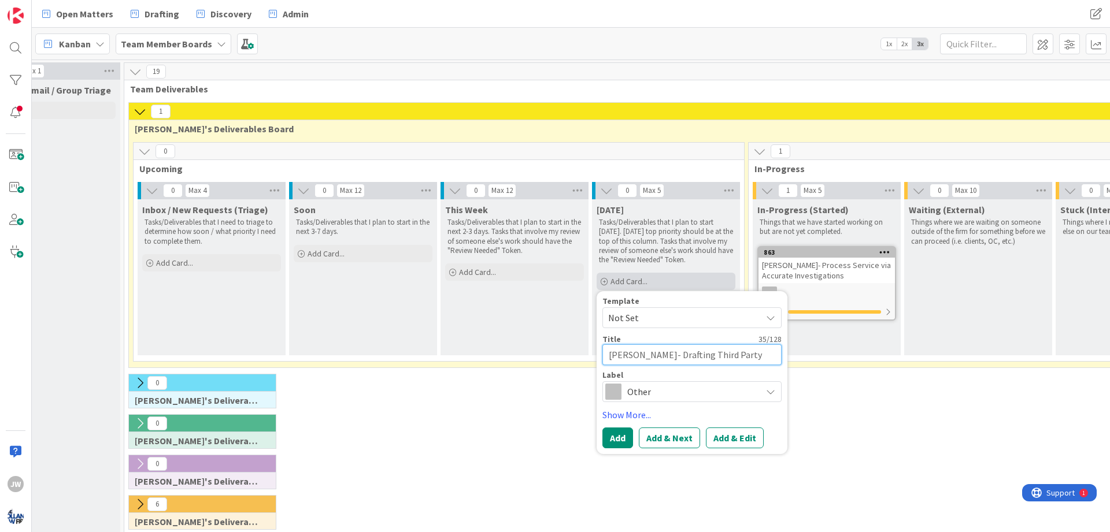
type textarea "[PERSON_NAME]- Drafting Third Party Subpoe"
type textarea "x"
type textarea "[PERSON_NAME]- Drafting Third Party Subpoen"
type textarea "x"
type textarea "[PERSON_NAME]- Drafting Third Party Subpoena"
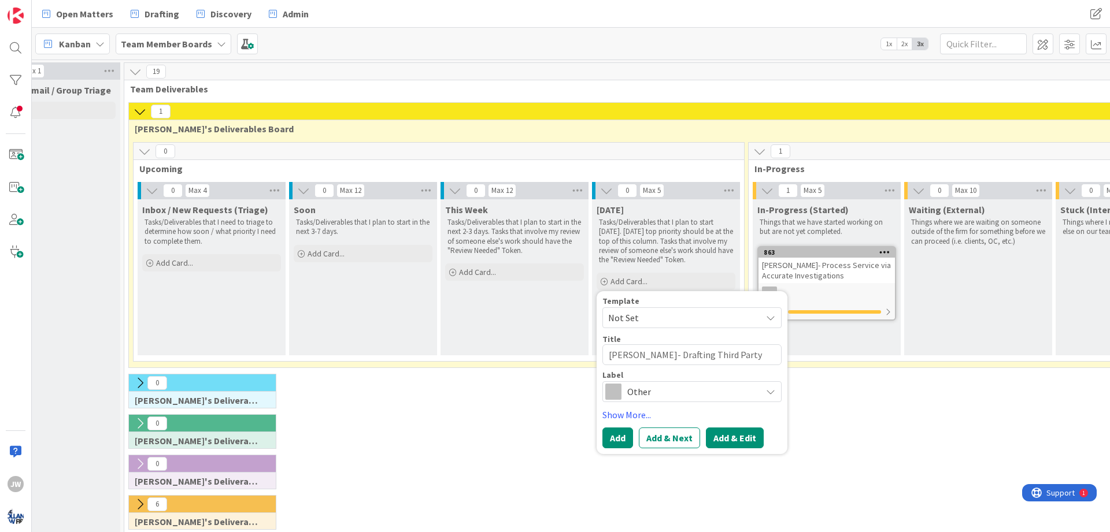
click at [717, 431] on button "Add & Edit" at bounding box center [735, 438] width 58 height 21
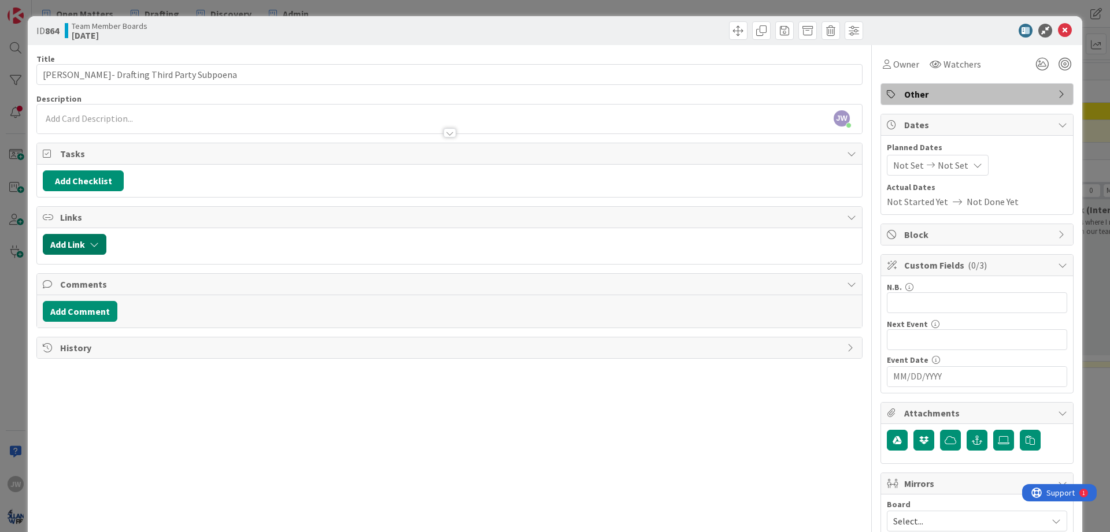
click at [91, 238] on button "Add Link" at bounding box center [75, 244] width 64 height 21
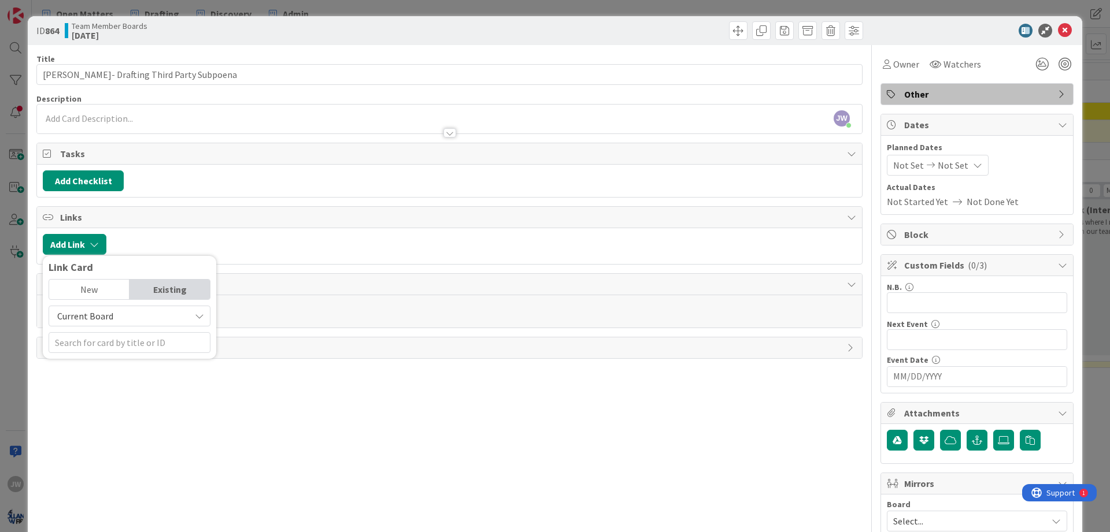
click at [124, 324] on div "Current Board" at bounding box center [130, 316] width 162 height 21
click at [98, 362] on span "All Boards" at bounding box center [135, 364] width 161 height 17
click at [103, 343] on input "text" at bounding box center [130, 342] width 162 height 21
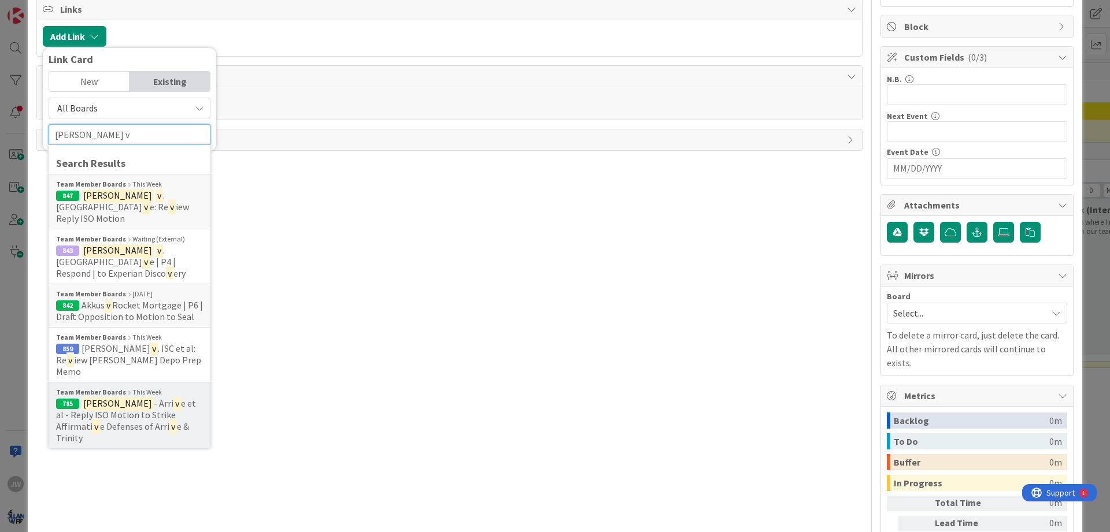
scroll to position [139, 0]
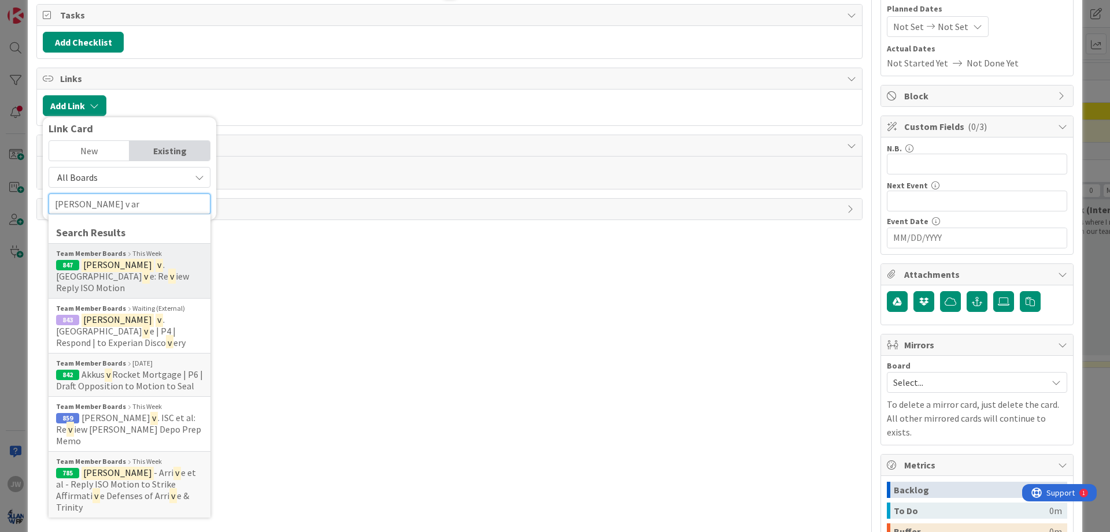
type input "[PERSON_NAME] v arr"
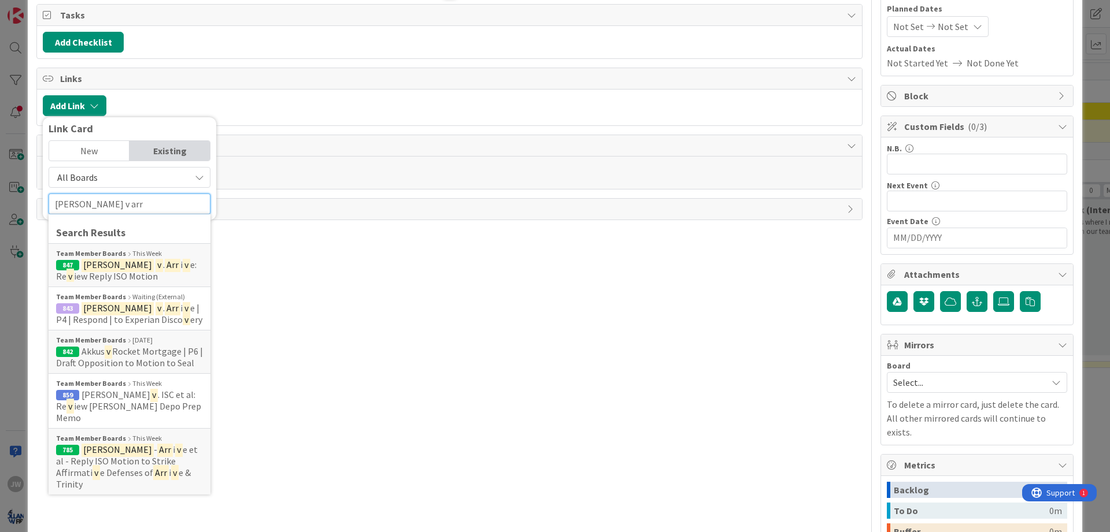
click at [135, 210] on input "[PERSON_NAME] v arr" at bounding box center [130, 204] width 162 height 21
click at [306, 278] on div "Title 39 / 128 [PERSON_NAME]- Drafting Third Party Subpoena Description [PERSON…" at bounding box center [449, 289] width 826 height 767
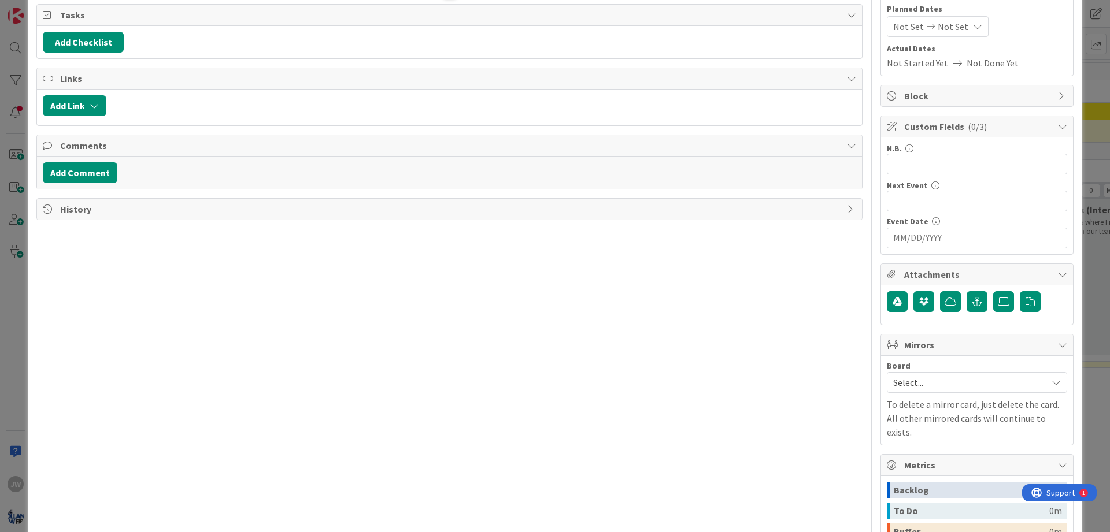
scroll to position [0, 0]
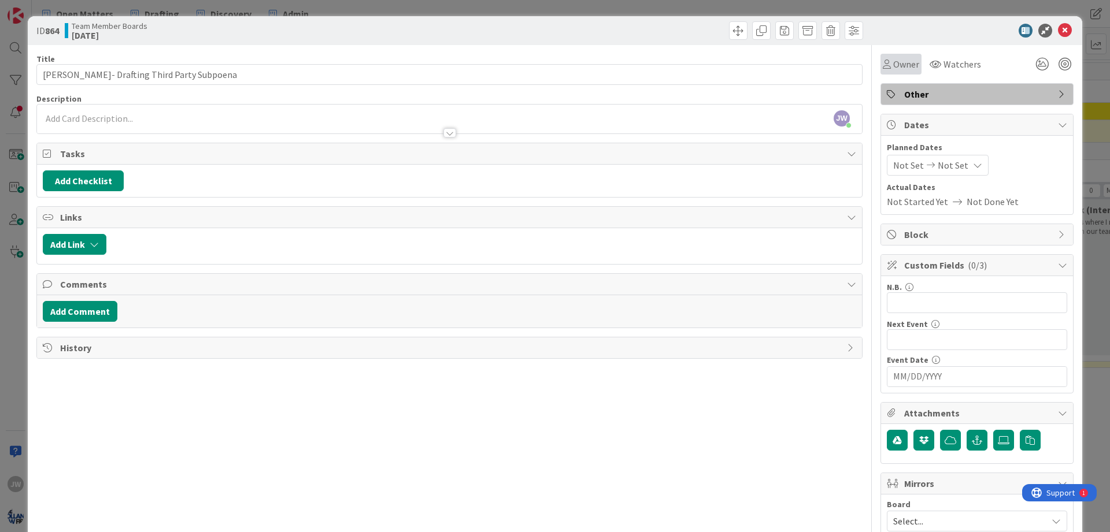
click at [909, 59] on span "Owner" at bounding box center [906, 64] width 26 height 14
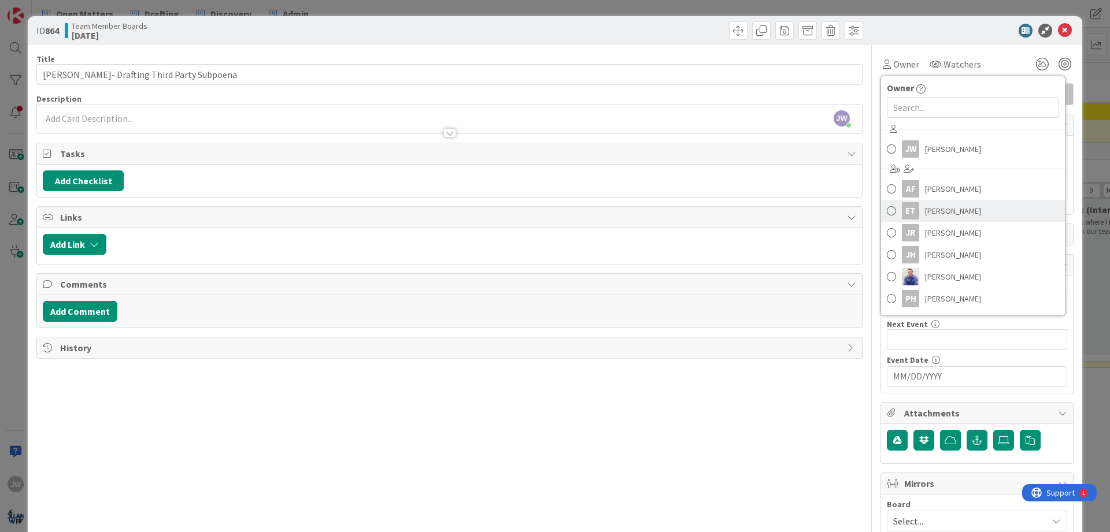
click at [930, 213] on span "[PERSON_NAME]" at bounding box center [953, 210] width 56 height 17
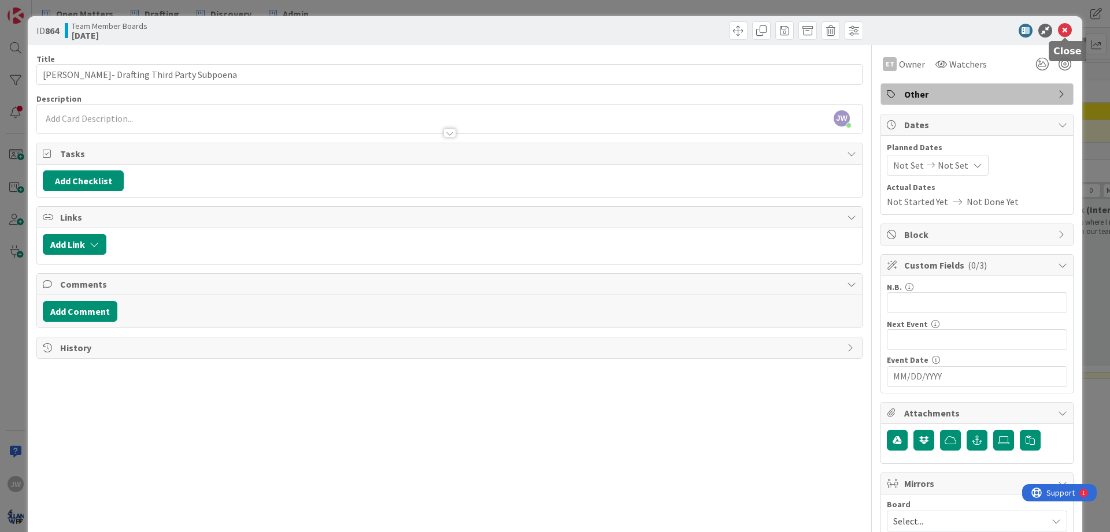
click at [1071, 34] on icon at bounding box center [1065, 31] width 14 height 14
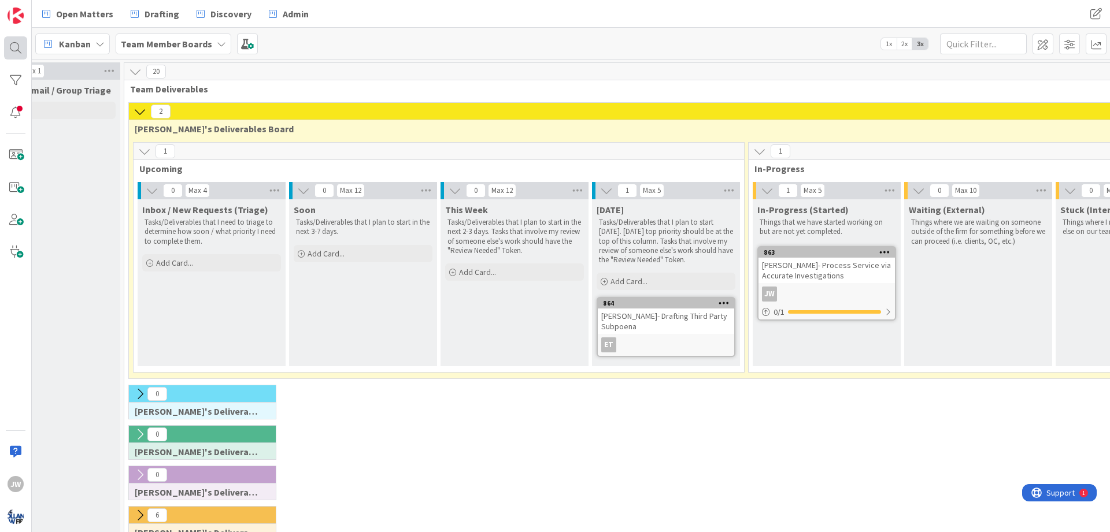
click at [20, 43] on div at bounding box center [15, 47] width 23 height 23
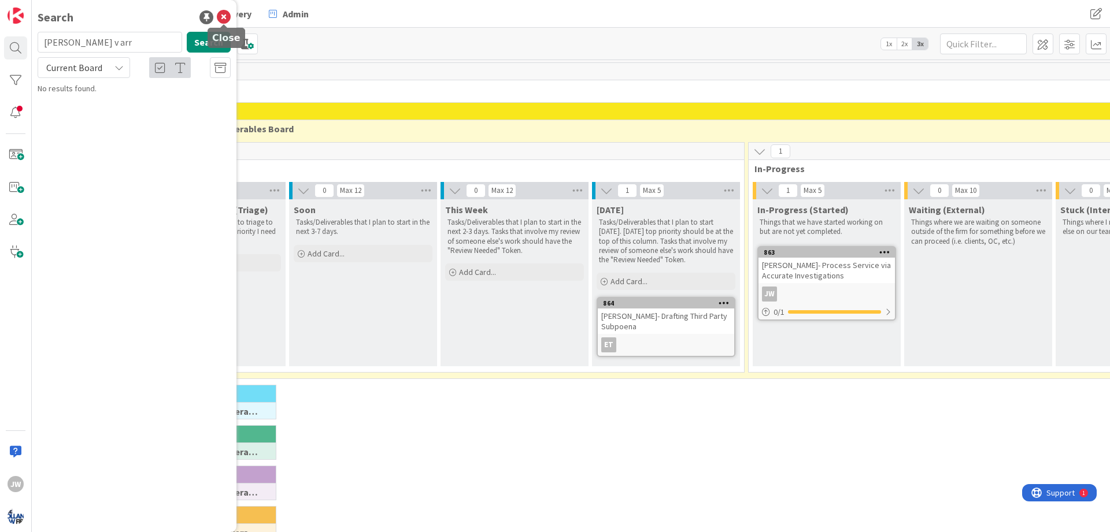
click at [222, 18] on icon at bounding box center [224, 17] width 14 height 14
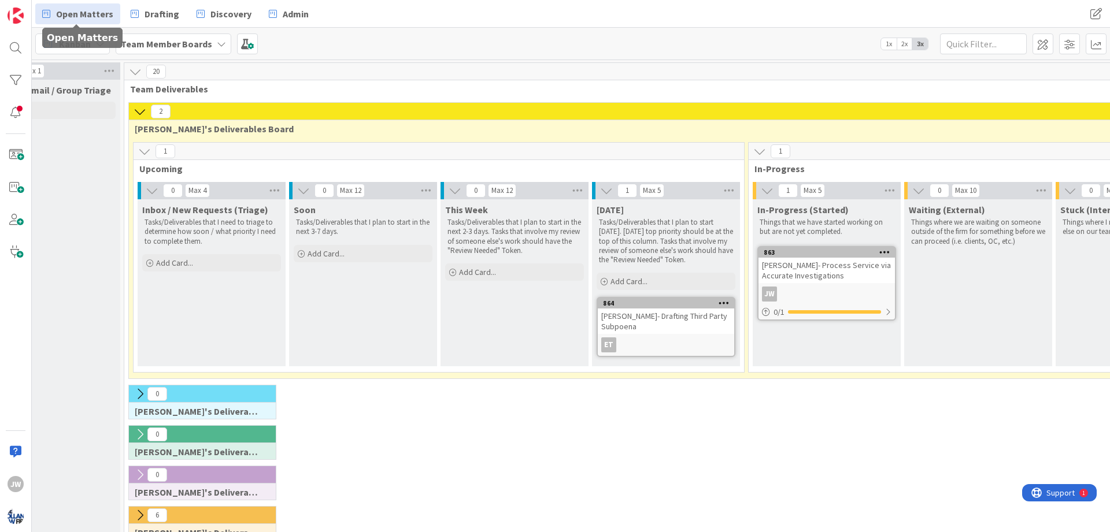
click at [96, 20] on span "Open Matters" at bounding box center [84, 14] width 57 height 14
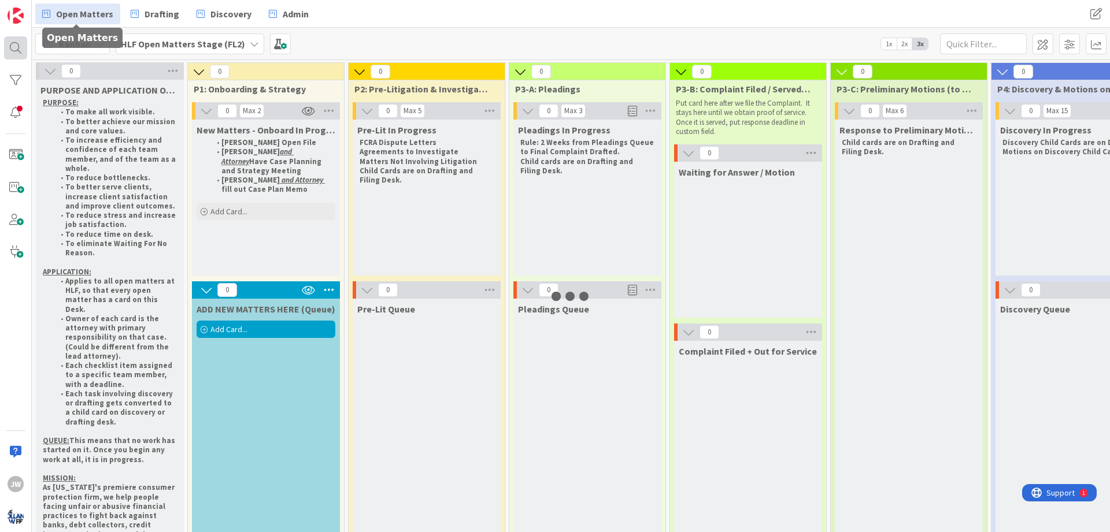
click at [16, 52] on div at bounding box center [15, 47] width 23 height 23
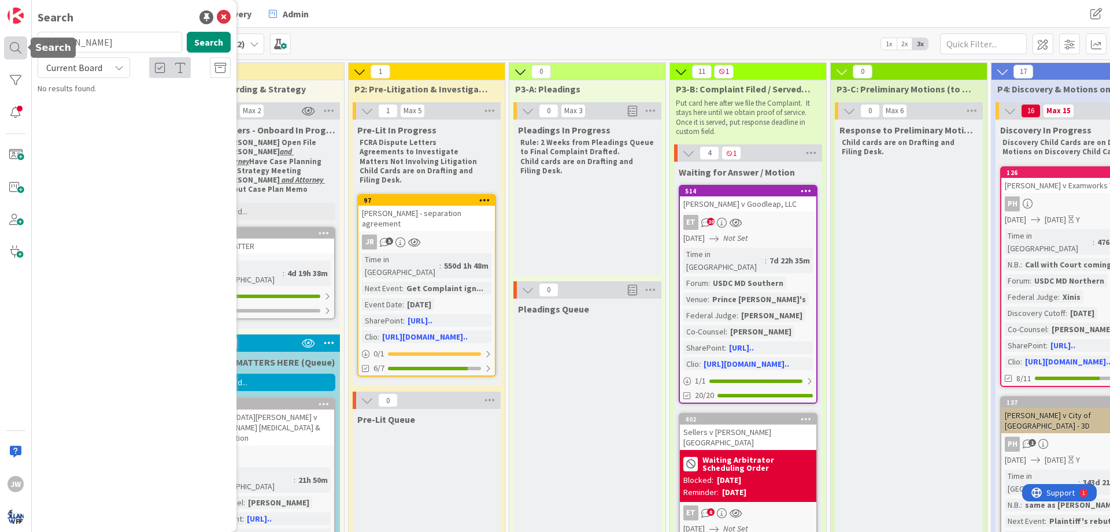
type input "[PERSON_NAME]"
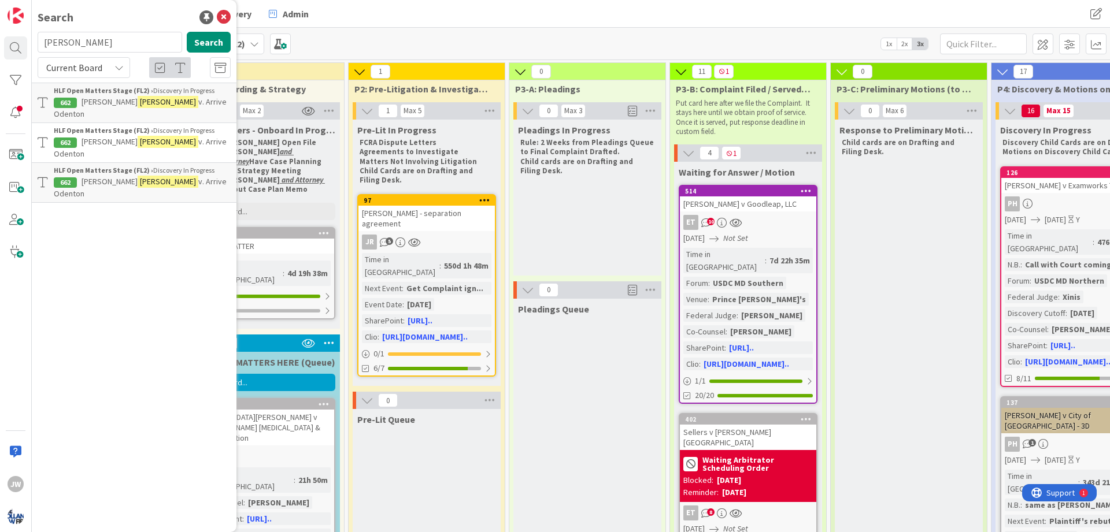
click at [158, 101] on span "v. Arrive Odenton" at bounding box center [140, 108] width 173 height 23
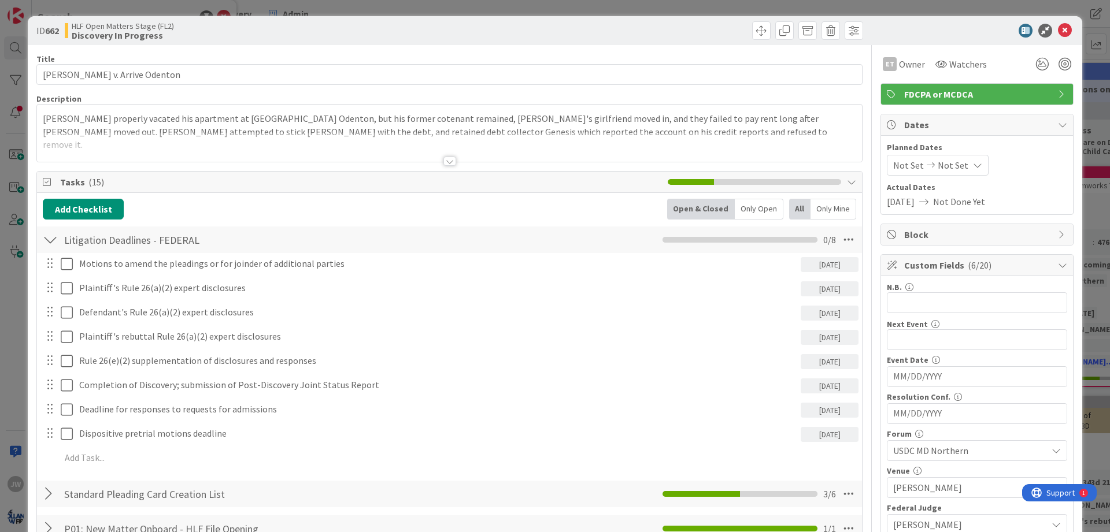
scroll to position [347, 0]
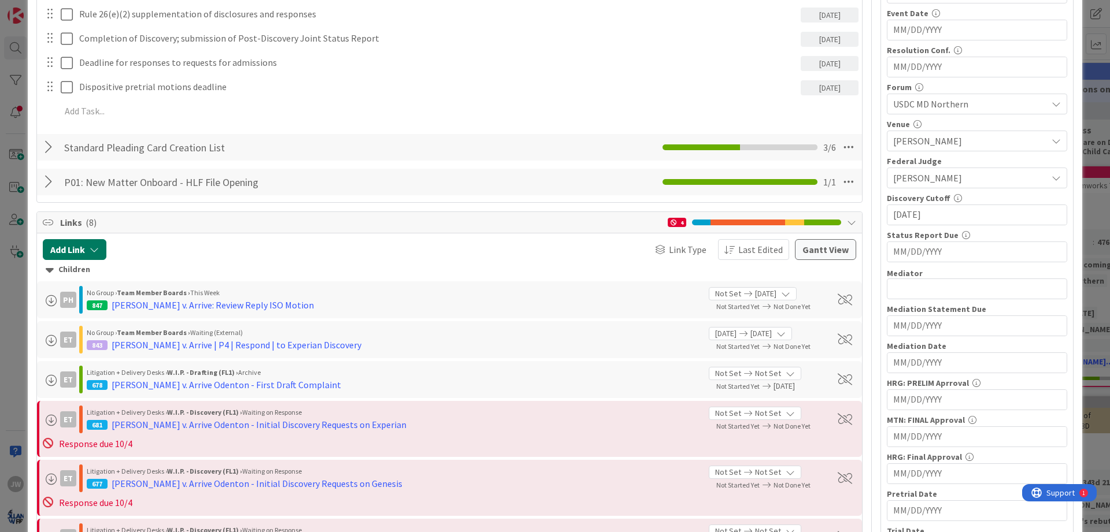
click at [84, 246] on button "Add Link" at bounding box center [75, 249] width 64 height 21
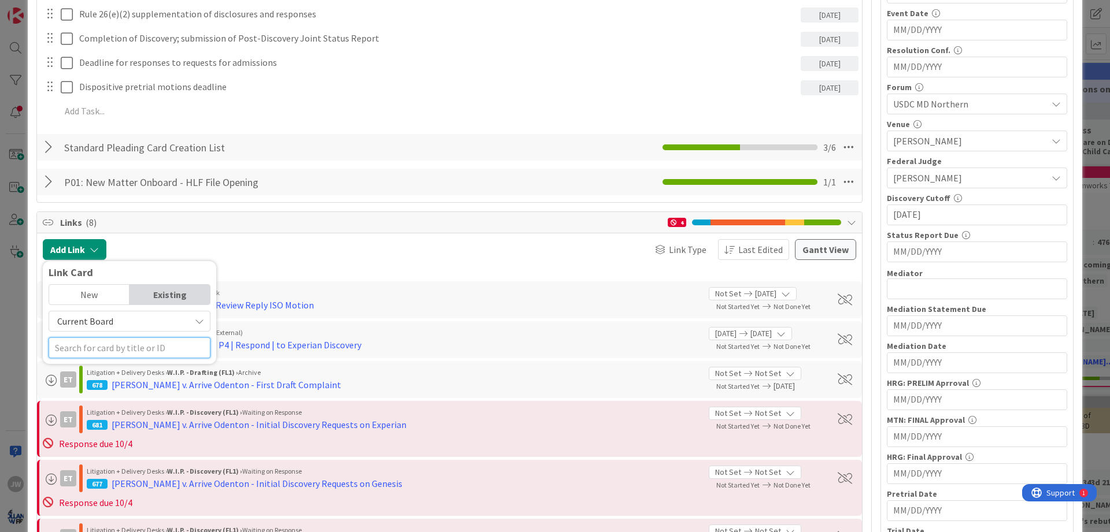
click at [87, 343] on input "text" at bounding box center [130, 348] width 162 height 21
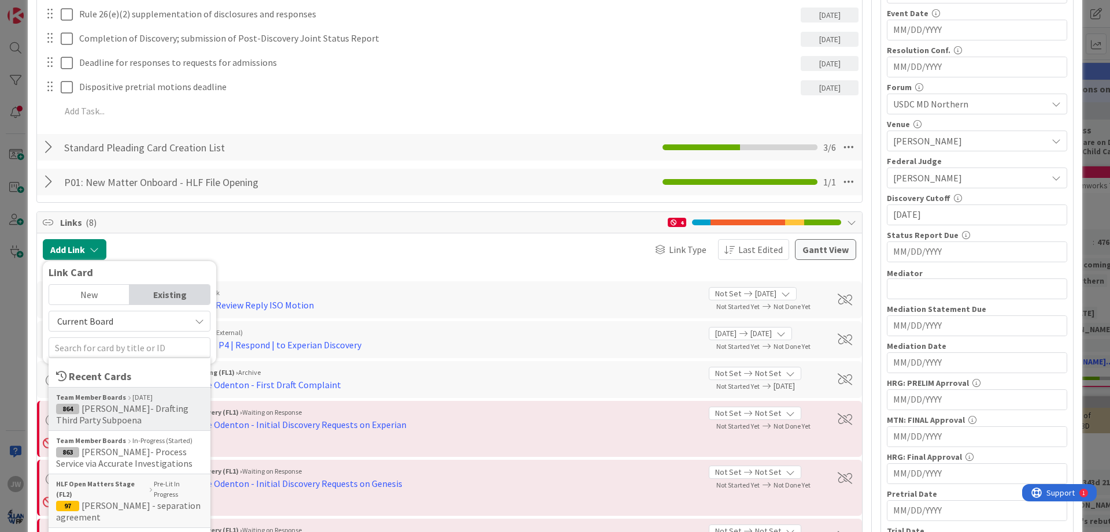
click at [121, 411] on span "[PERSON_NAME]- Drafting Third Party Subpoena" at bounding box center [122, 414] width 132 height 23
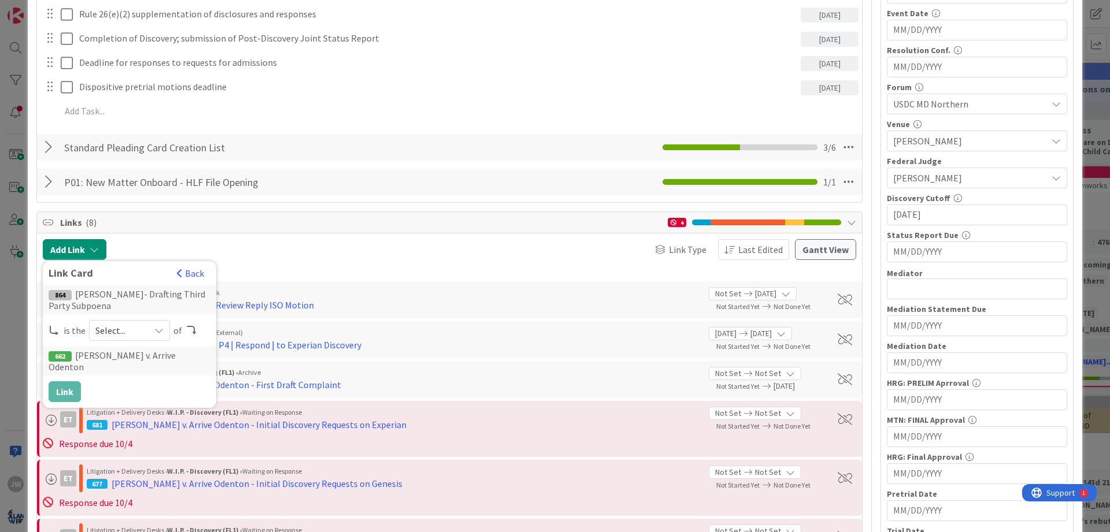
click at [112, 327] on span "Select..." at bounding box center [119, 331] width 49 height 16
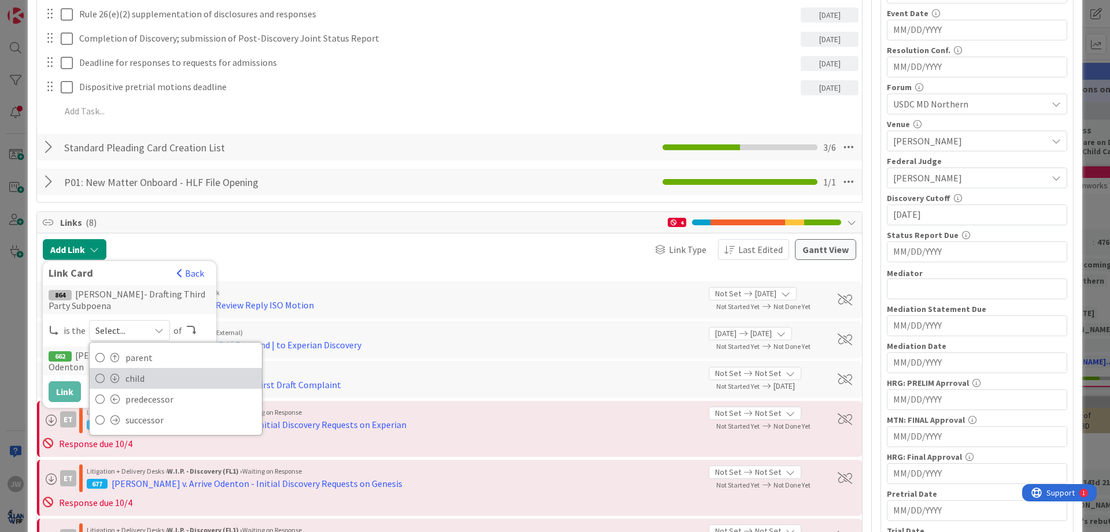
click at [125, 375] on span "child" at bounding box center [190, 378] width 131 height 17
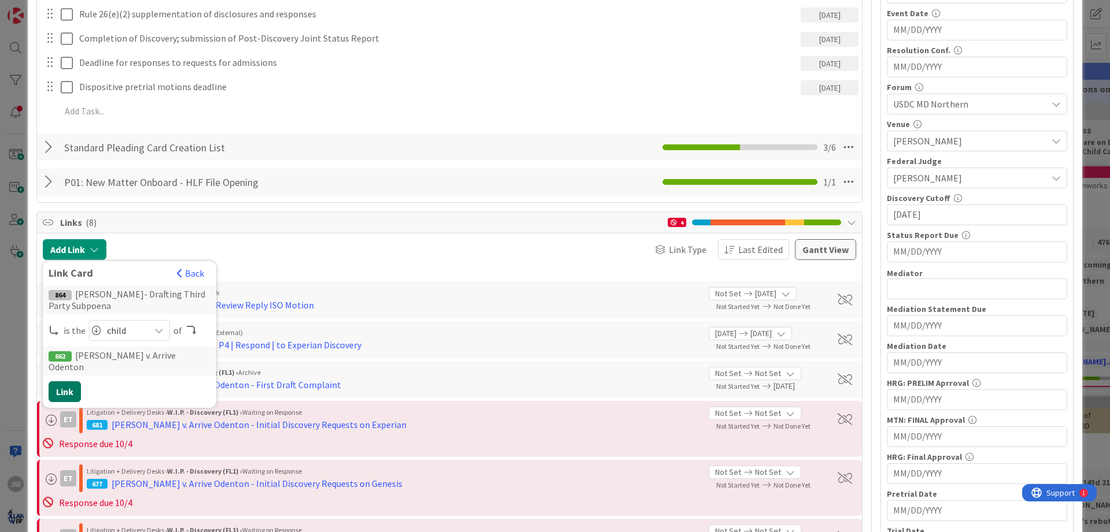
click at [75, 382] on button "Link" at bounding box center [65, 392] width 32 height 21
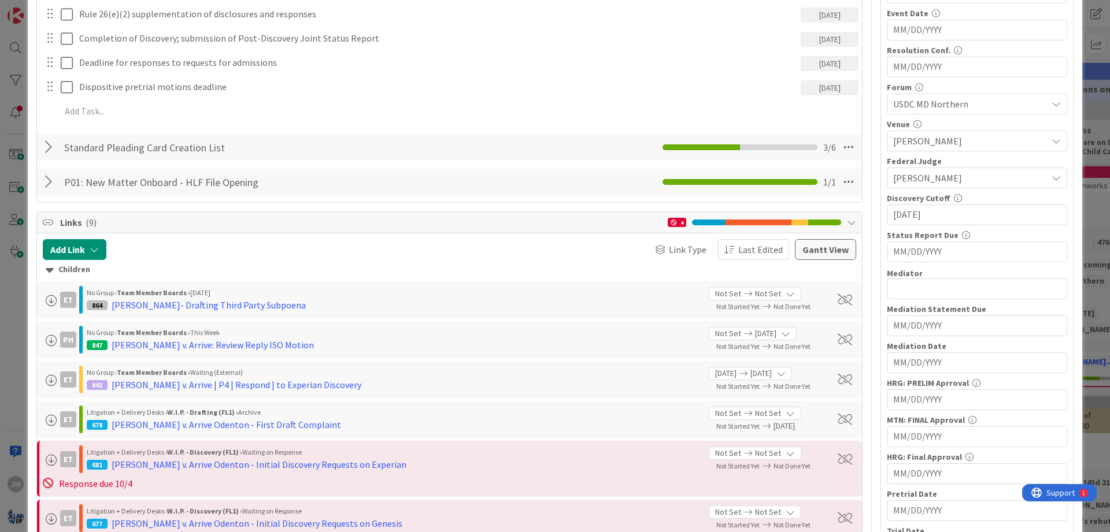
scroll to position [0, 0]
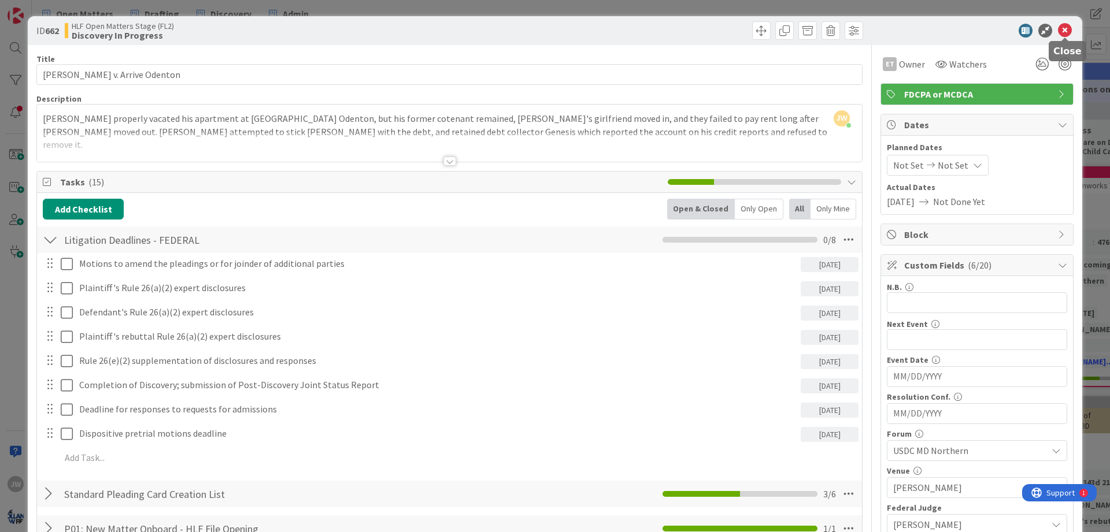
click at [1066, 35] on icon at bounding box center [1065, 31] width 14 height 14
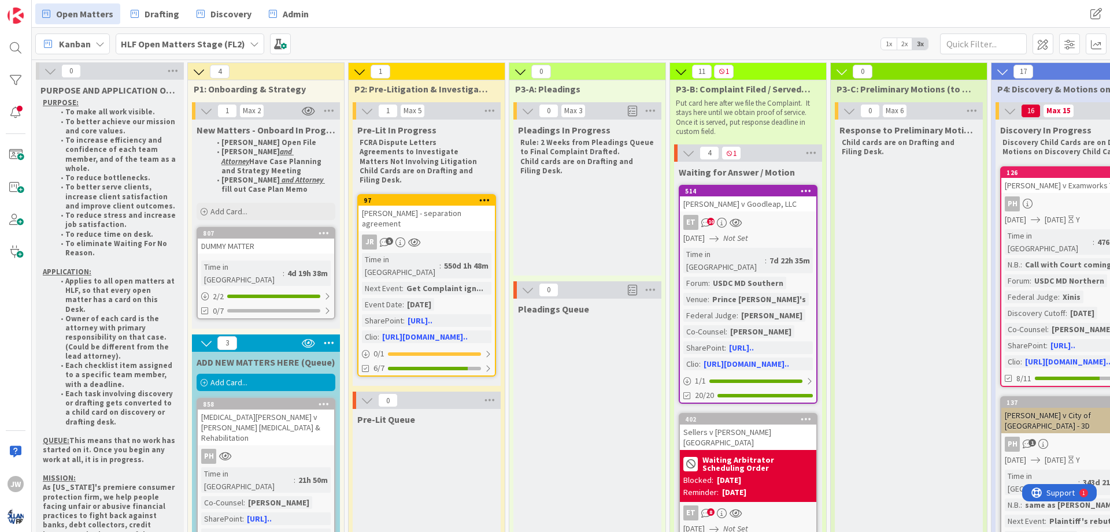
click at [102, 44] on icon at bounding box center [99, 43] width 9 height 9
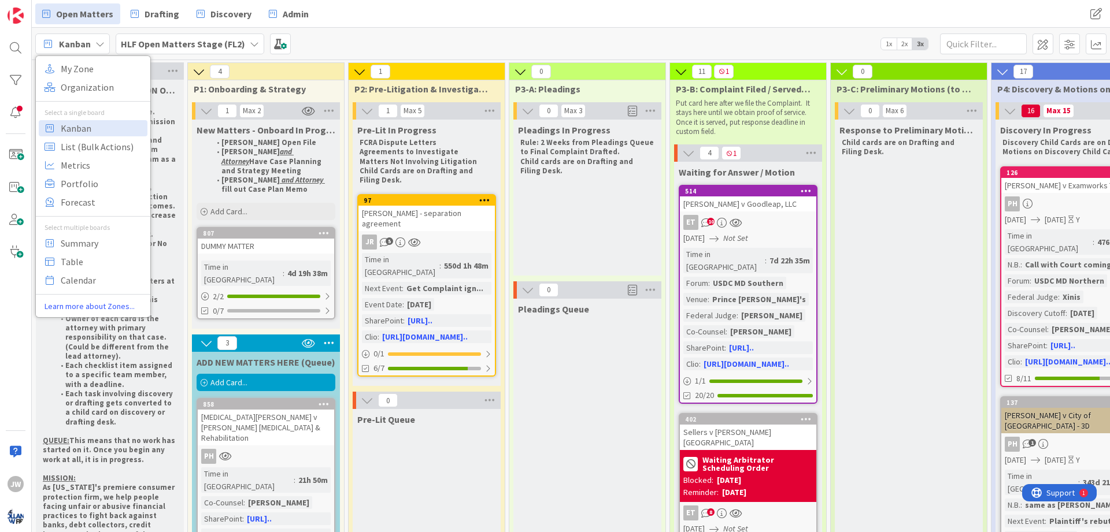
click at [143, 45] on b "HLF Open Matters Stage (FL2)" at bounding box center [183, 44] width 124 height 12
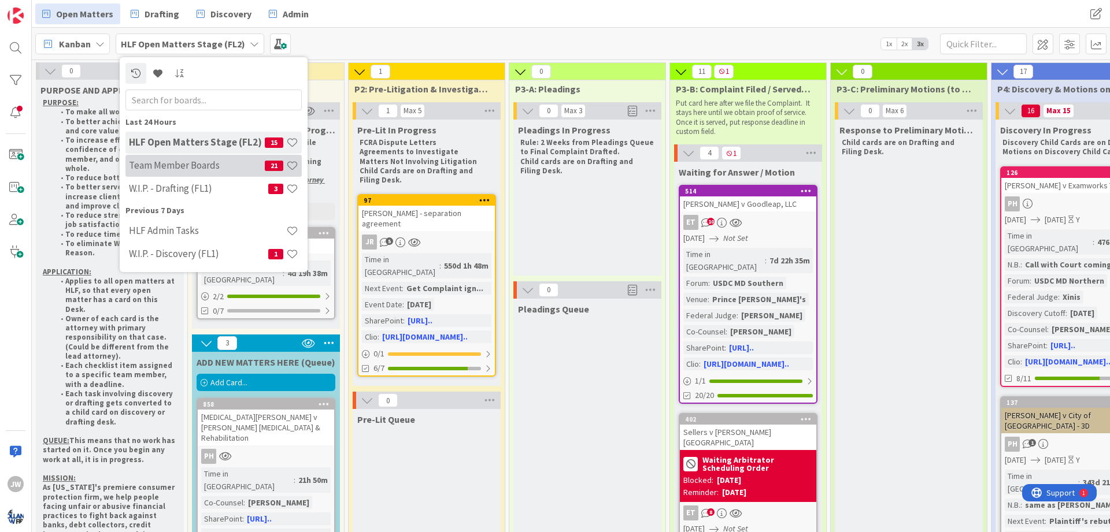
click at [183, 167] on h4 "Team Member Boards" at bounding box center [197, 166] width 136 height 12
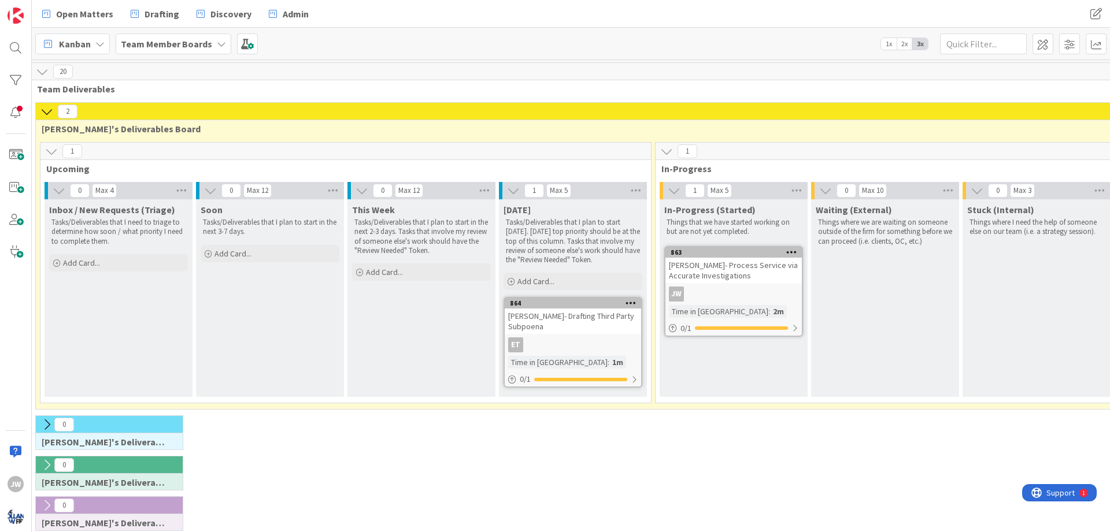
scroll to position [0, 160]
click at [663, 466] on div "0 [PERSON_NAME]'s Deliverables Board" at bounding box center [655, 476] width 1249 height 40
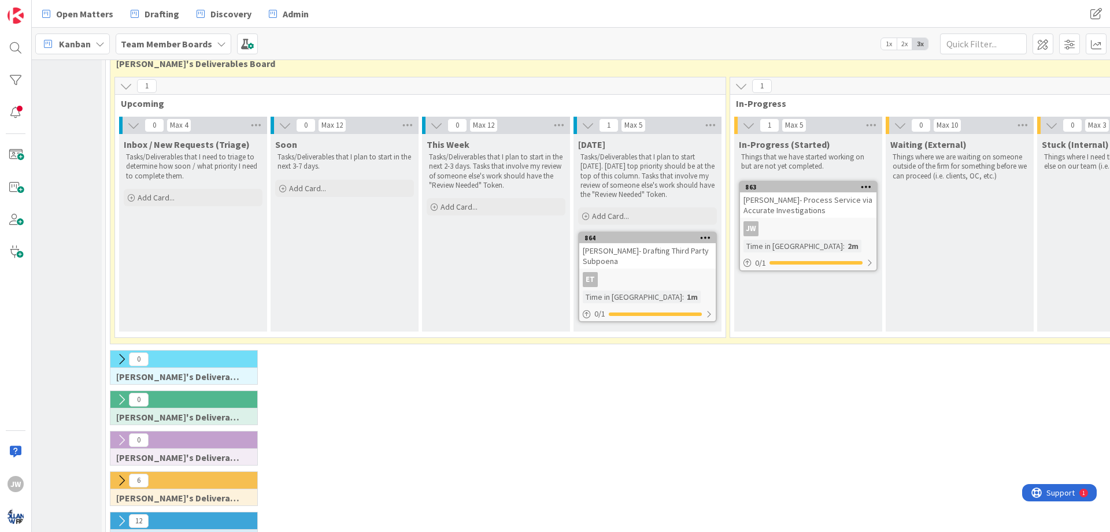
scroll to position [92, 82]
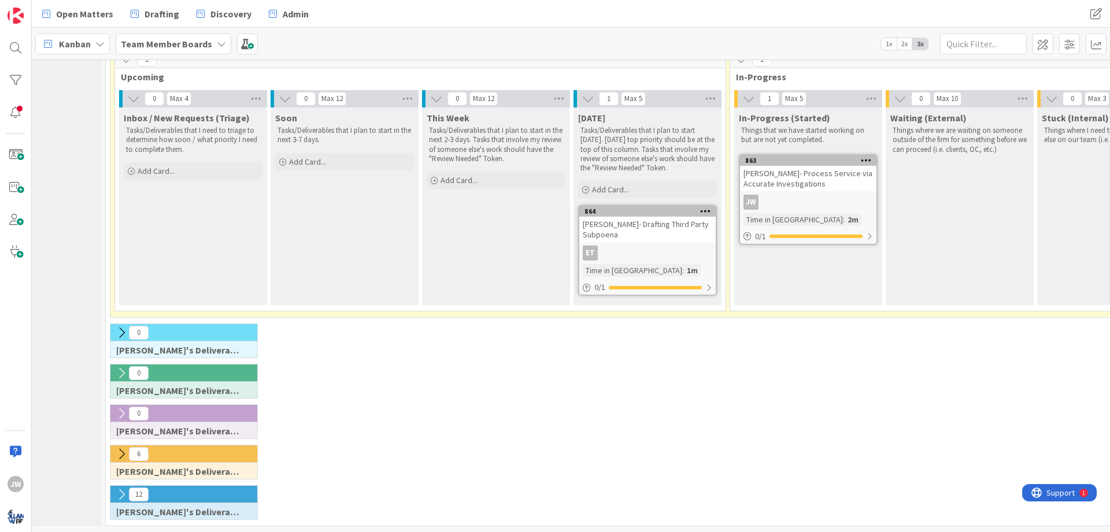
click at [125, 451] on icon at bounding box center [121, 454] width 13 height 13
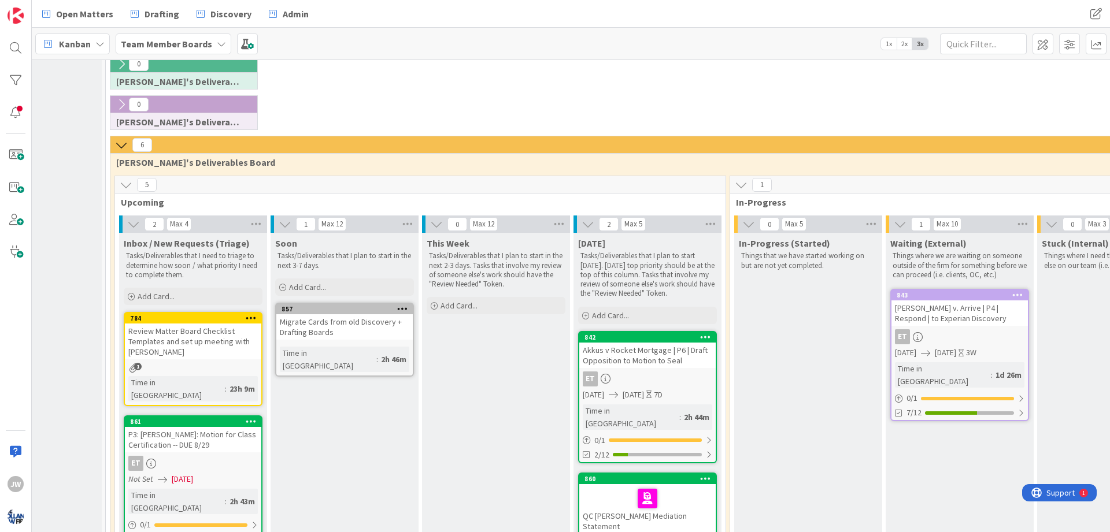
scroll to position [369, 82]
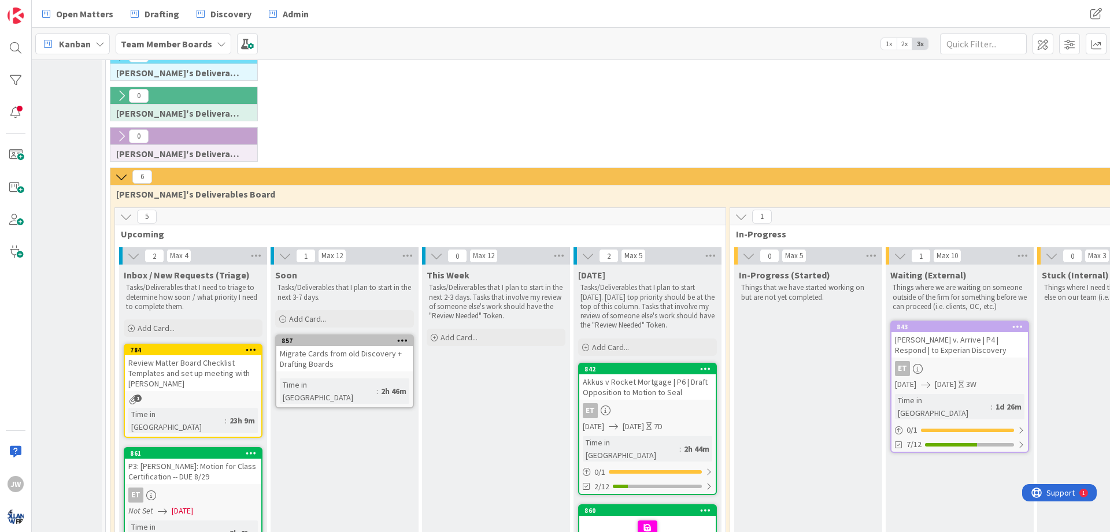
click at [124, 219] on icon at bounding box center [126, 216] width 13 height 13
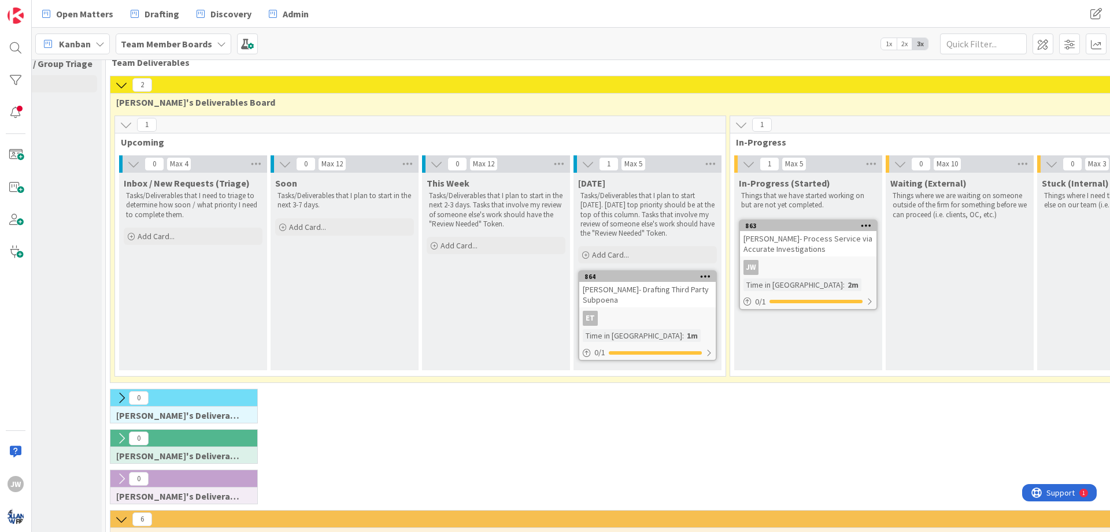
scroll to position [0, 82]
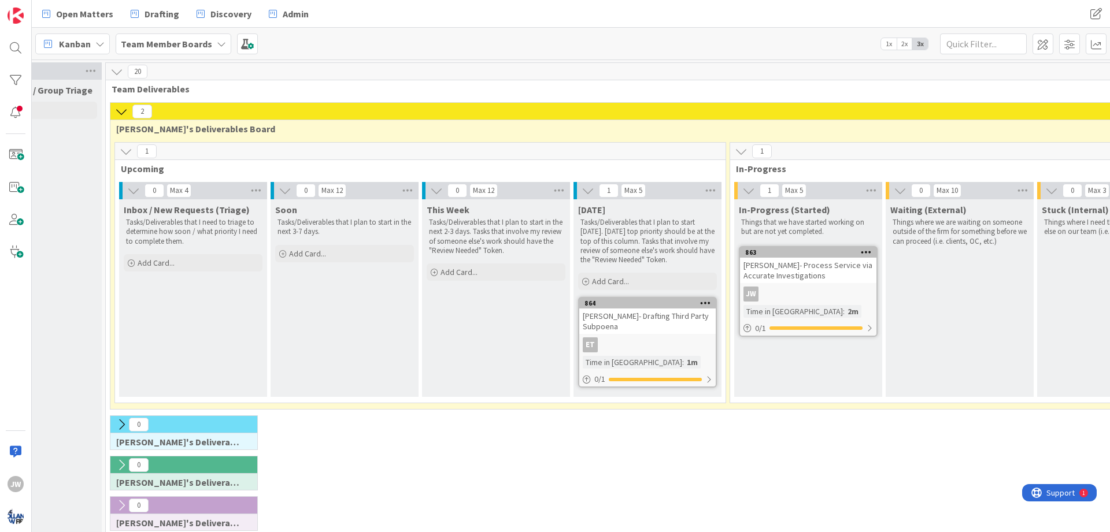
click at [108, 41] on div "Kanban" at bounding box center [72, 44] width 75 height 21
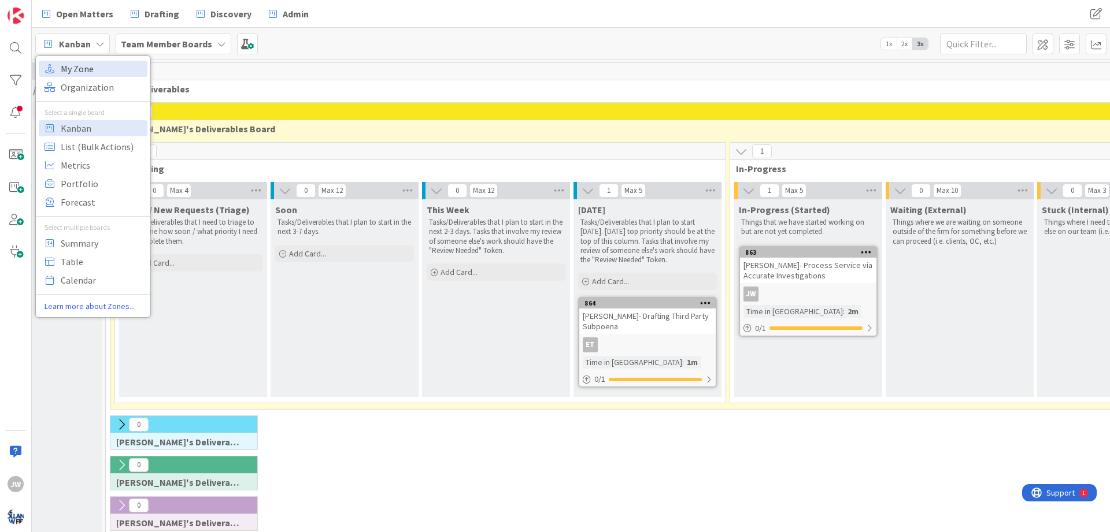
click at [94, 71] on span "My Zone" at bounding box center [102, 68] width 83 height 17
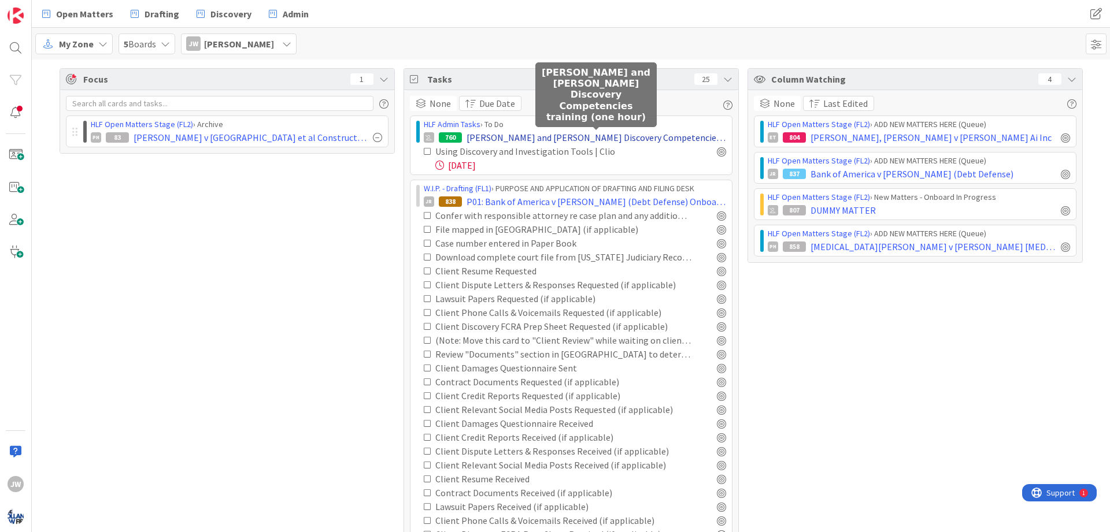
click at [496, 139] on span "[PERSON_NAME] and [PERSON_NAME] Discovery Competencies training (one hour)" at bounding box center [597, 138] width 260 height 14
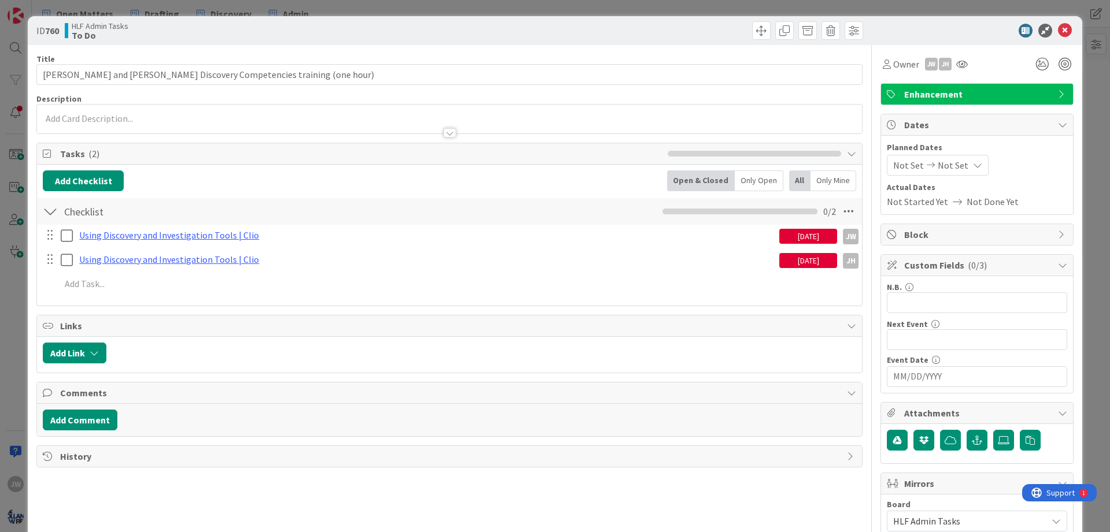
click at [800, 242] on div "[DATE]" at bounding box center [808, 236] width 58 height 15
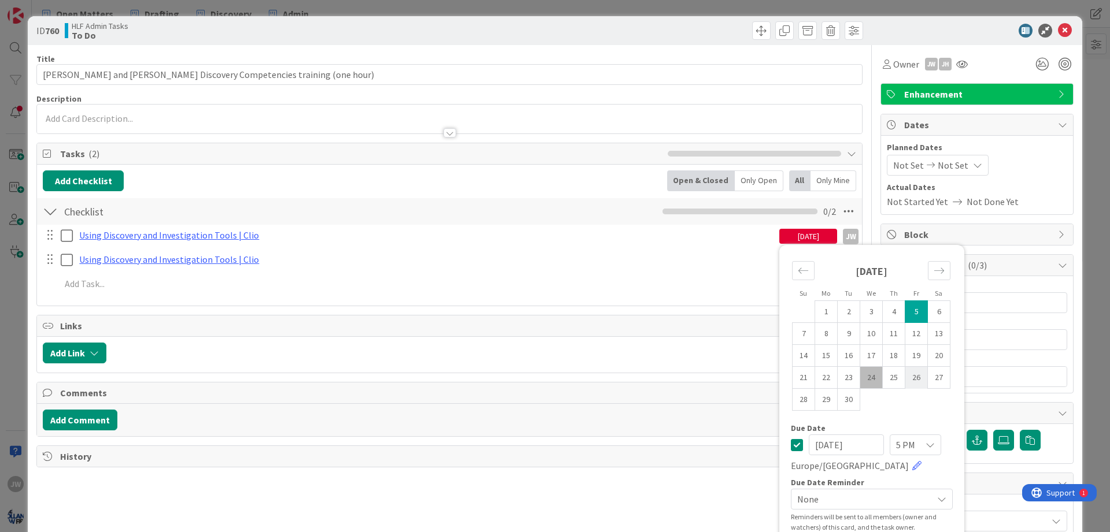
click at [911, 375] on td "26" at bounding box center [916, 378] width 23 height 22
type input "[DATE]"
click at [719, 305] on div "Add Checklist Open & Closed Only Open All Only Mine Checklist Checklist Name 9 …" at bounding box center [449, 235] width 825 height 141
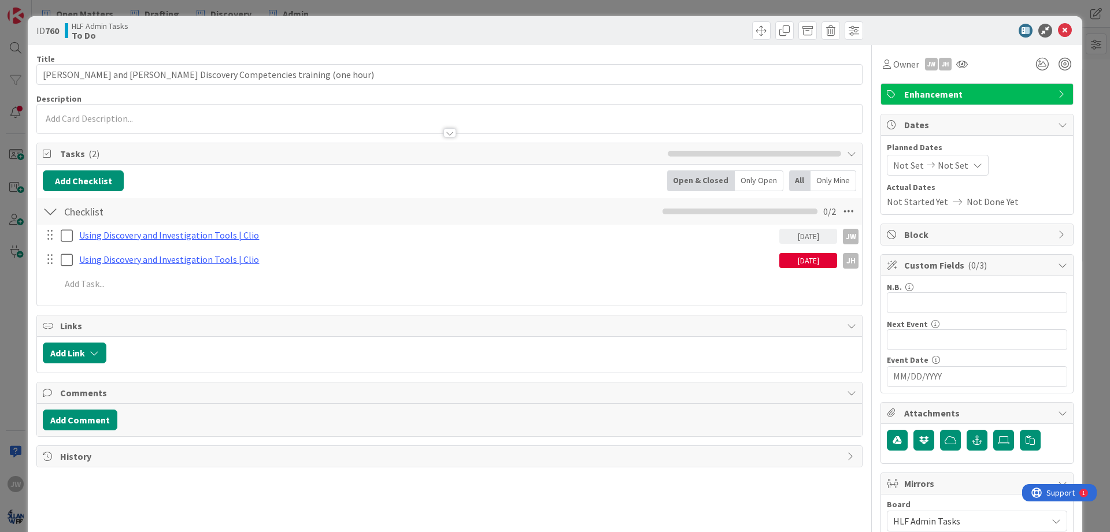
click at [798, 267] on div "[DATE]" at bounding box center [808, 260] width 58 height 15
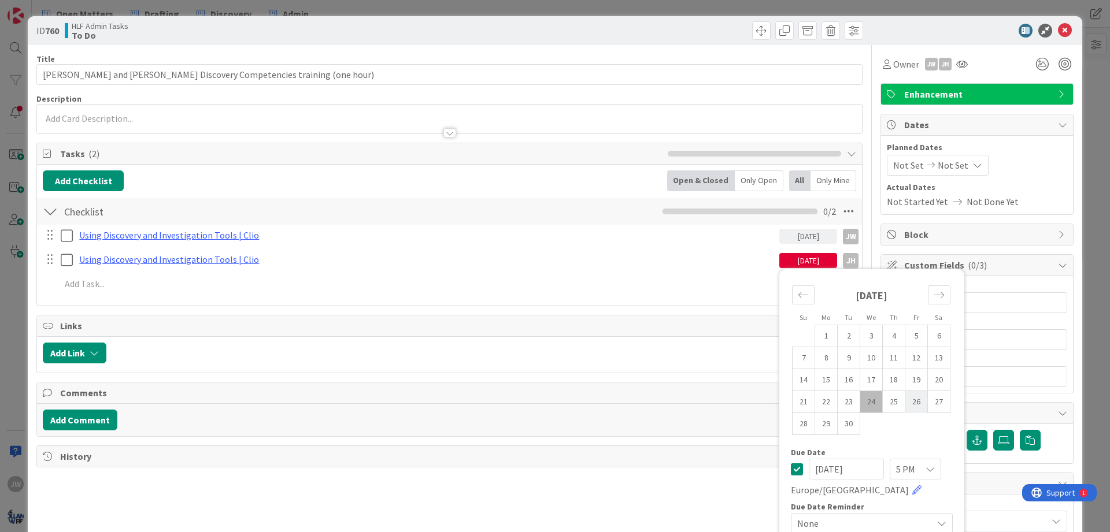
click at [920, 399] on td "26" at bounding box center [916, 402] width 23 height 22
type input "[DATE]"
click at [1063, 28] on icon at bounding box center [1065, 31] width 14 height 14
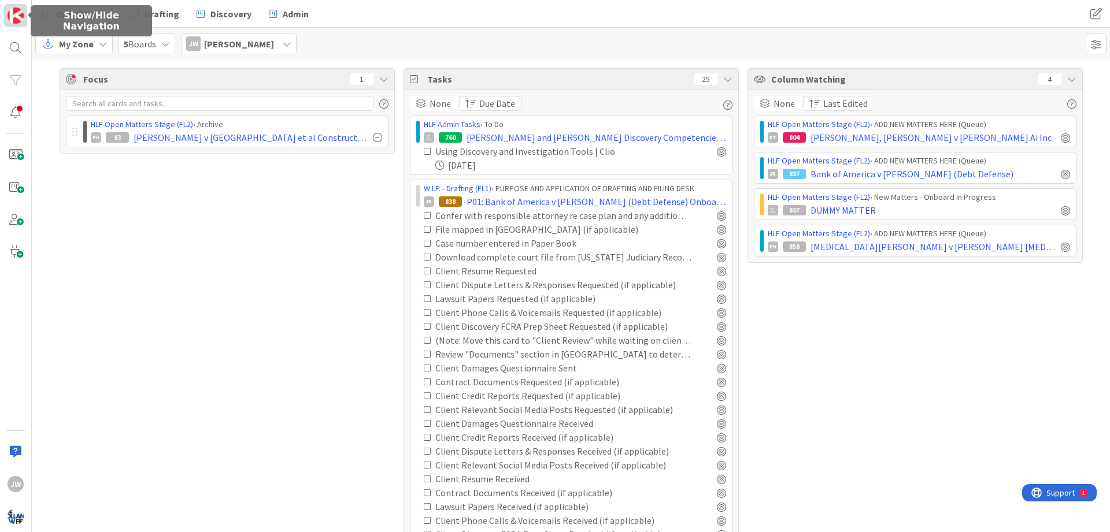
click at [19, 22] on img at bounding box center [16, 16] width 16 height 16
